Goal: Transaction & Acquisition: Book appointment/travel/reservation

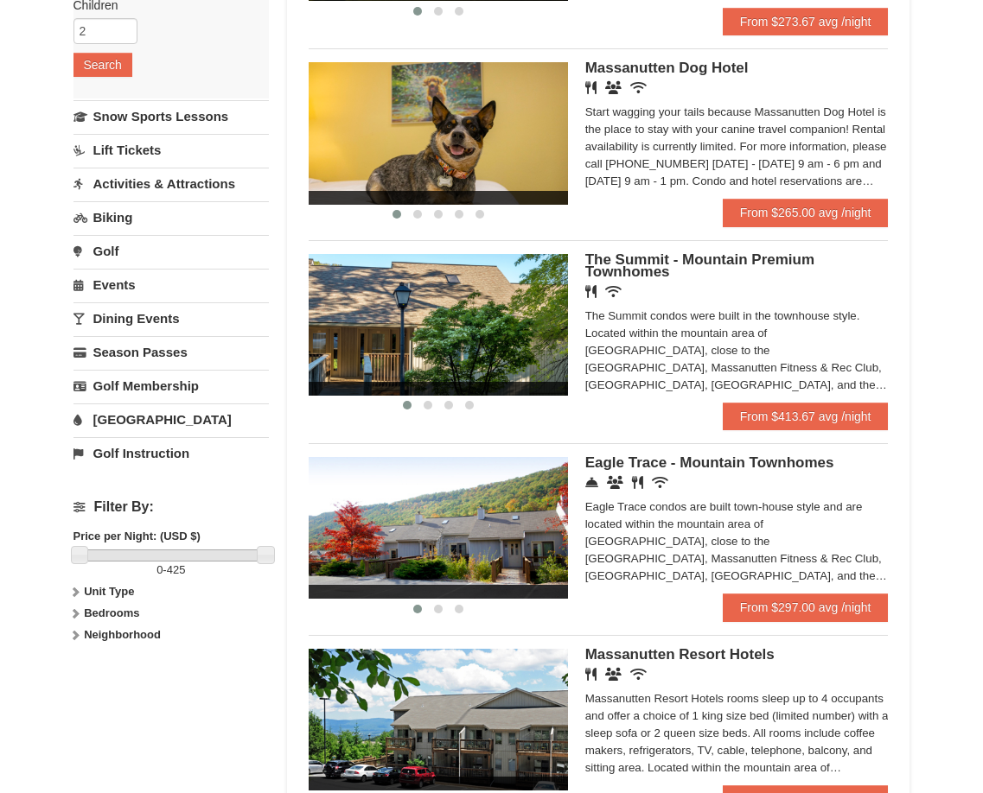
scroll to position [414, 0]
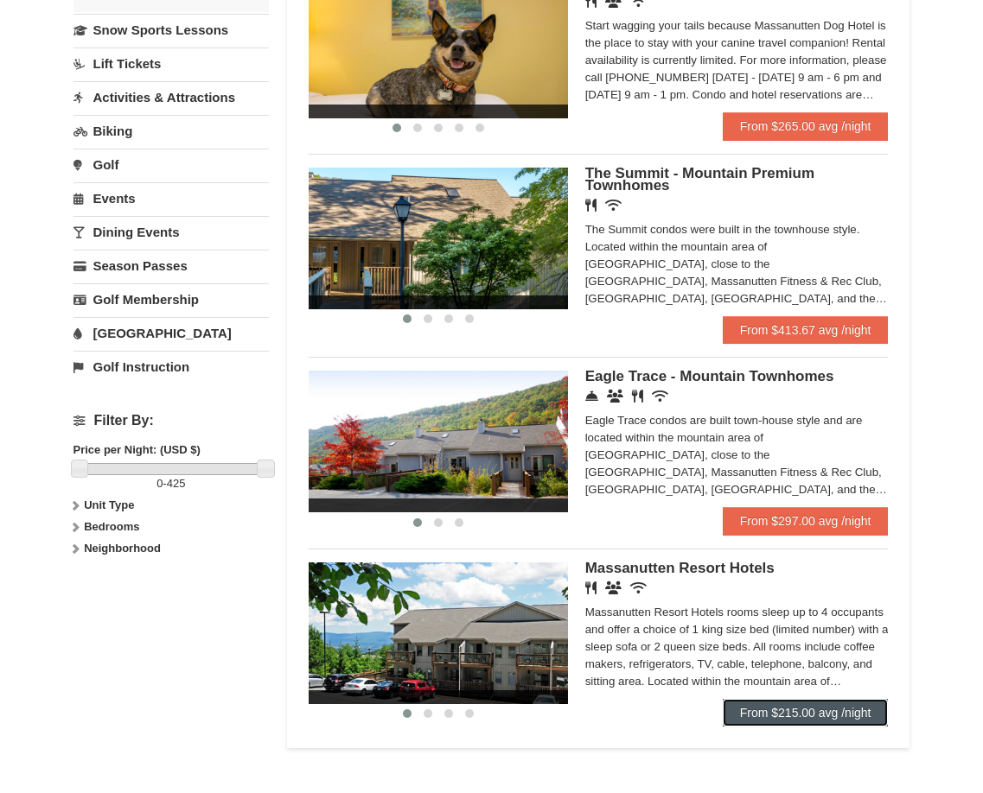
click at [775, 716] on link "From $215.00 avg /night" at bounding box center [805, 713] width 166 height 28
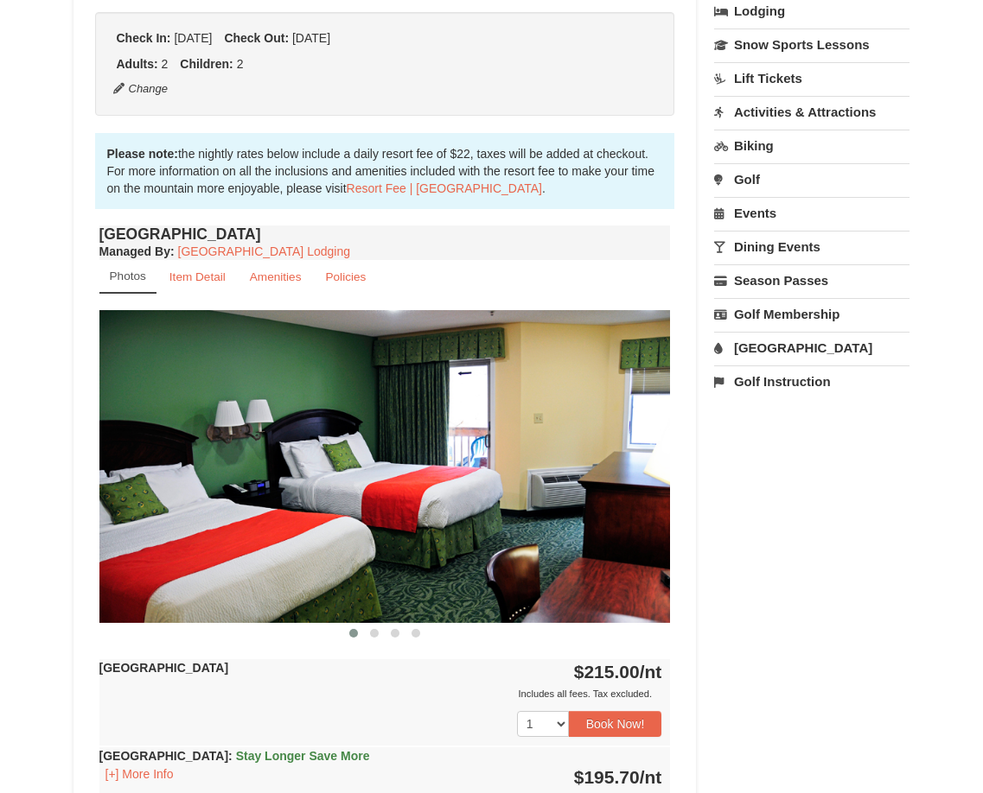
scroll to position [605, 0]
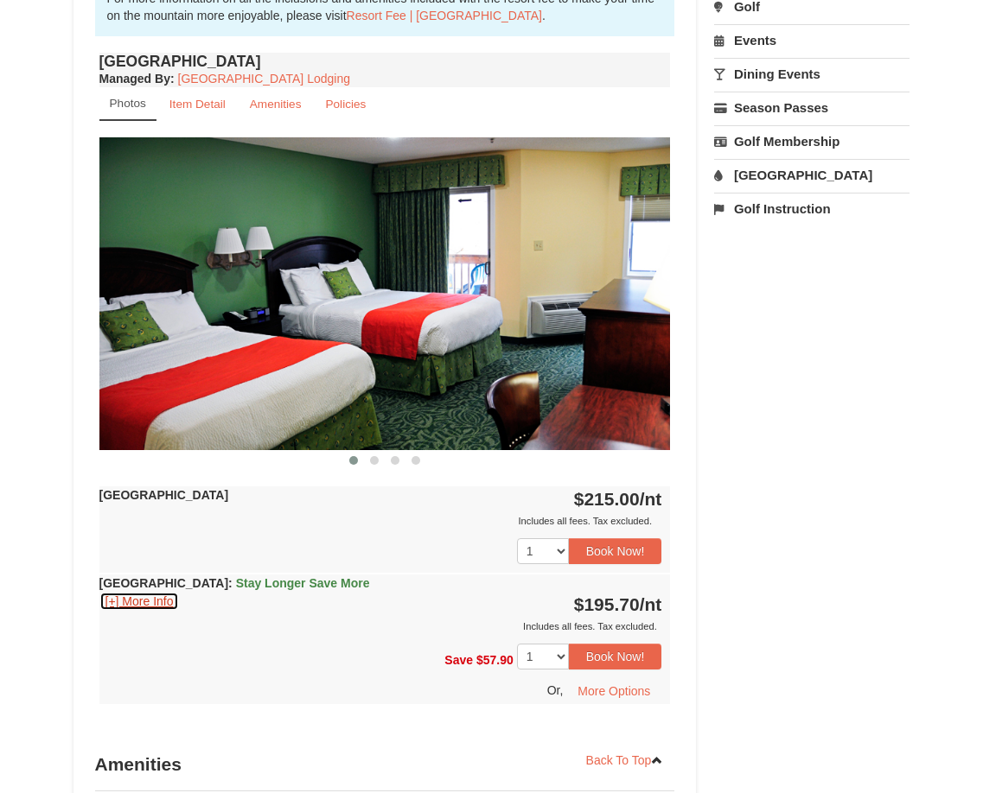
click at [112, 601] on button "[+] More Info" at bounding box center [139, 601] width 80 height 19
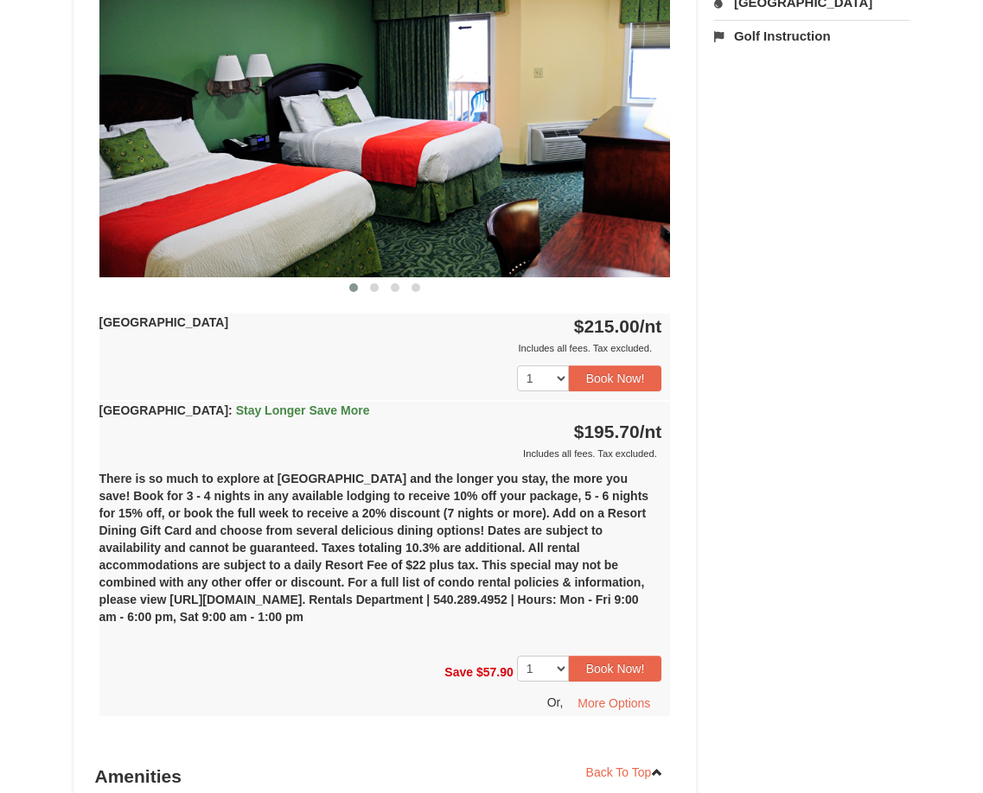
scroll to position [864, 0]
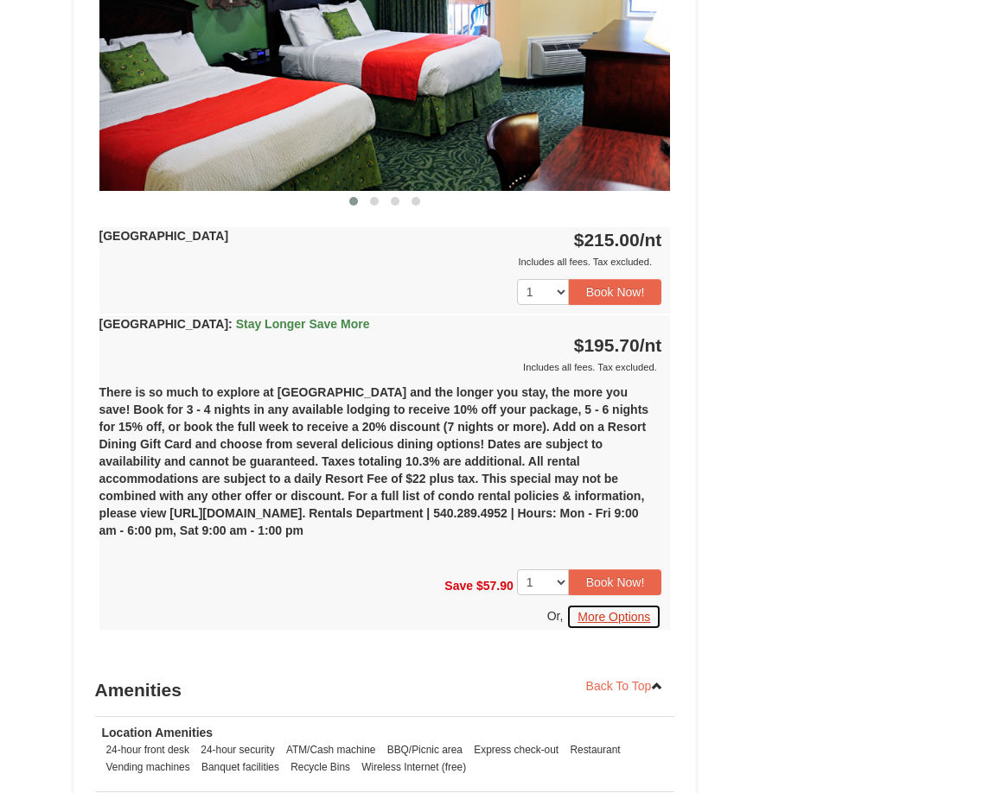
click at [620, 620] on button "More Options" at bounding box center [613, 617] width 95 height 26
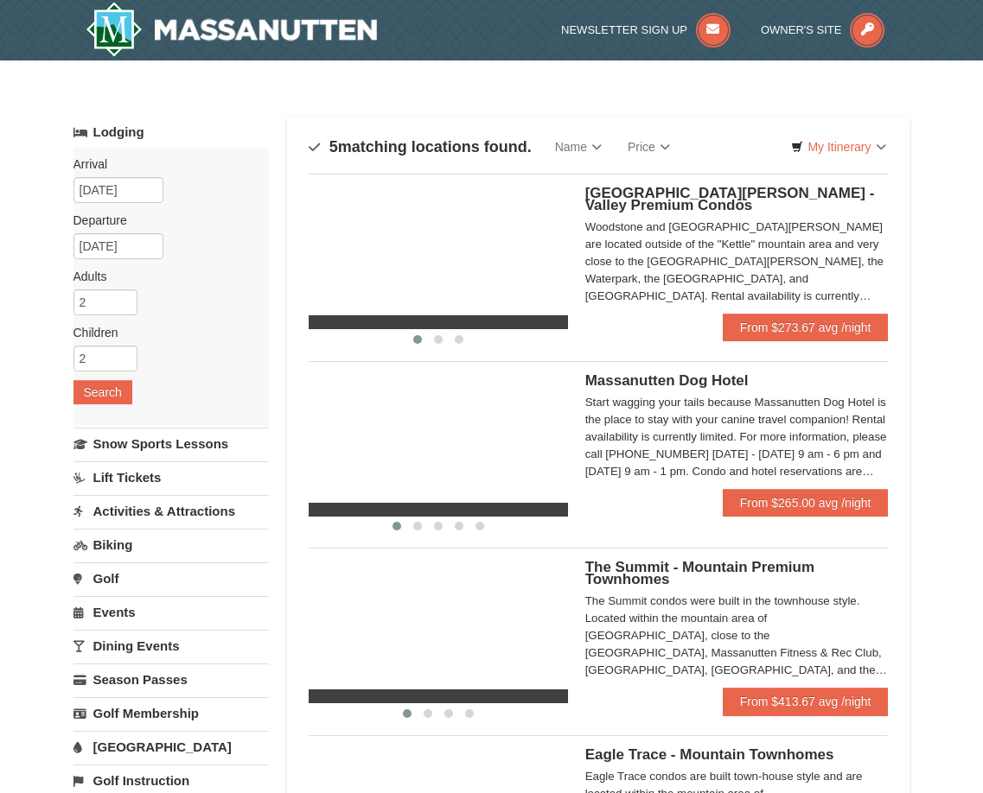
select select "9"
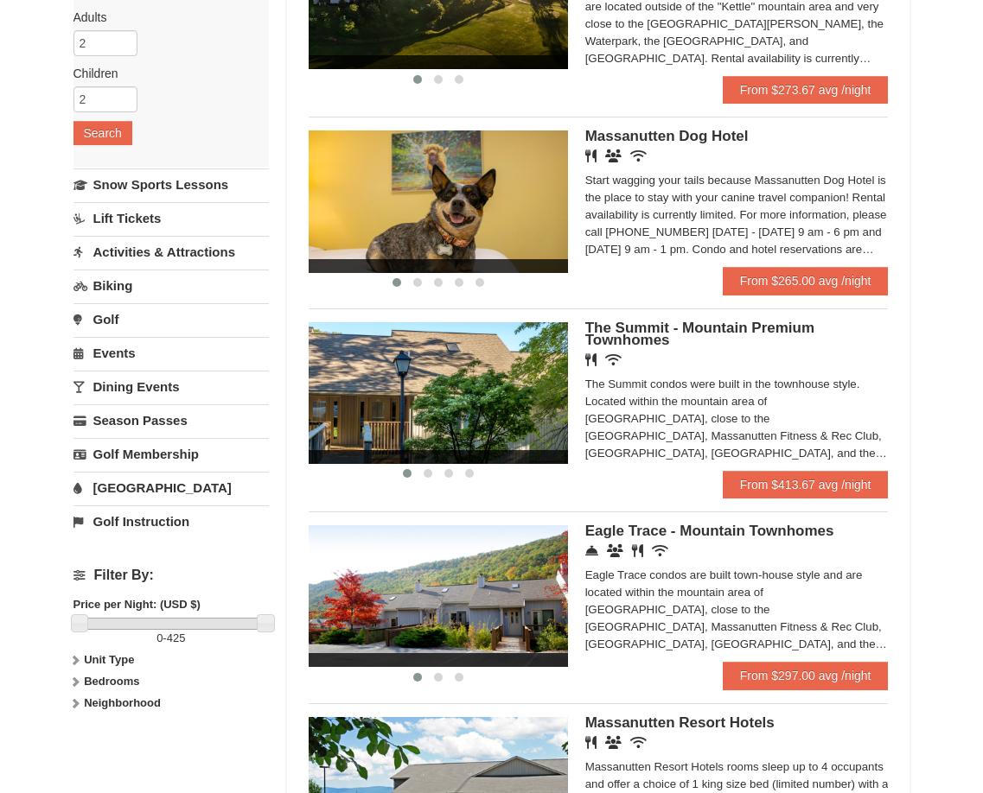
scroll to position [173, 0]
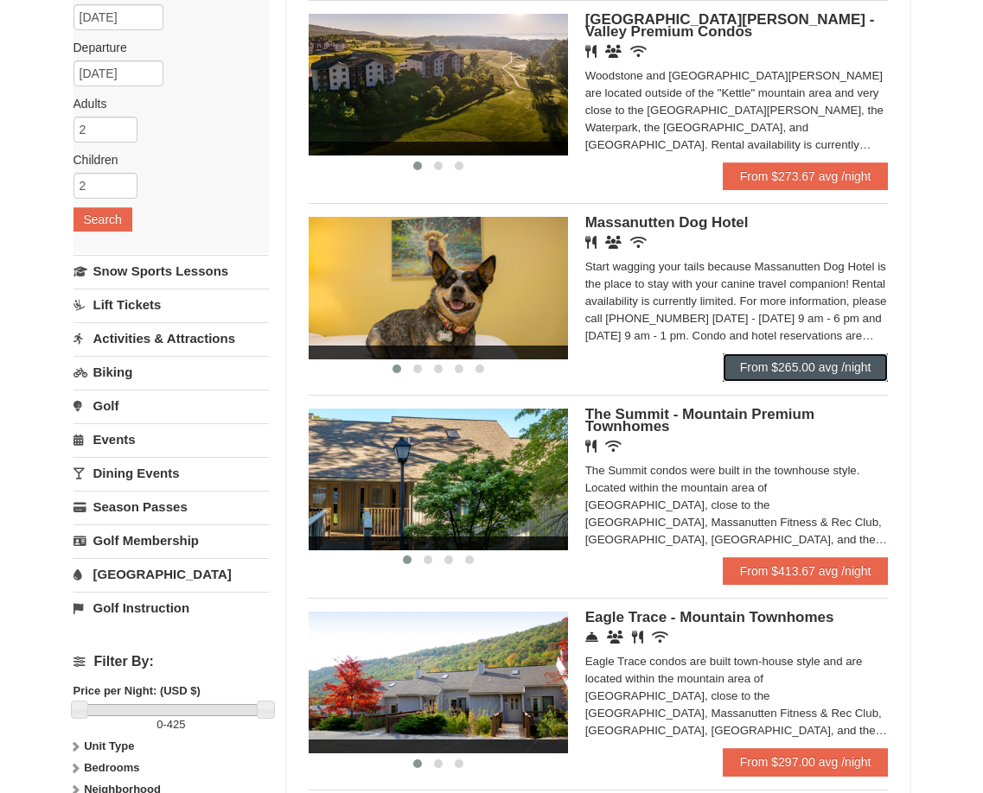
click at [775, 365] on link "From $265.00 avg /night" at bounding box center [805, 367] width 166 height 28
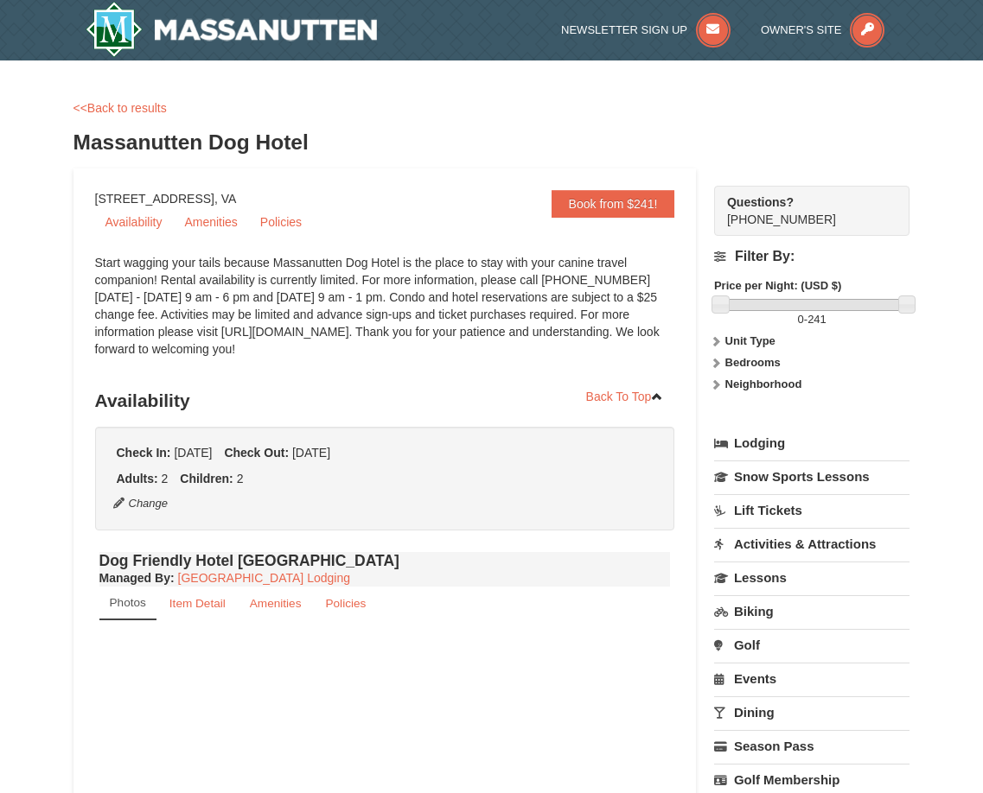
select select "9"
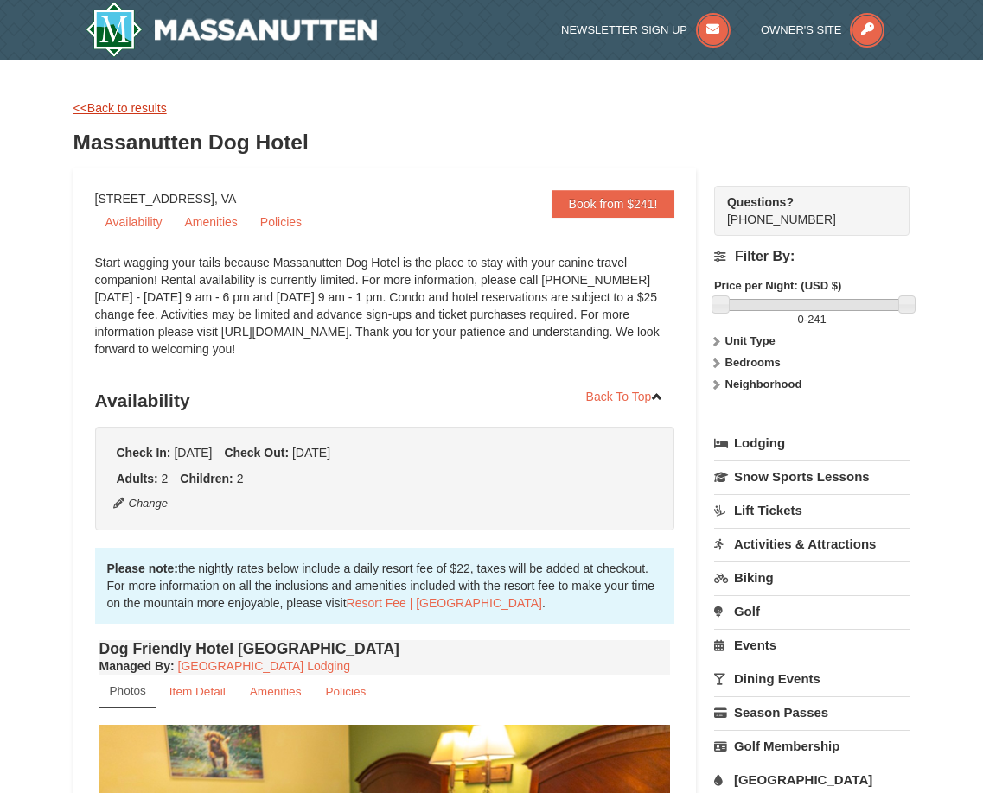
click at [126, 105] on link "<<Back to results" at bounding box center [119, 108] width 93 height 14
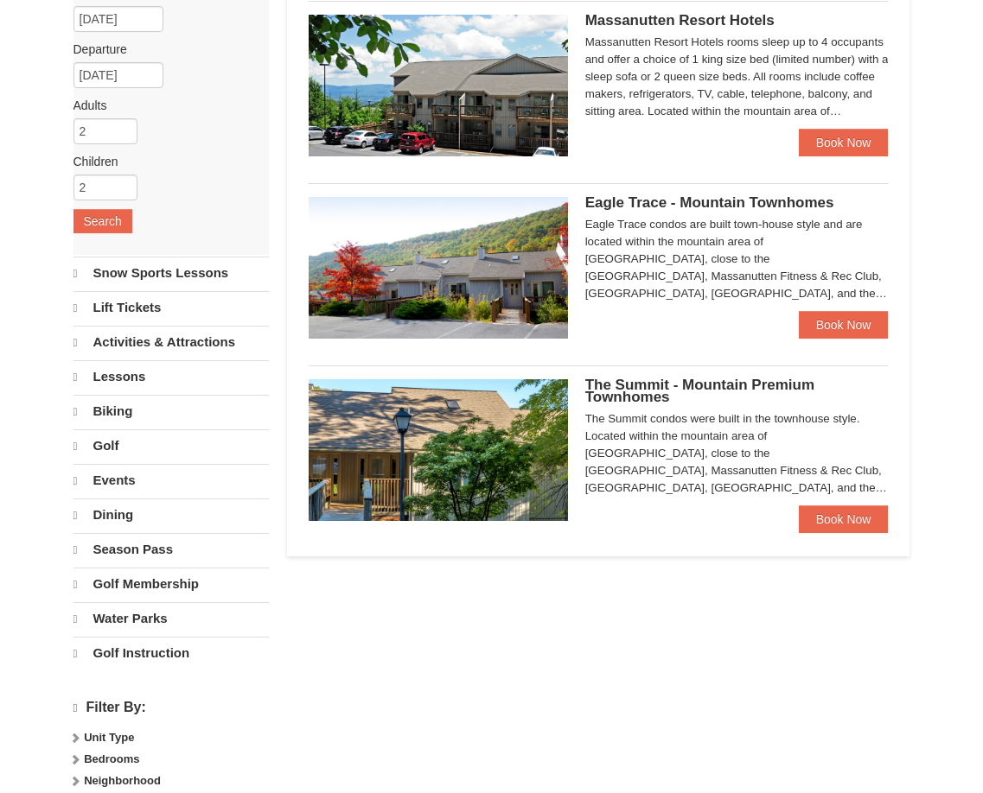
scroll to position [173, 0]
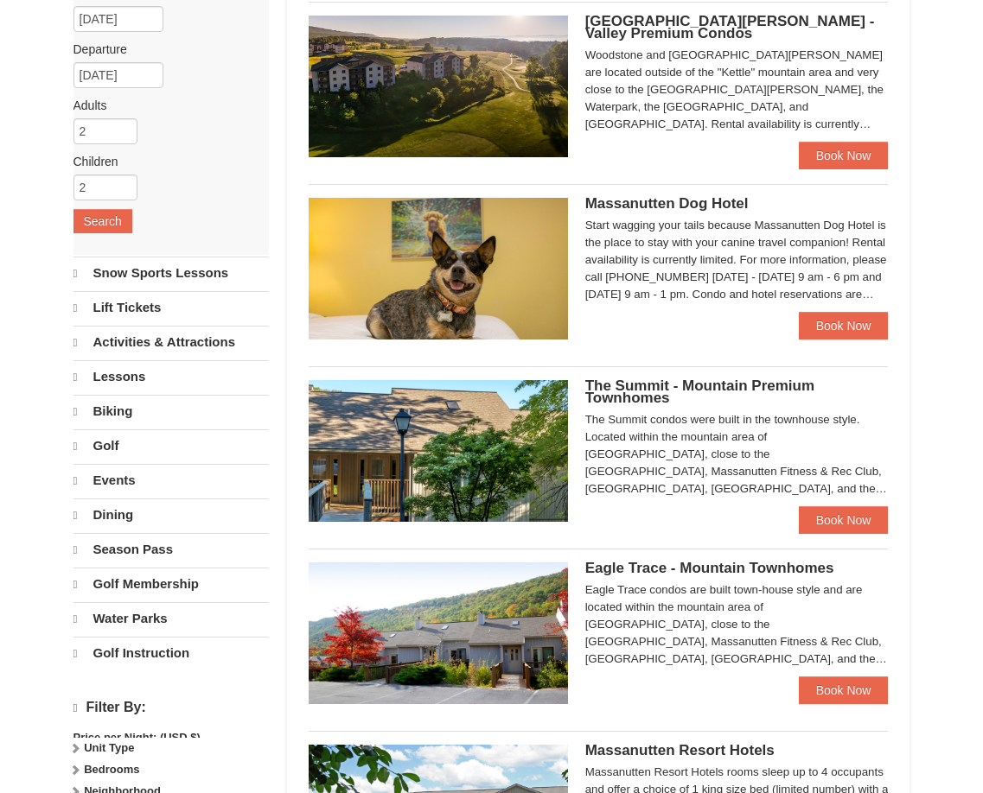
select select "9"
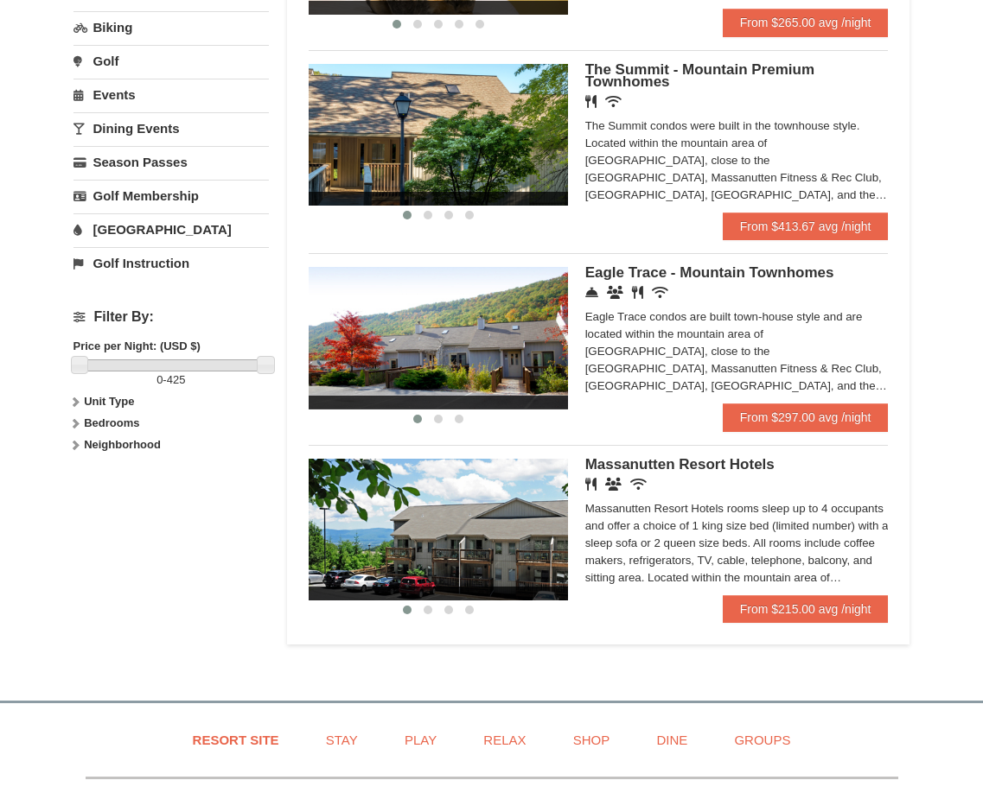
scroll to position [604, 0]
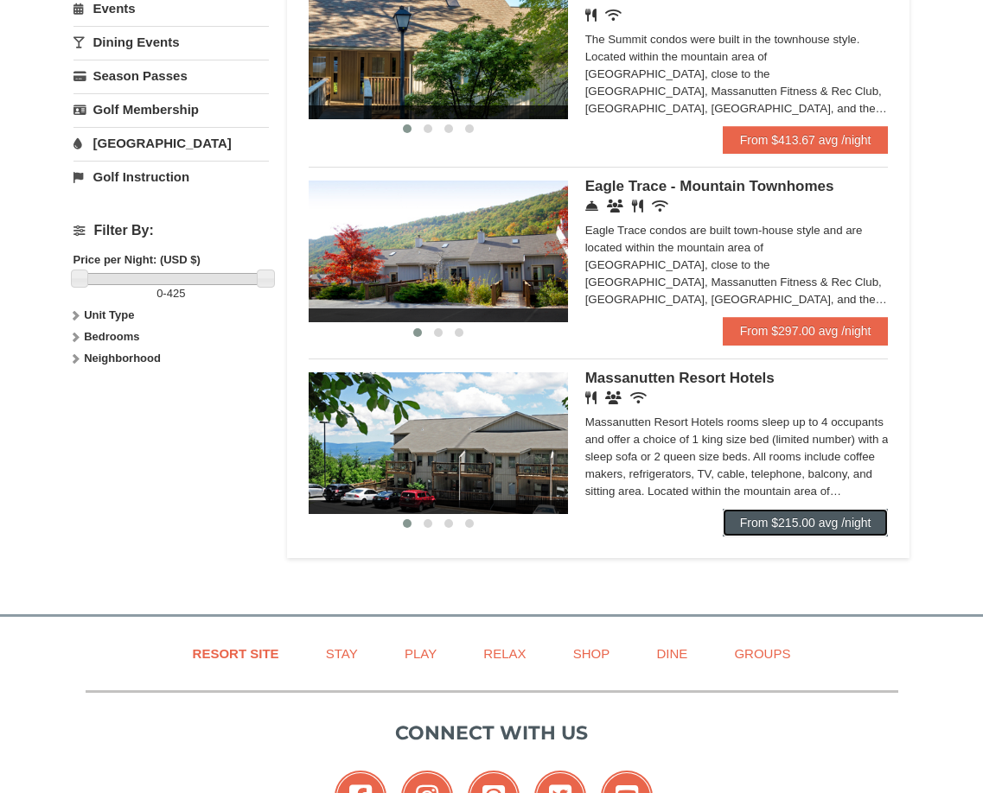
click at [772, 524] on link "From $215.00 avg /night" at bounding box center [805, 523] width 166 height 28
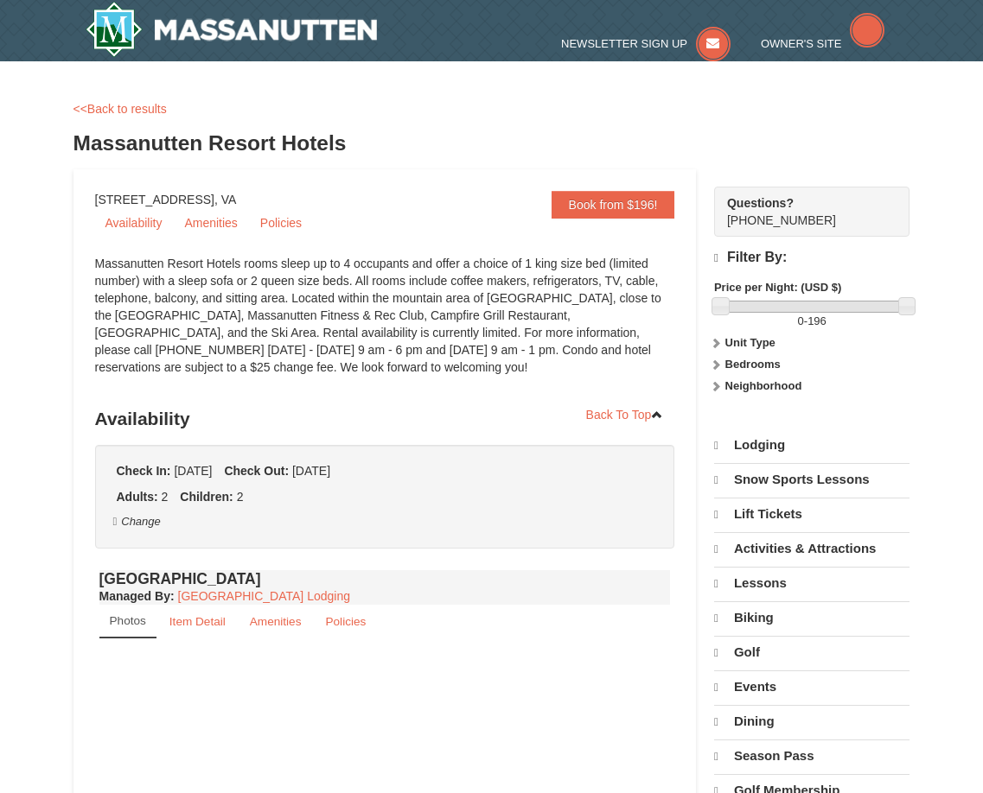
select select "9"
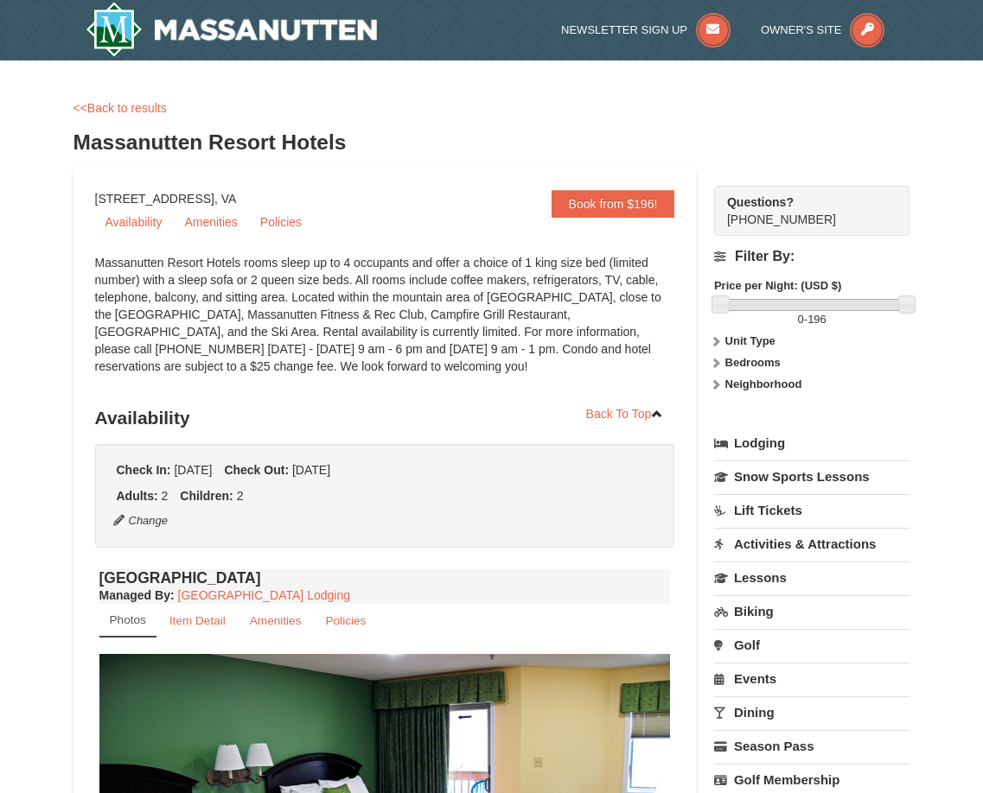
select select "9"
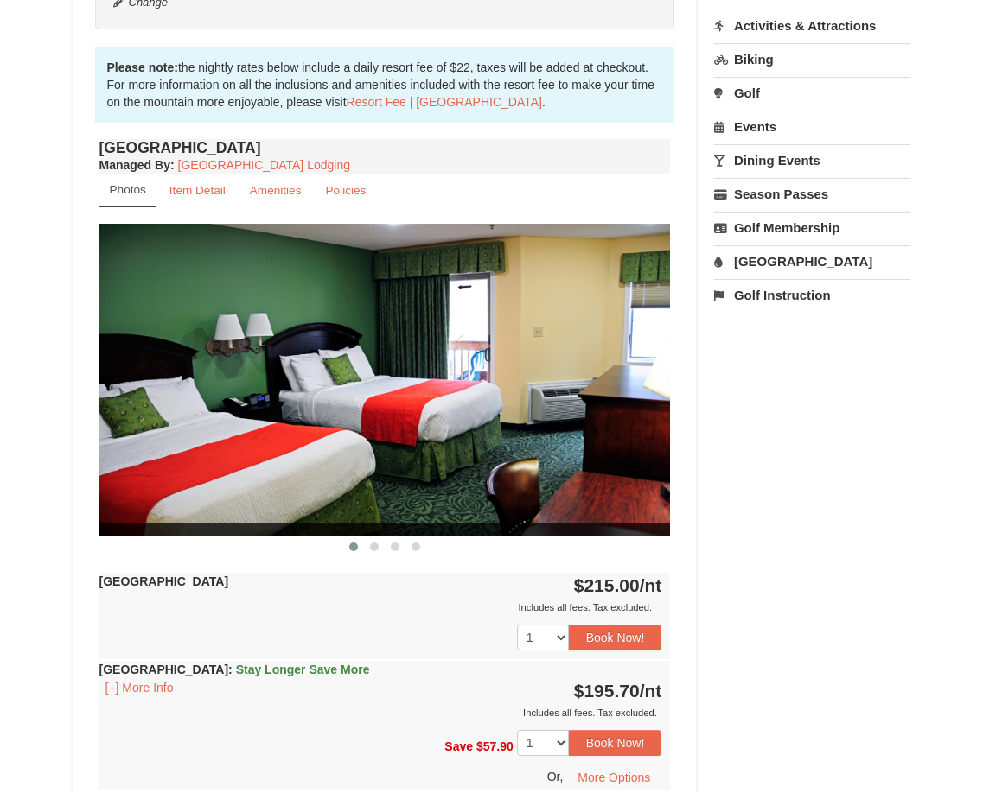
scroll to position [691, 0]
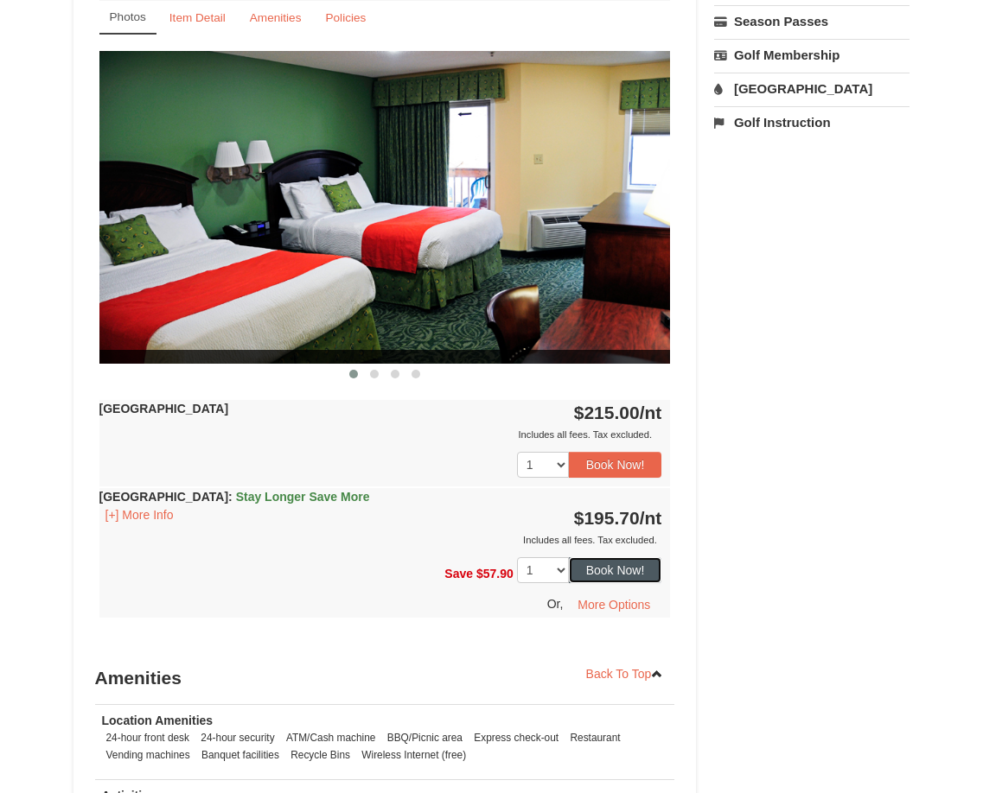
click at [605, 573] on button "Book Now!" at bounding box center [615, 570] width 93 height 26
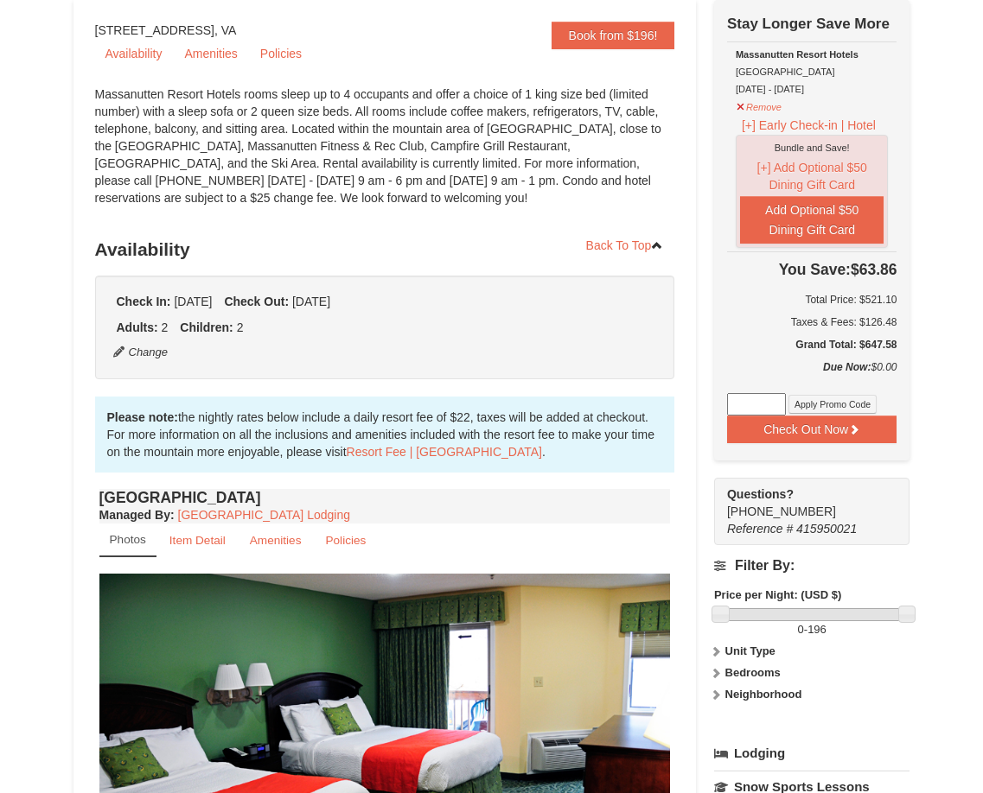
scroll to position [0, 0]
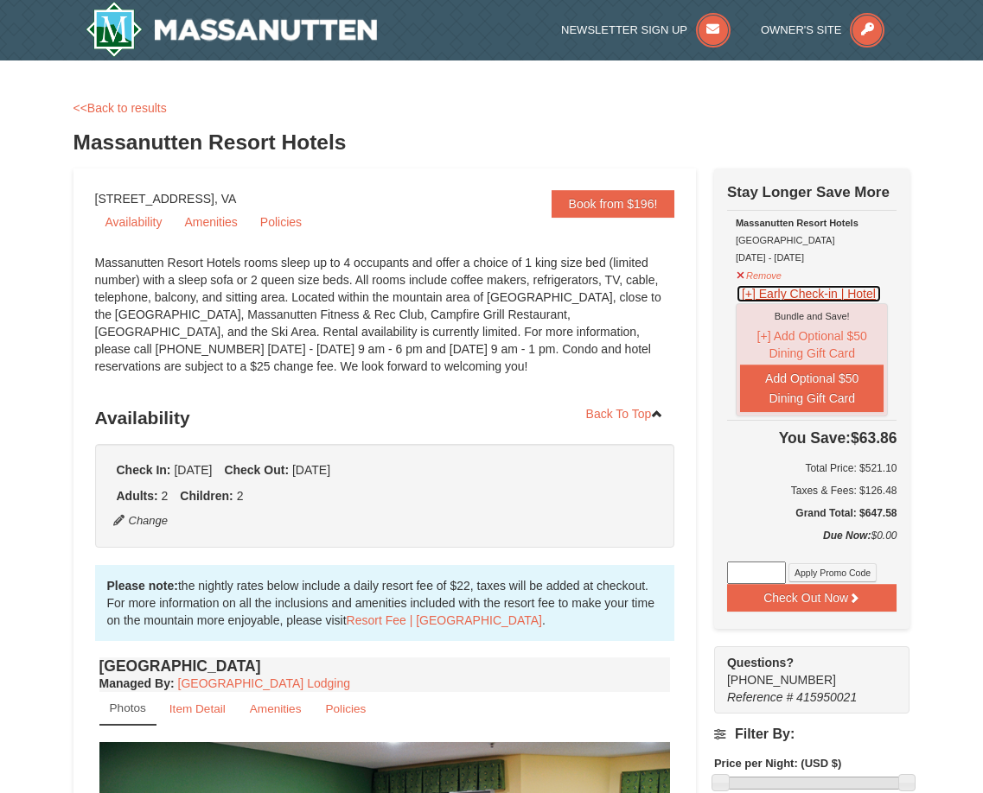
click at [747, 299] on button "[+] Early Check-in | Hotel" at bounding box center [808, 293] width 146 height 19
click at [747, 297] on button "[+] Early Check-in | Hotel" at bounding box center [808, 293] width 146 height 19
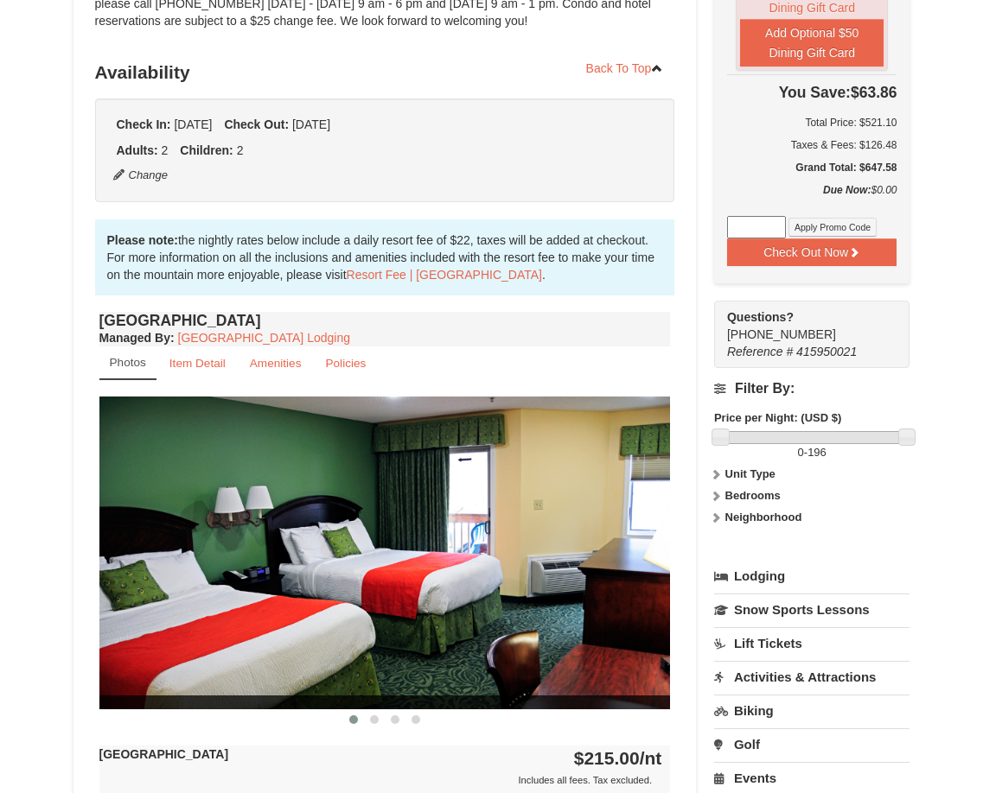
scroll to position [259, 0]
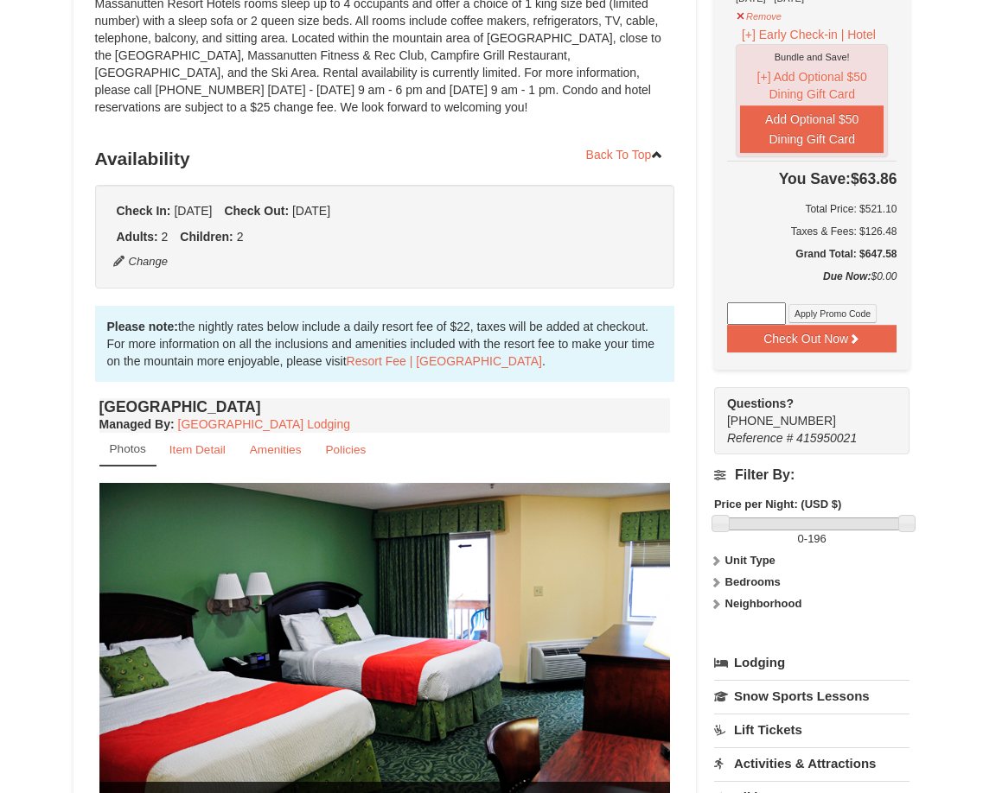
click at [766, 313] on input at bounding box center [756, 313] width 59 height 22
paste input "TwoTimesin25"
type input "TwoTimesin25"
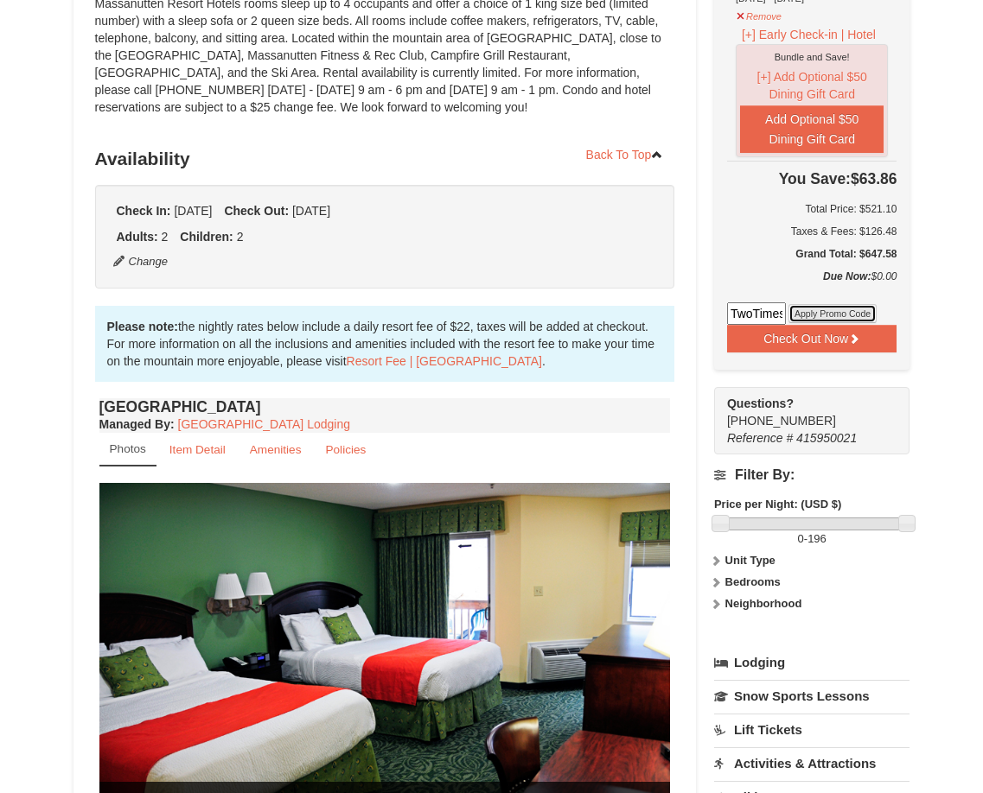
click at [837, 317] on button "Apply Promo Code" at bounding box center [832, 313] width 88 height 19
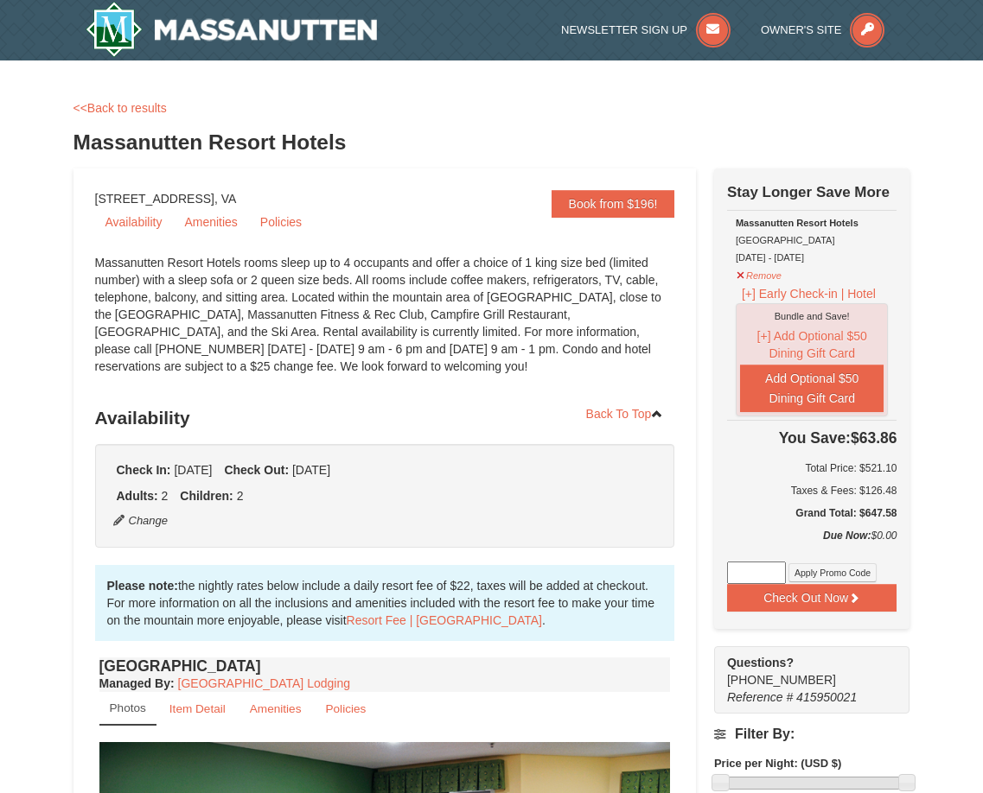
click at [766, 575] on input at bounding box center [756, 573] width 59 height 22
paste input "TwoTimesin25"
type input "TwoTimesin25"
click at [821, 576] on button "Apply Promo Code" at bounding box center [832, 572] width 88 height 19
click at [764, 276] on button "Remove" at bounding box center [758, 274] width 47 height 22
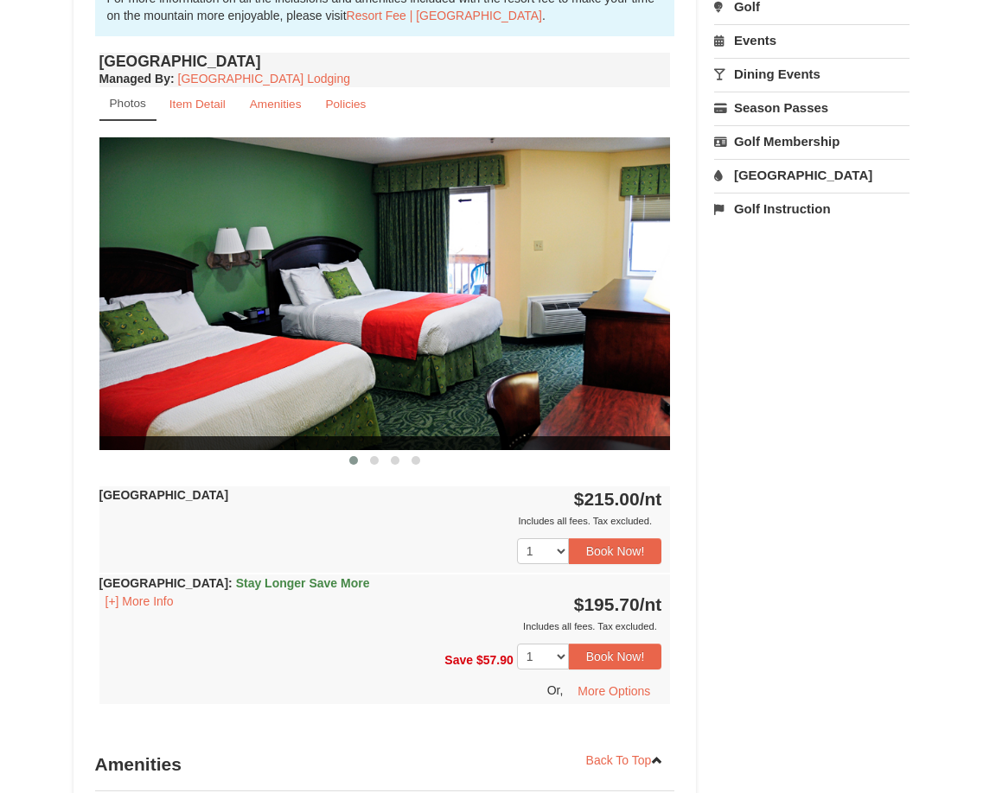
scroll to position [778, 0]
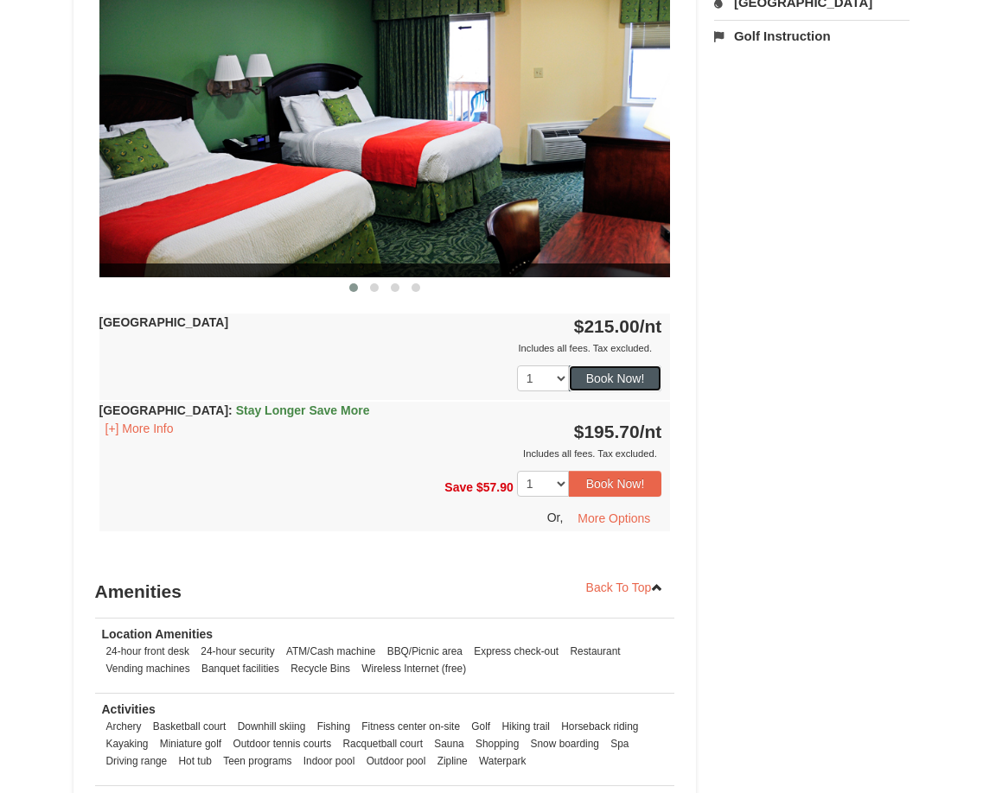
click at [602, 378] on button "Book Now!" at bounding box center [615, 379] width 93 height 26
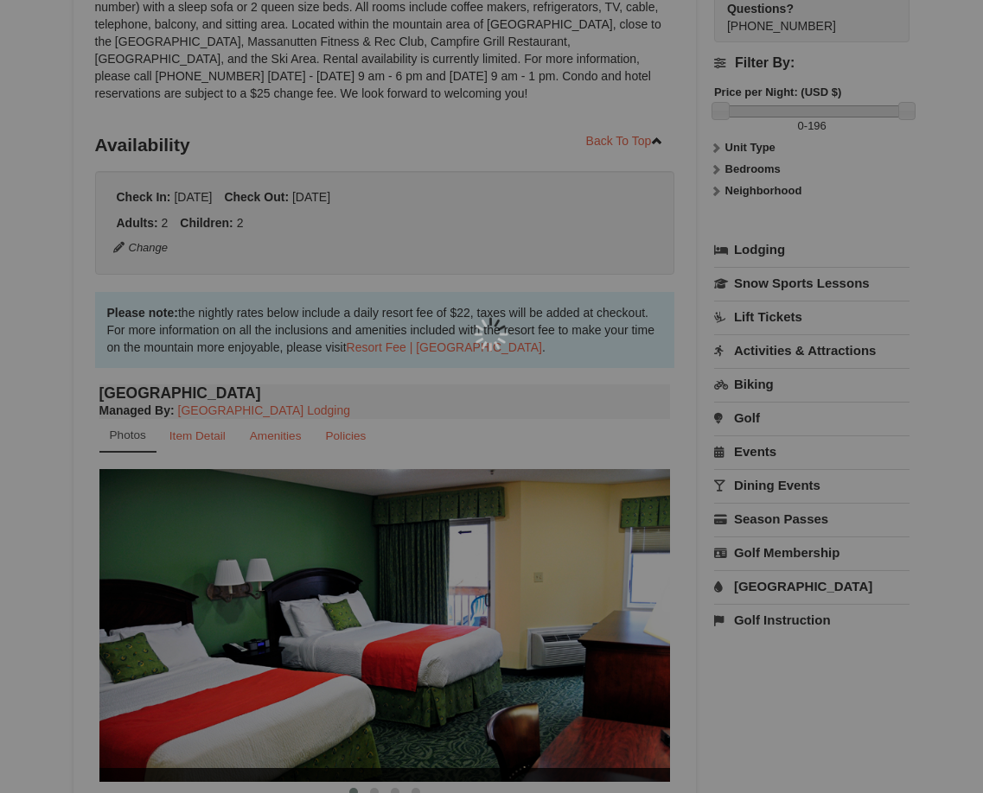
scroll to position [169, 0]
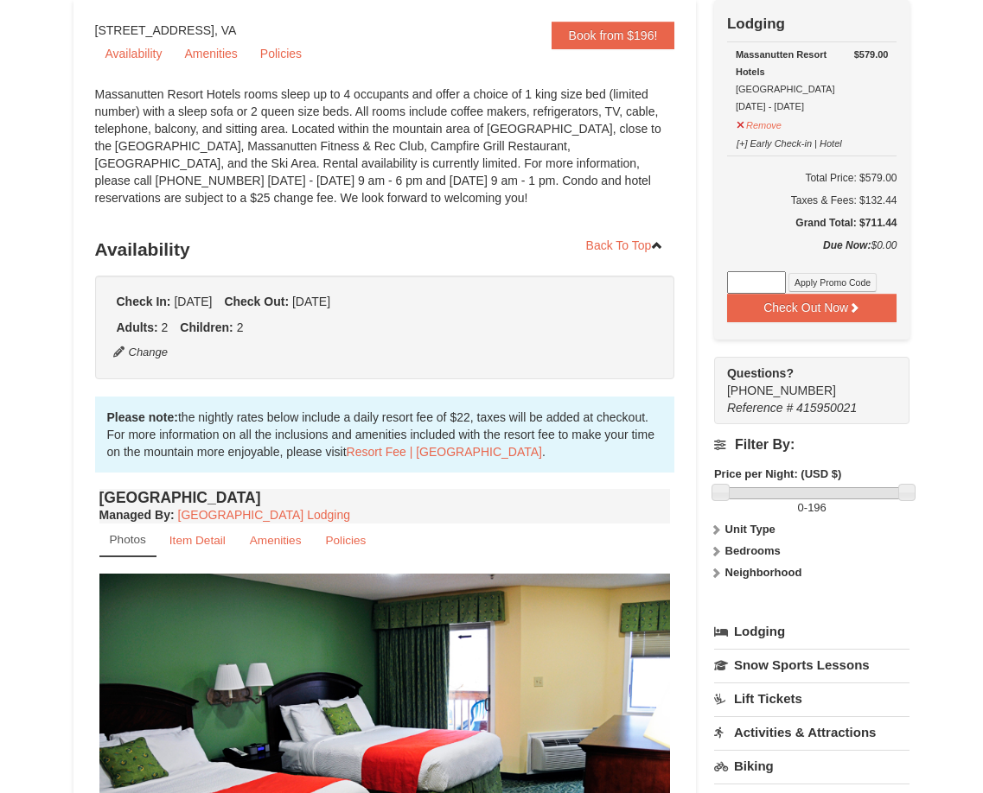
click at [747, 274] on input at bounding box center [756, 282] width 59 height 22
paste input "TwoTimesin25"
type input "TwoTimesin25"
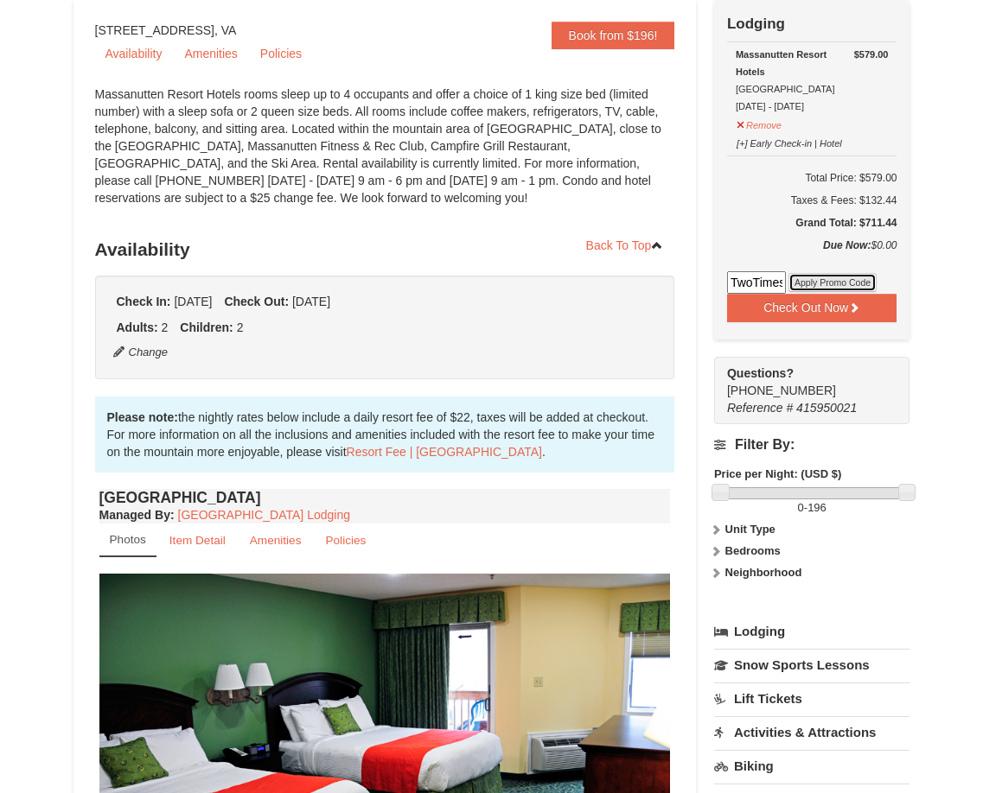
click at [831, 280] on button "Apply Promo Code" at bounding box center [832, 282] width 88 height 19
click at [770, 130] on button "Remove" at bounding box center [758, 123] width 47 height 22
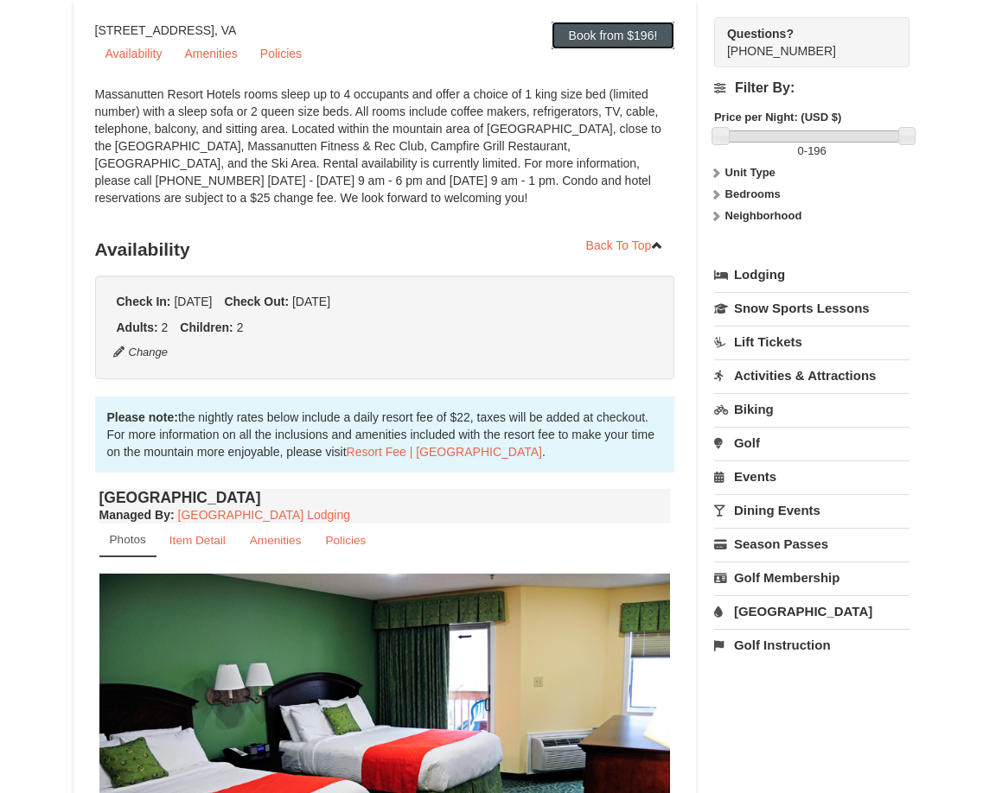
click at [615, 41] on link "Book from $196!" at bounding box center [613, 36] width 124 height 28
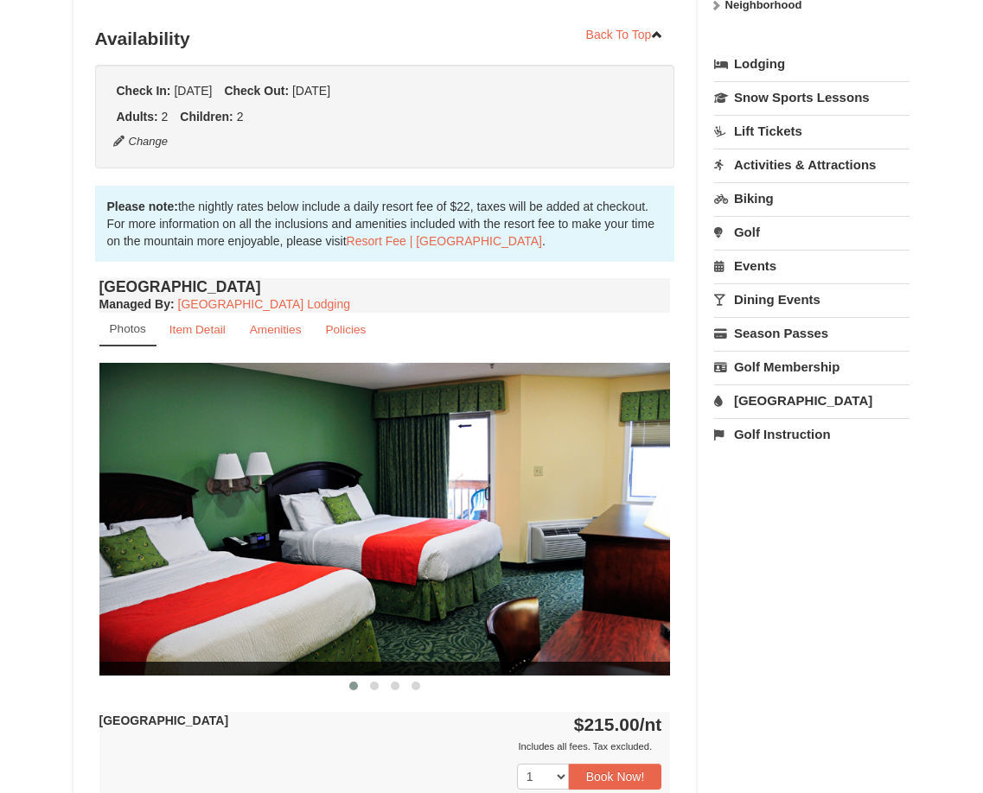
scroll to position [401, 0]
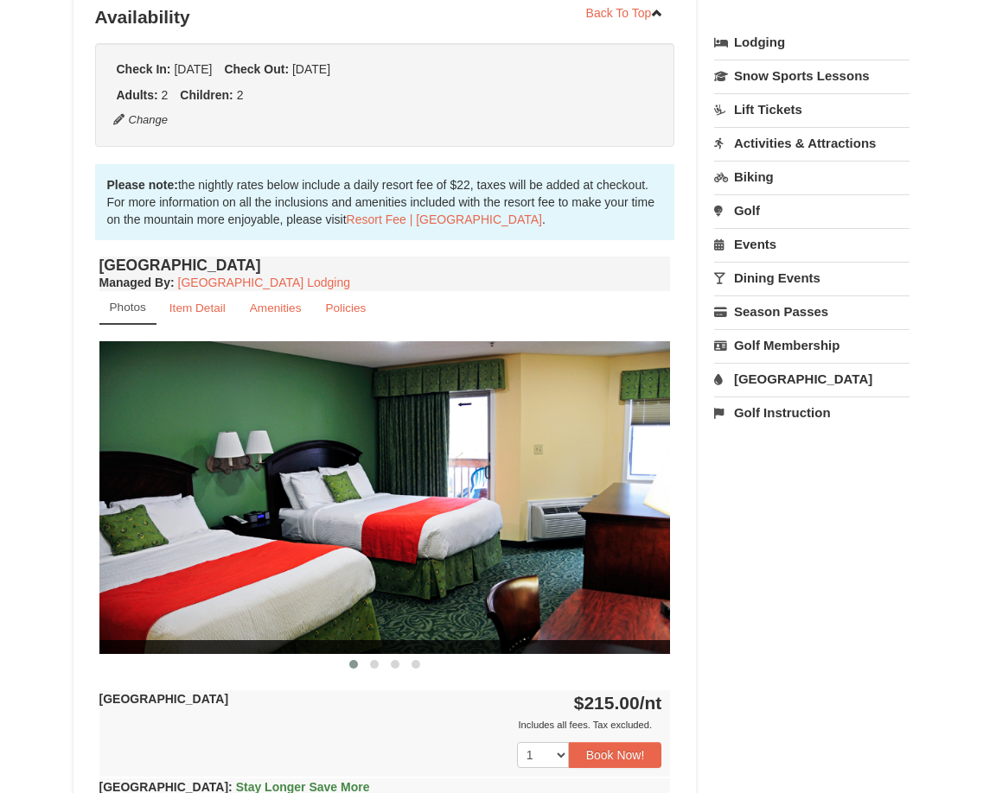
click at [528, 110] on div "Check In: Tuesday Dec 30, 2025 Check Out: Friday Jan 2, 2026 Adults: 2 Children…" at bounding box center [385, 95] width 580 height 104
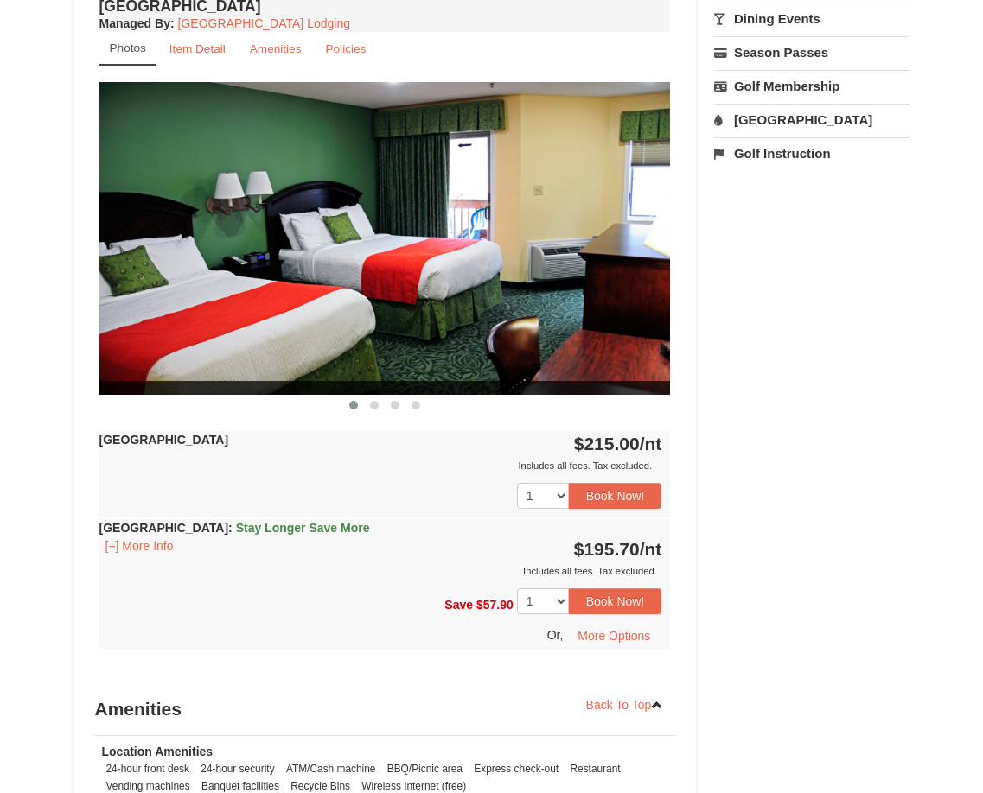
scroll to position [747, 0]
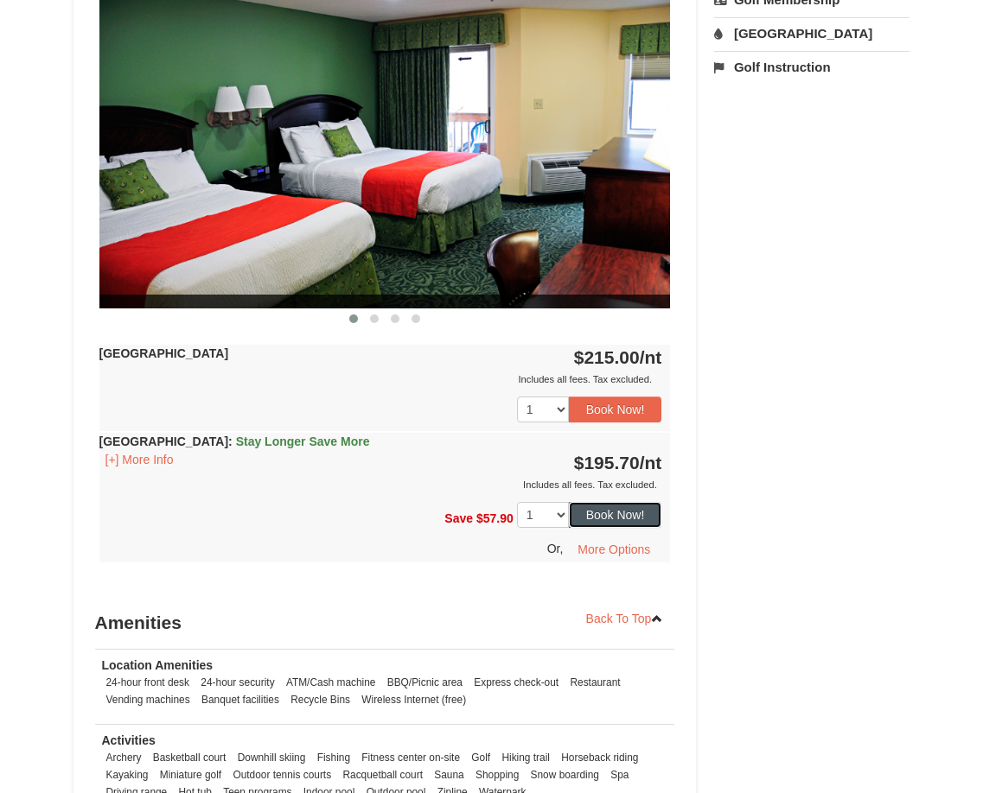
click at [626, 516] on button "Book Now!" at bounding box center [615, 515] width 93 height 26
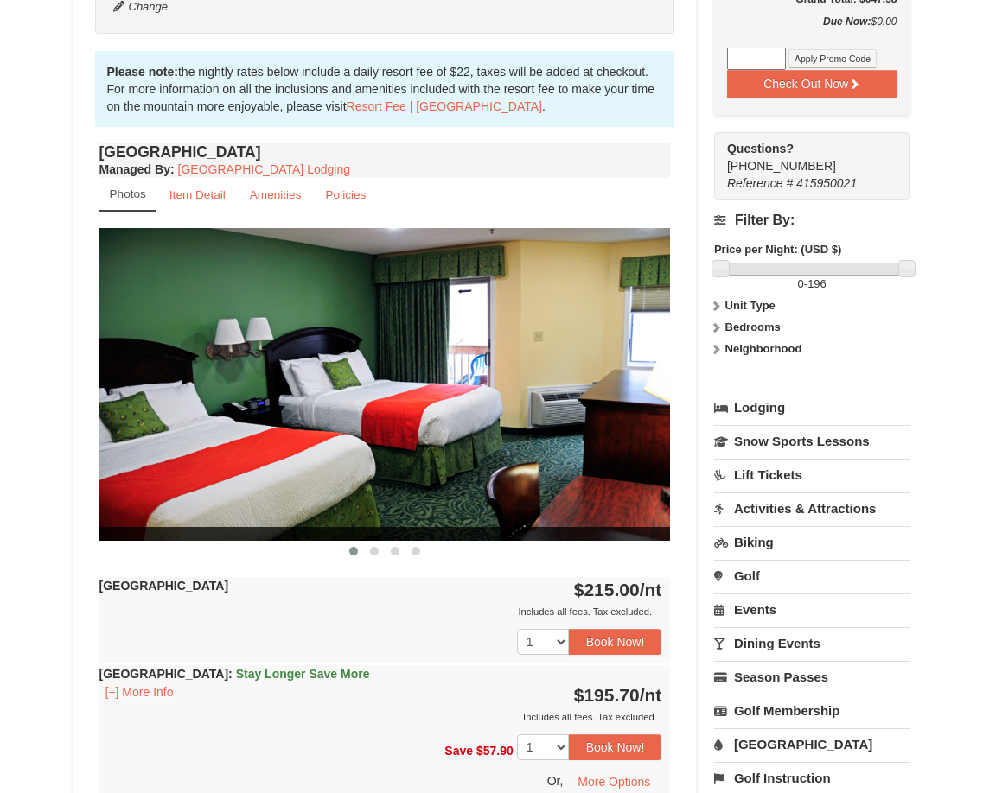
scroll to position [601, 0]
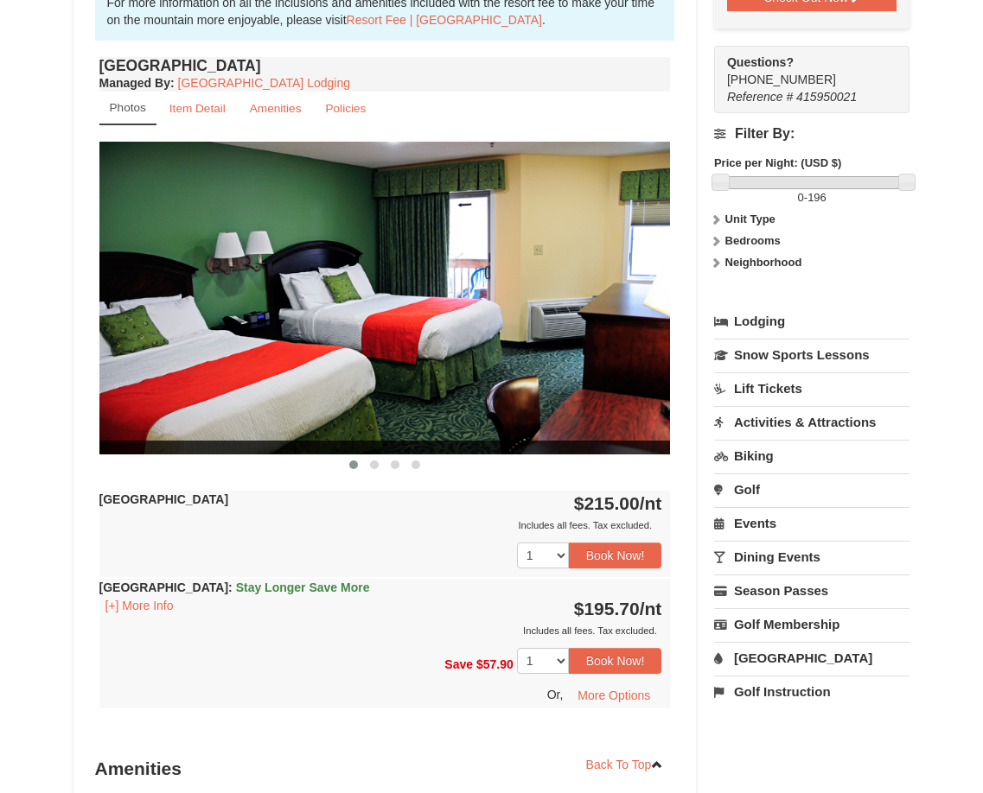
click at [769, 392] on link "Lift Tickets" at bounding box center [812, 388] width 196 height 32
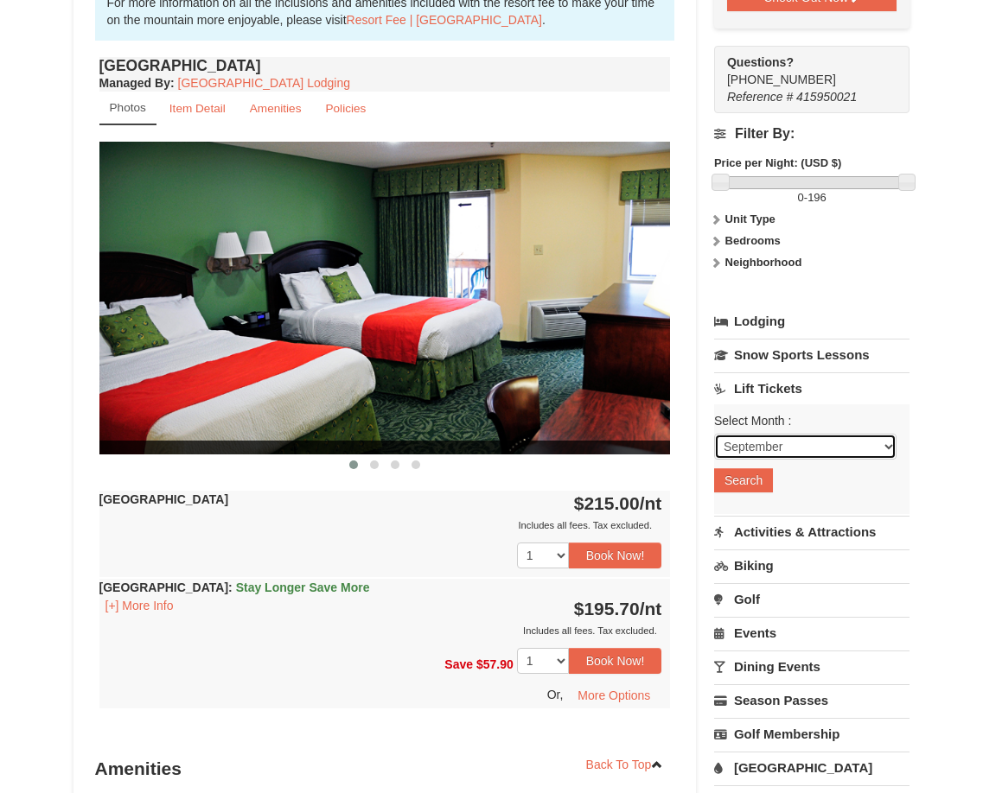
click at [876, 453] on select "September October November December January February March April May June July …" at bounding box center [805, 447] width 183 height 26
select select "12"
click at [714, 435] on select "September October November December January February March April May June July …" at bounding box center [805, 447] width 183 height 26
click at [745, 487] on button "Search" at bounding box center [743, 480] width 59 height 24
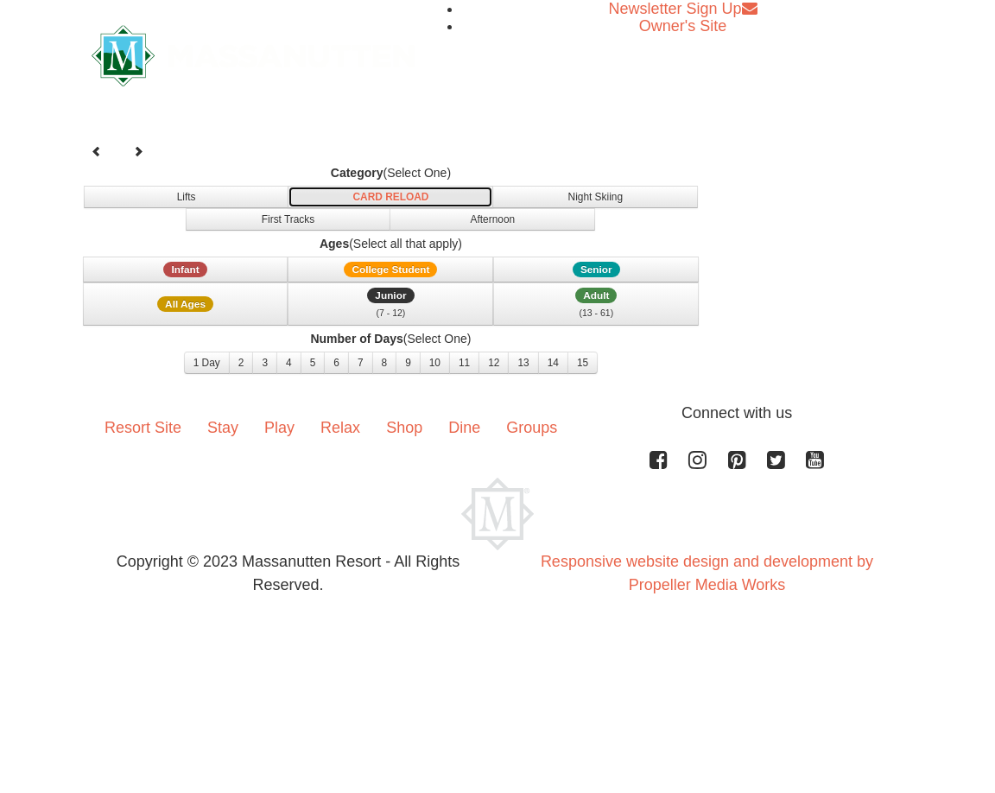
click at [400, 199] on button "Card Reload" at bounding box center [391, 197] width 206 height 22
select select "12"
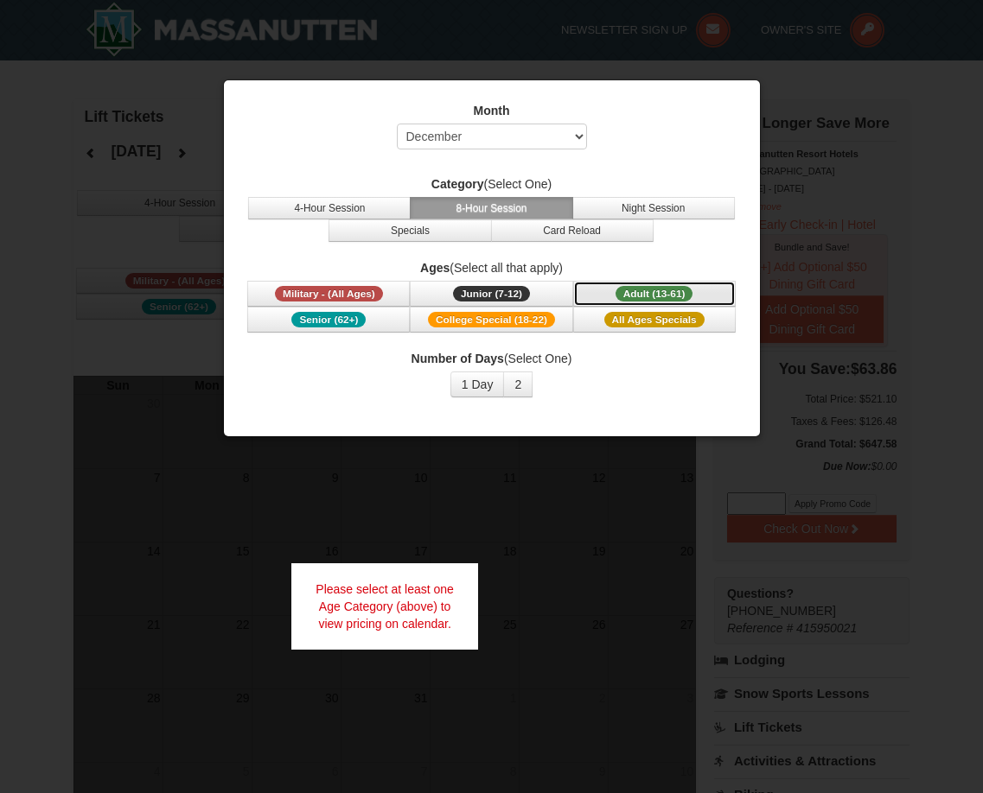
click at [601, 291] on button "Adult (13-61) (13 - 61)" at bounding box center [654, 294] width 162 height 26
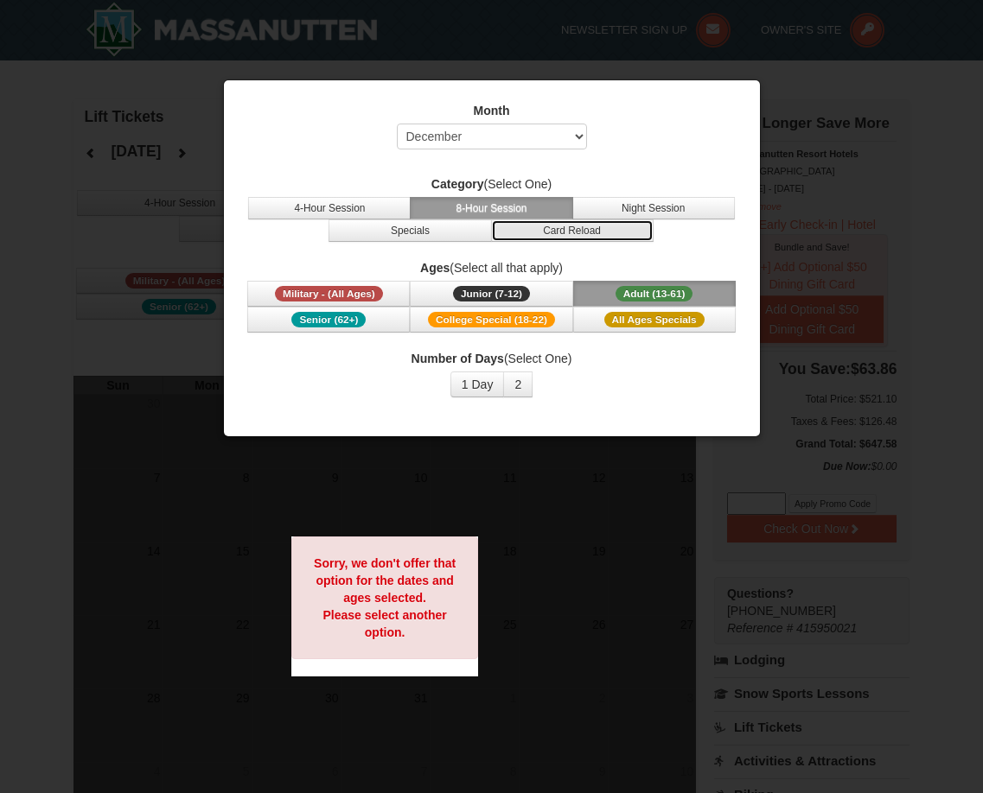
click at [557, 239] on button "Card Reload" at bounding box center [572, 230] width 162 height 22
click at [469, 212] on button "8-Hour Session" at bounding box center [491, 208] width 162 height 22
click at [519, 387] on button "2" at bounding box center [517, 385] width 29 height 26
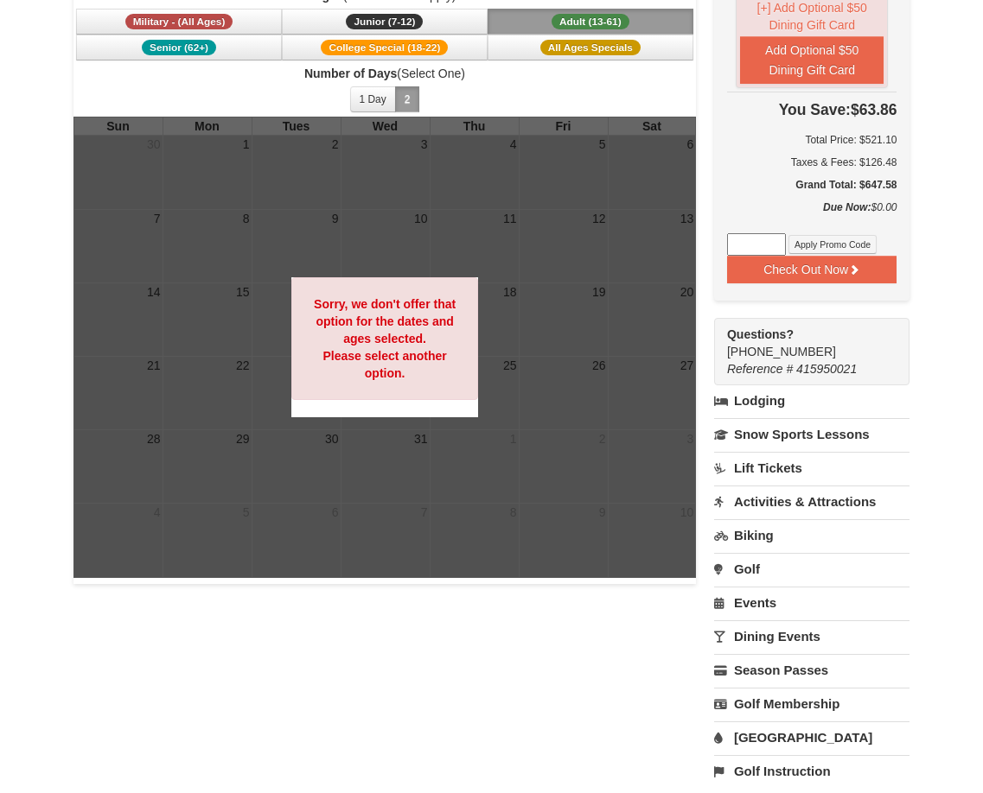
scroll to position [173, 0]
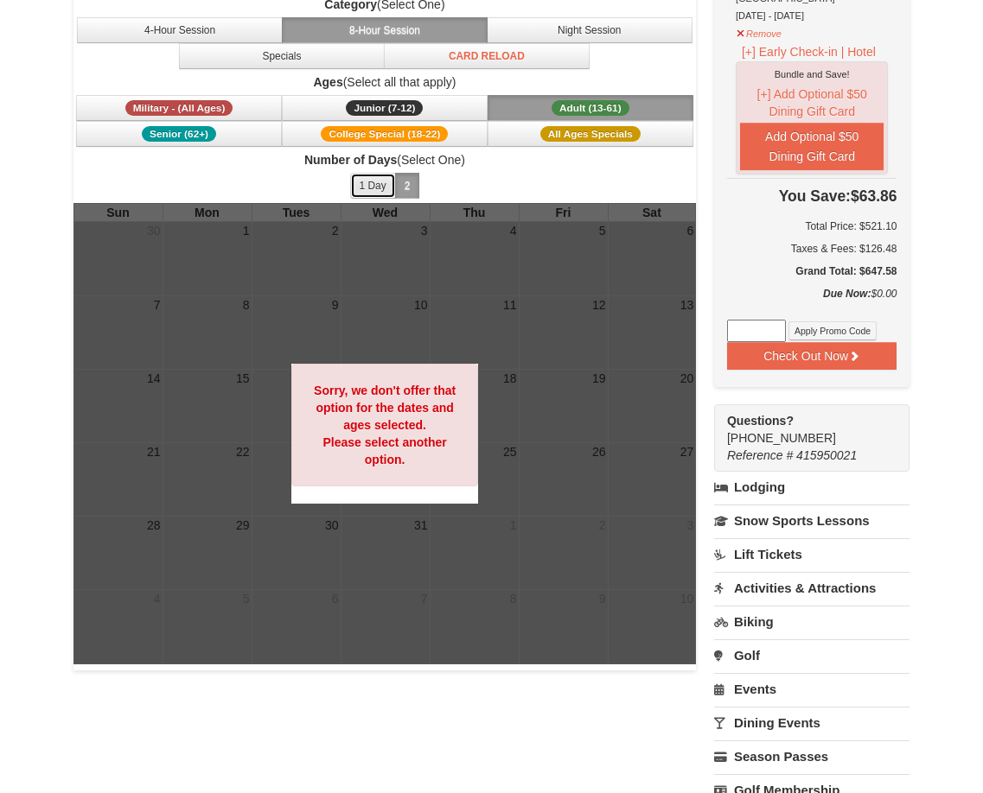
click at [369, 184] on button "1 Day" at bounding box center [373, 186] width 46 height 26
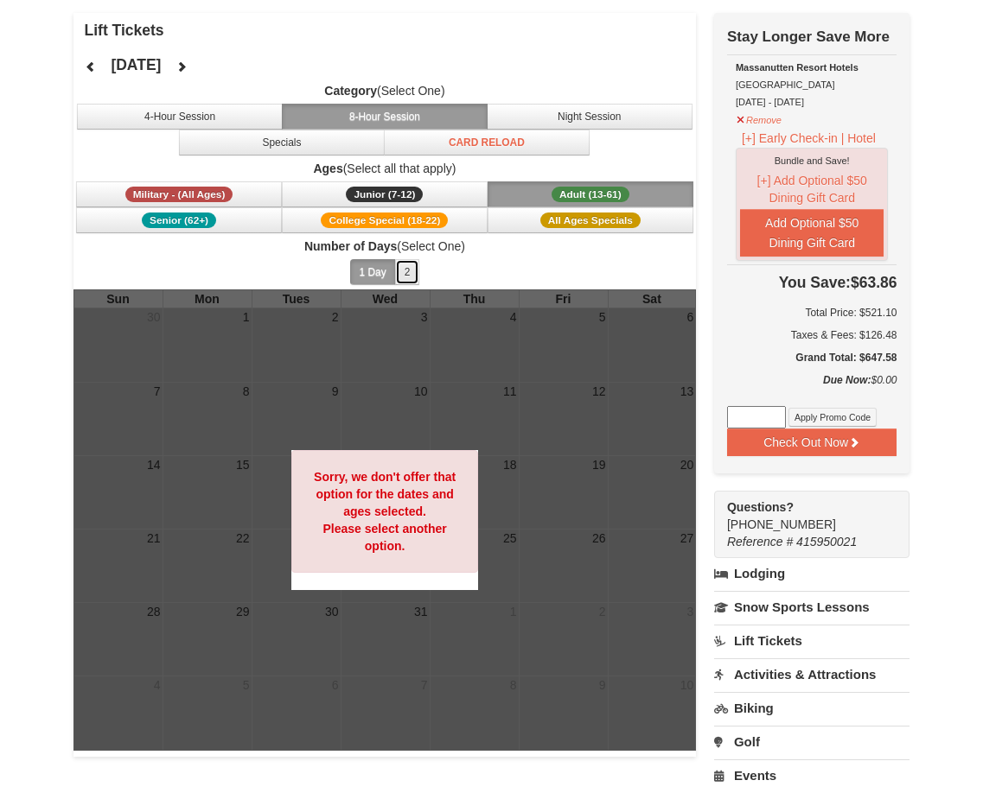
click at [408, 272] on button "2" at bounding box center [407, 272] width 25 height 26
click at [308, 199] on button "Junior (7-12) (7 - 12)" at bounding box center [385, 194] width 206 height 26
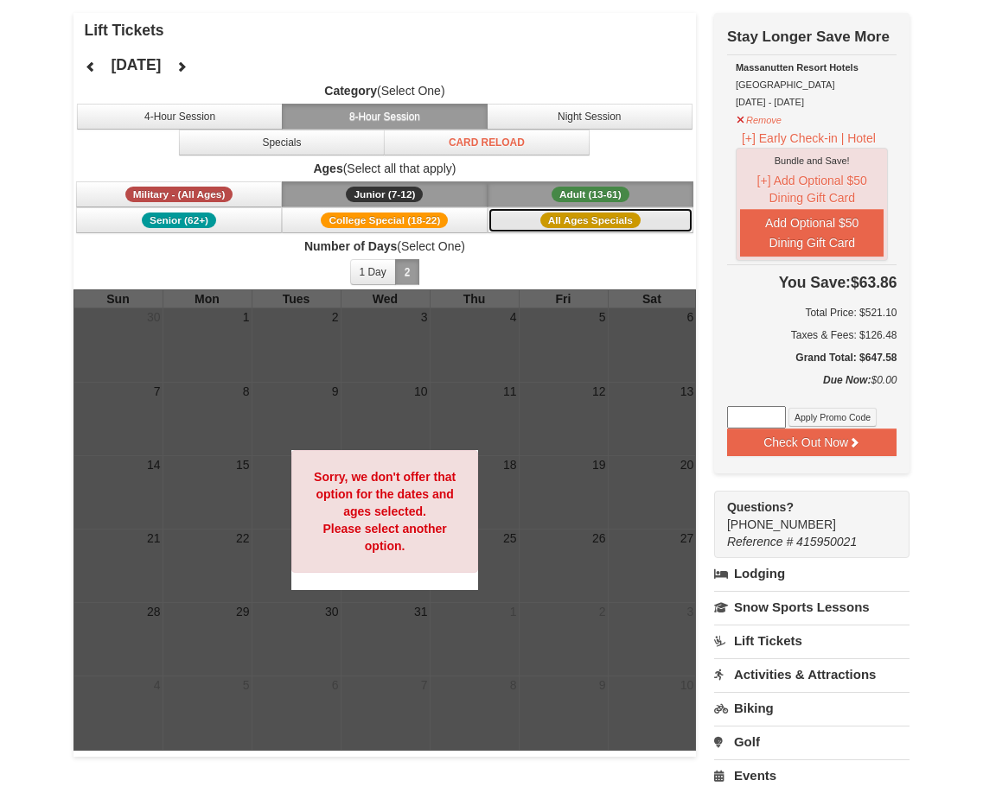
click at [525, 224] on button "All Ages Specials" at bounding box center [590, 220] width 206 height 26
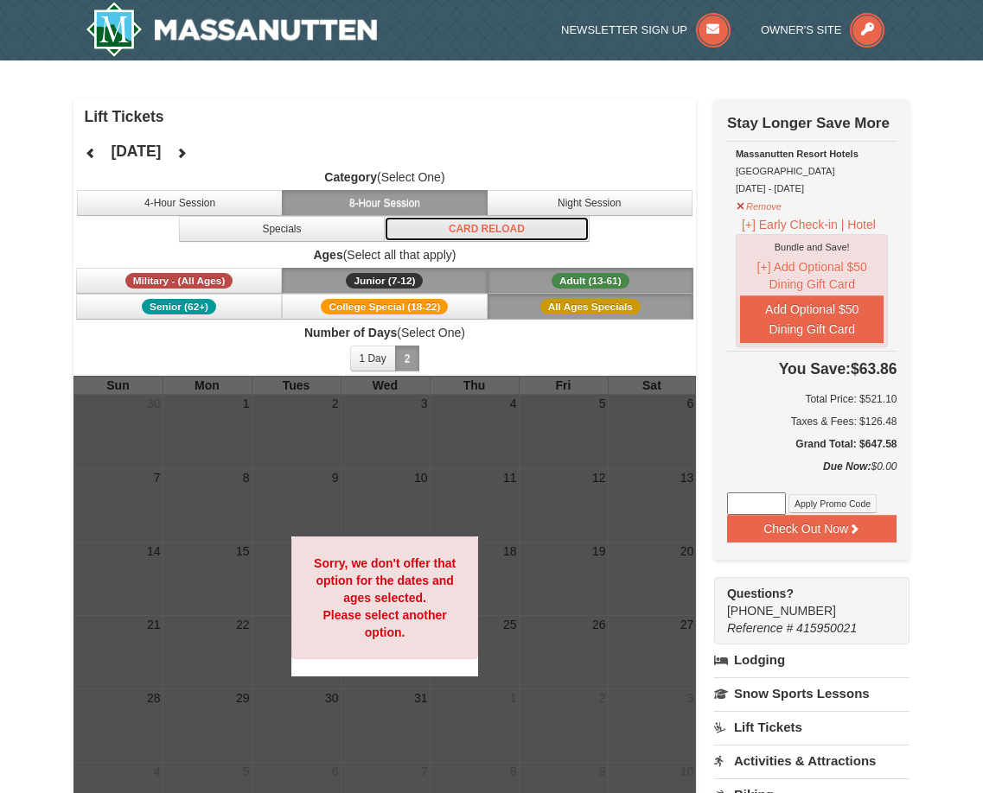
click at [482, 226] on button "Card Reload" at bounding box center [487, 229] width 206 height 26
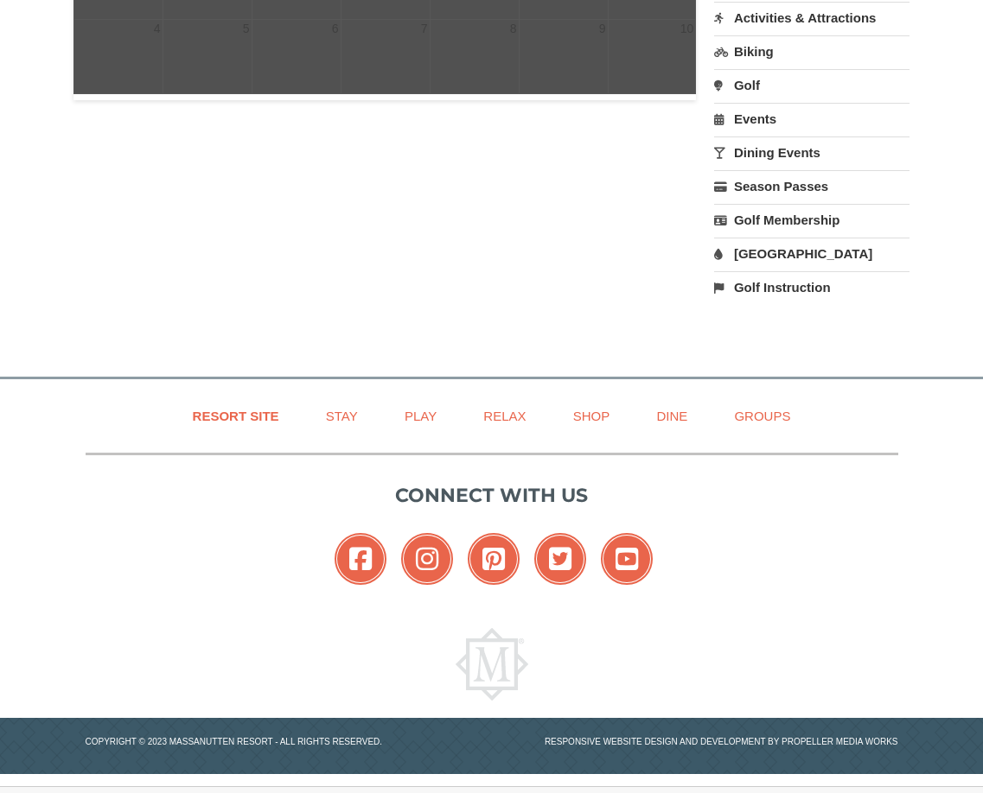
scroll to position [398, 0]
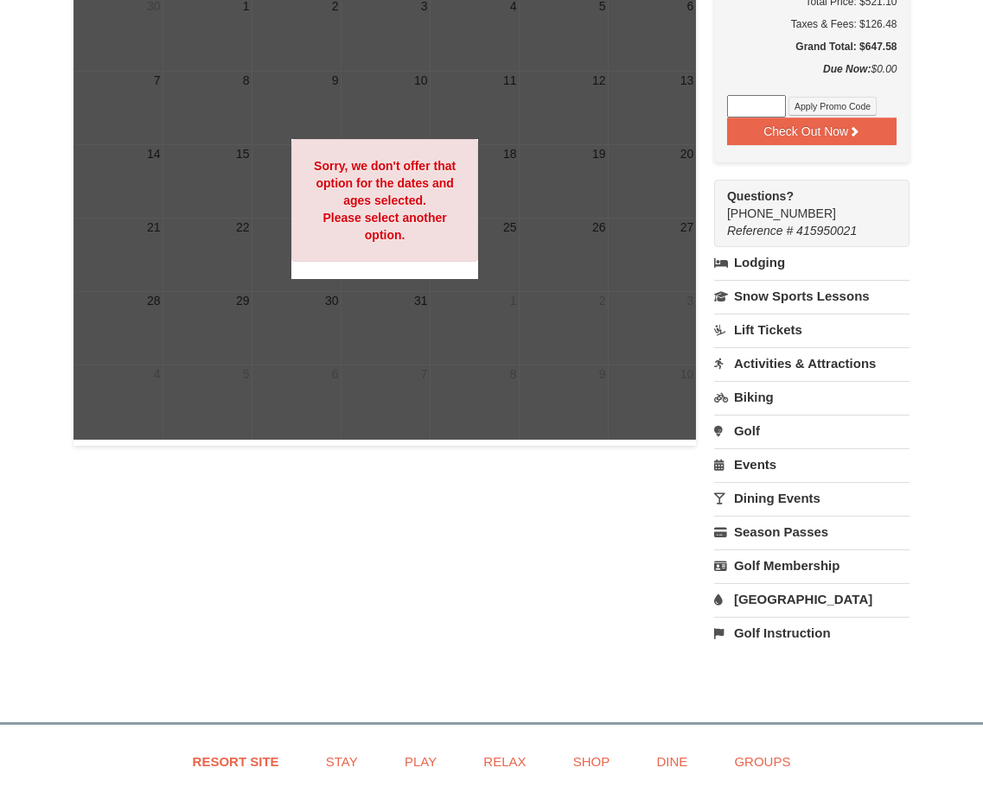
click at [792, 599] on link "[GEOGRAPHIC_DATA]" at bounding box center [812, 599] width 196 height 32
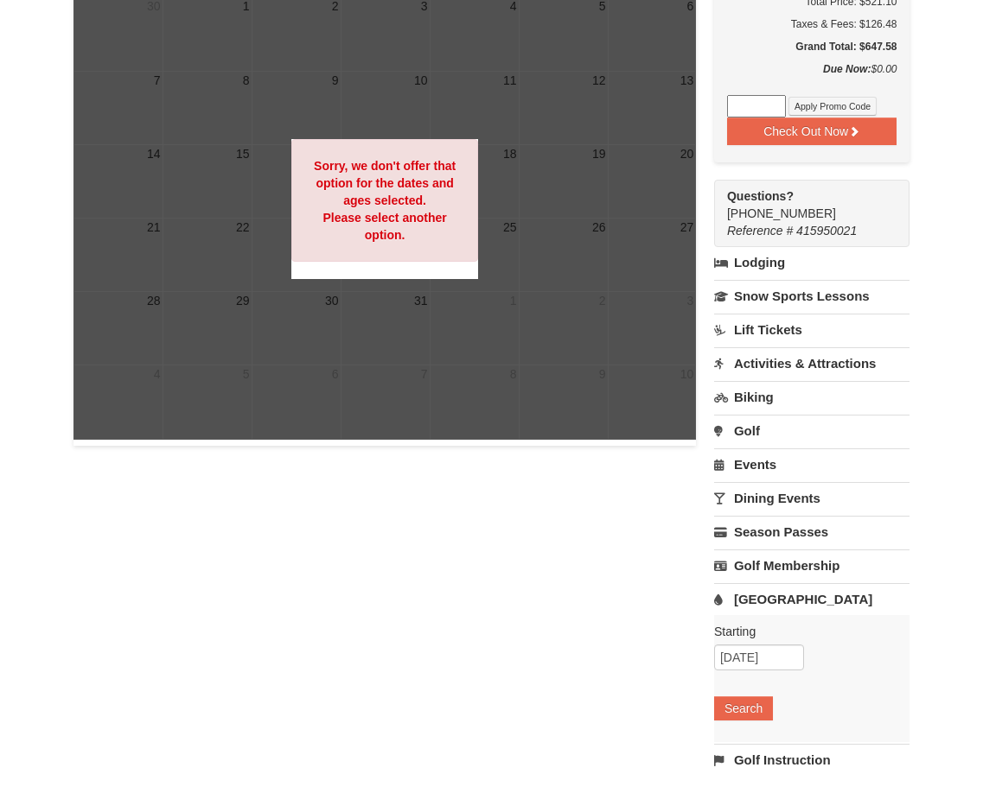
click at [767, 637] on label "Starting Please format dates MM/DD/YYYY Please format dates MM/DD/YYYY" at bounding box center [805, 631] width 183 height 17
click at [761, 662] on input "[DATE]" at bounding box center [759, 658] width 90 height 26
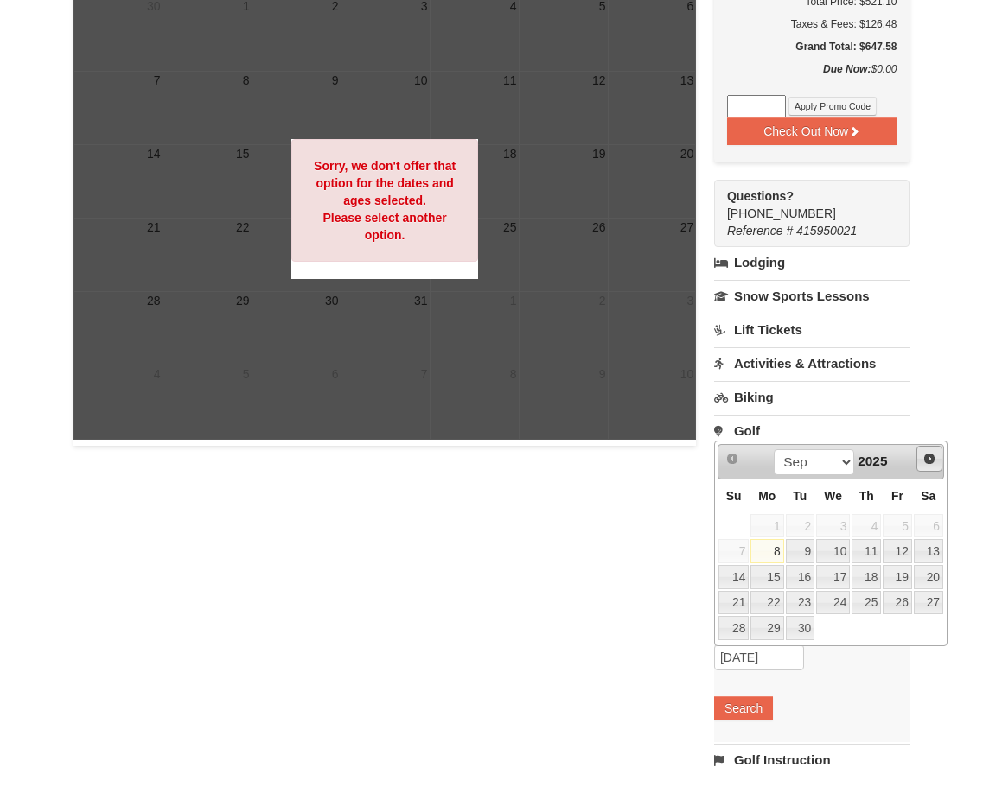
click at [927, 457] on span "Next" at bounding box center [929, 459] width 14 height 14
click at [927, 458] on span "Next" at bounding box center [929, 459] width 14 height 14
click at [929, 458] on span "Next" at bounding box center [929, 459] width 14 height 14
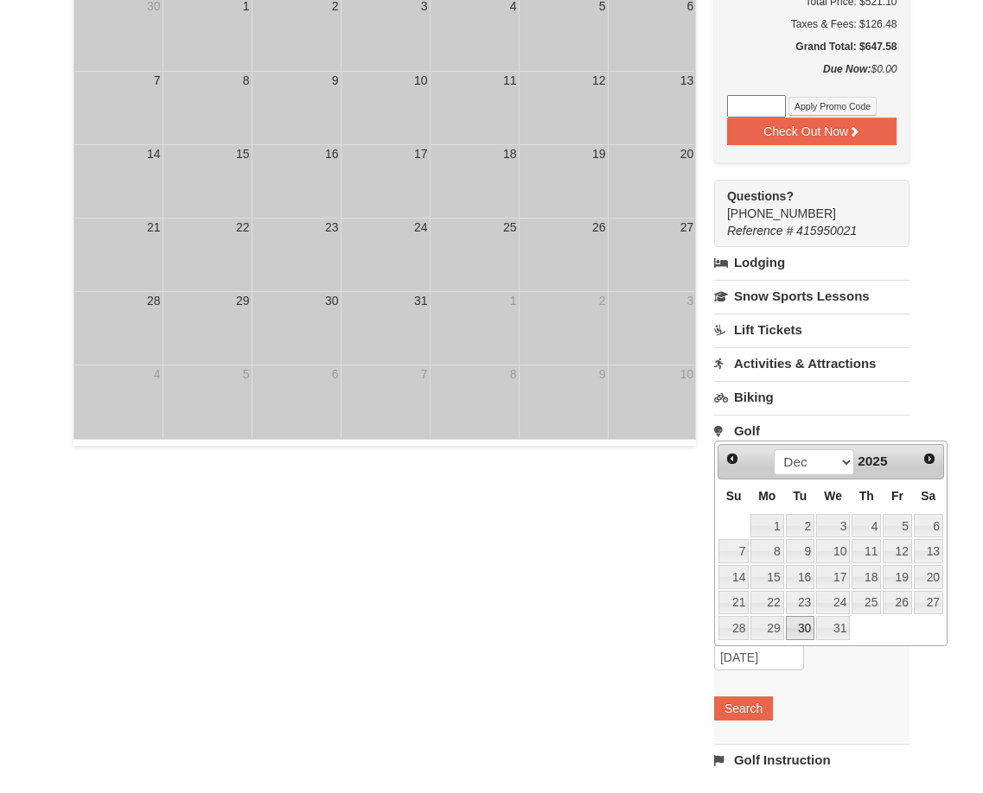
click at [798, 631] on link "30" at bounding box center [800, 628] width 29 height 24
type input "[DATE]"
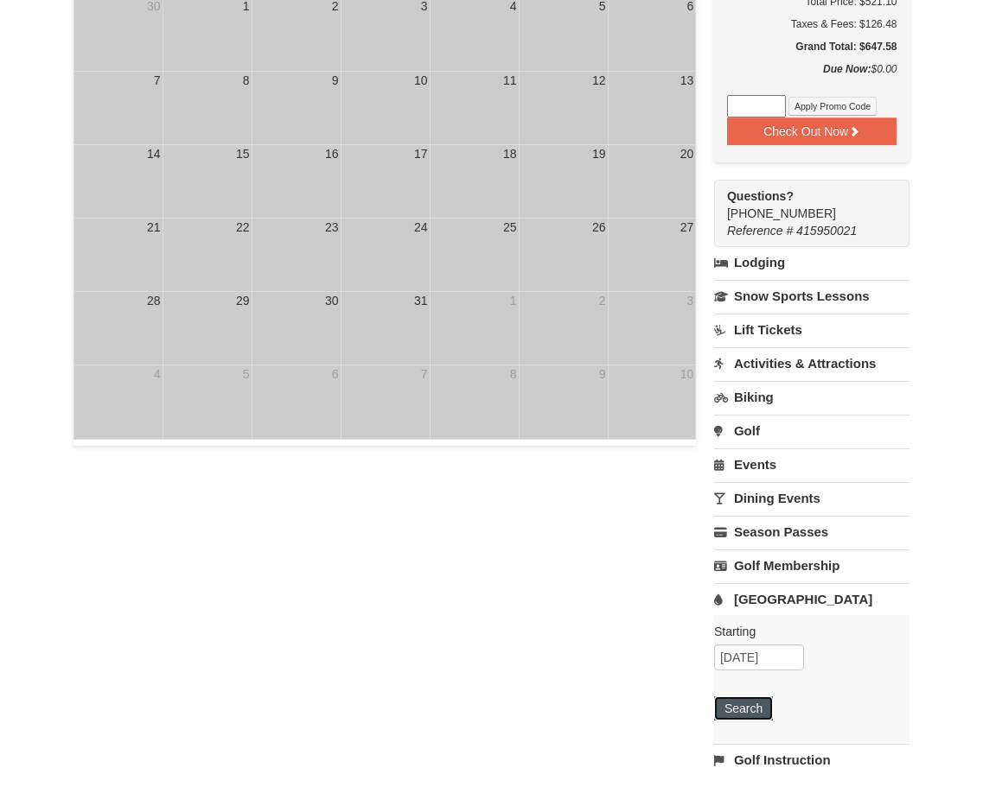
click at [743, 715] on button "Search" at bounding box center [743, 709] width 59 height 24
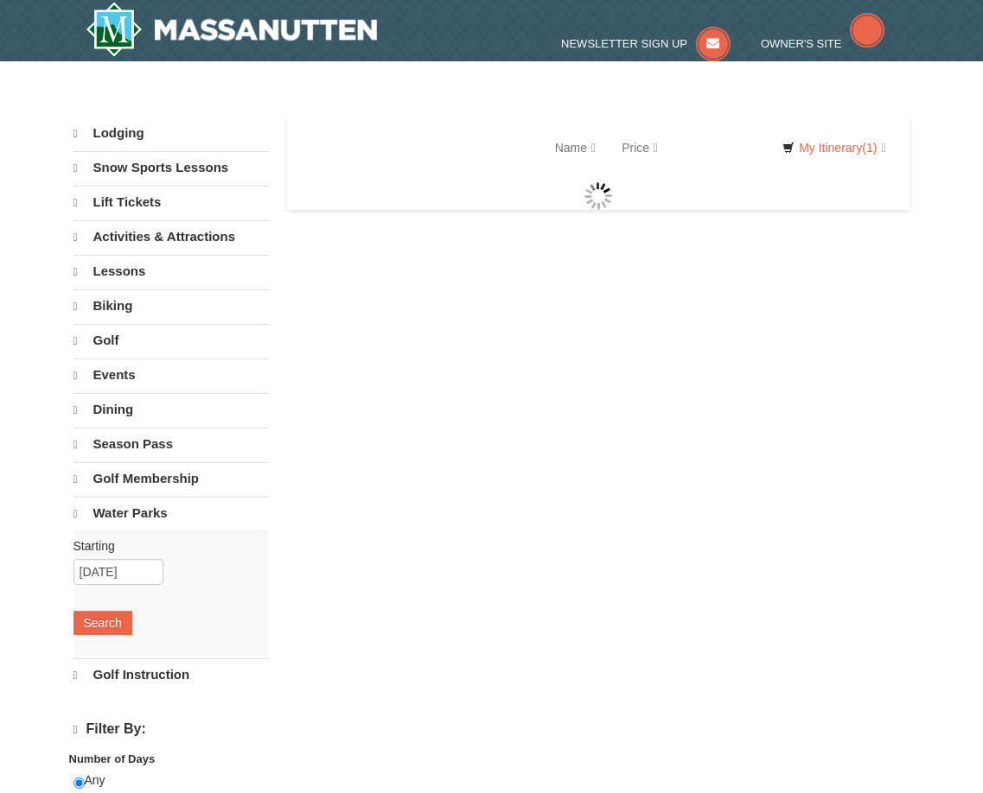
select select "9"
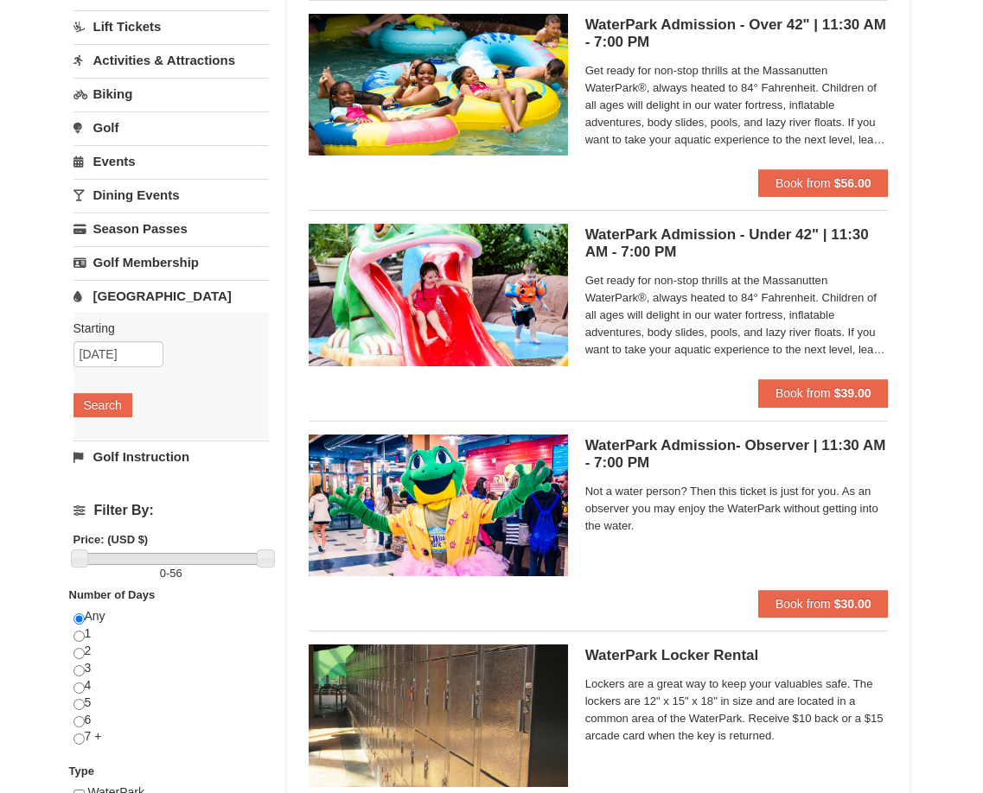
scroll to position [86, 0]
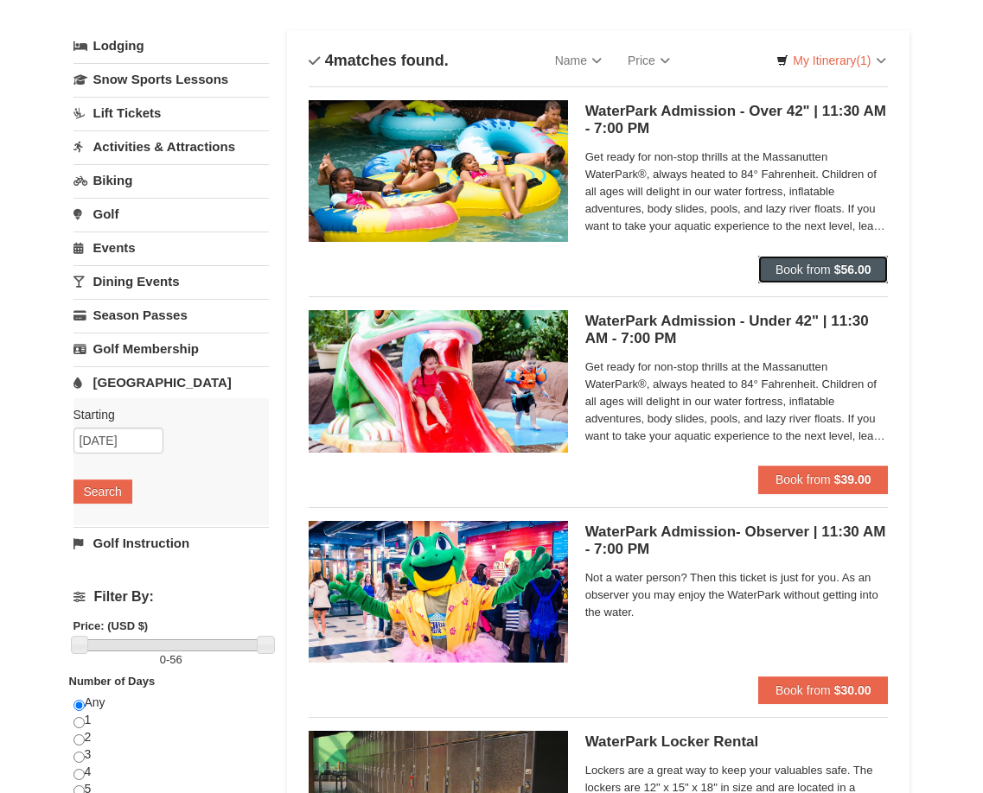
click at [807, 270] on span "Book from" at bounding box center [802, 270] width 55 height 14
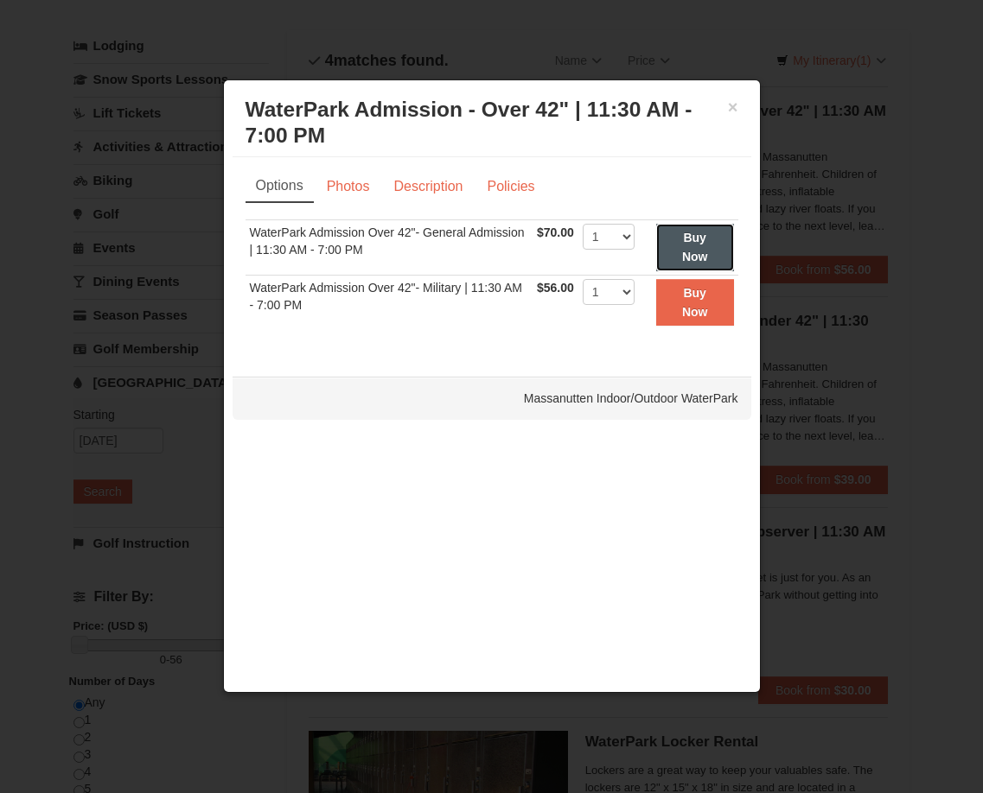
click at [683, 245] on button "Buy Now" at bounding box center [695, 248] width 78 height 48
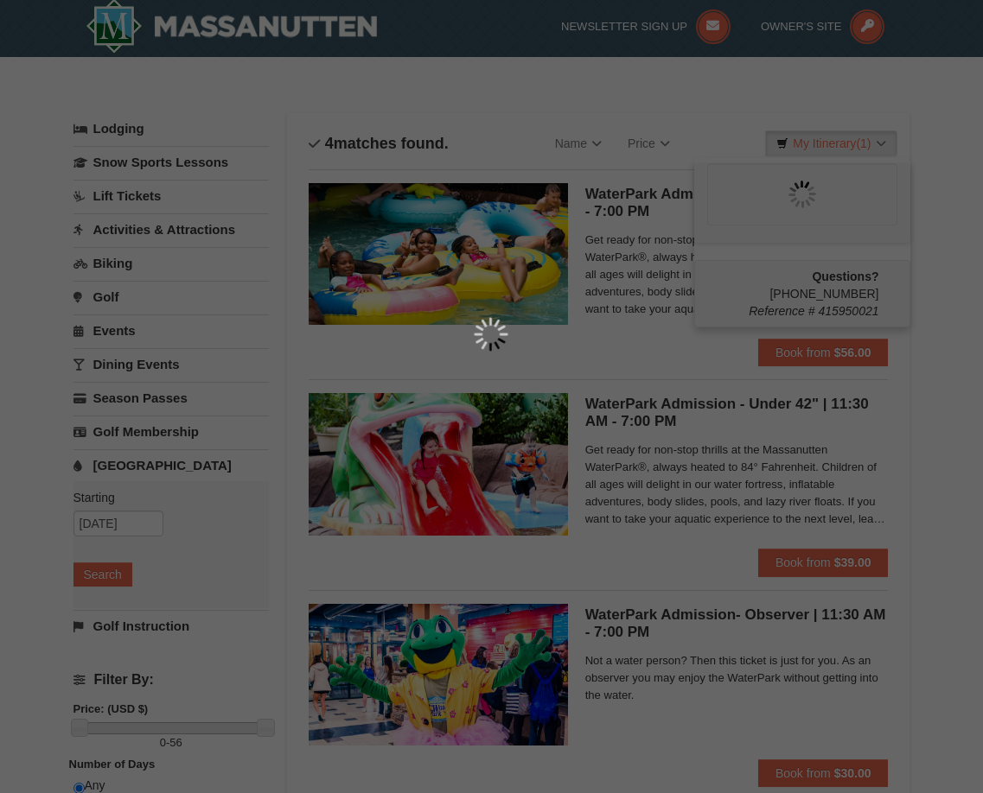
scroll to position [5, 0]
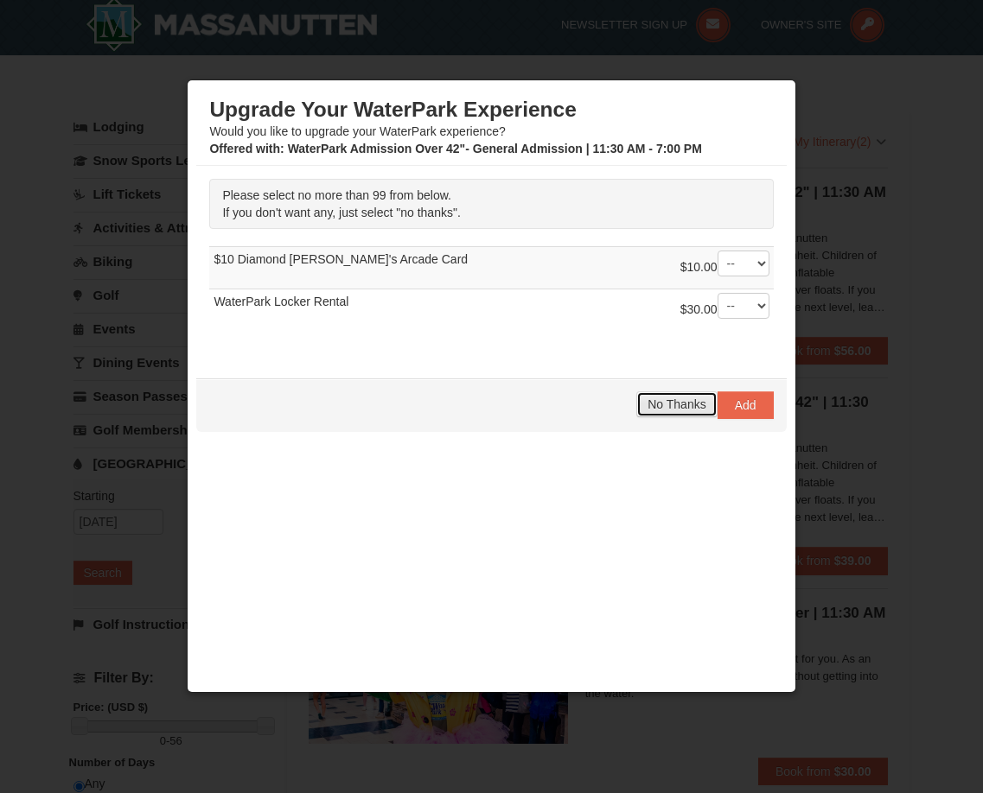
click at [667, 407] on span "No Thanks" at bounding box center [676, 405] width 58 height 14
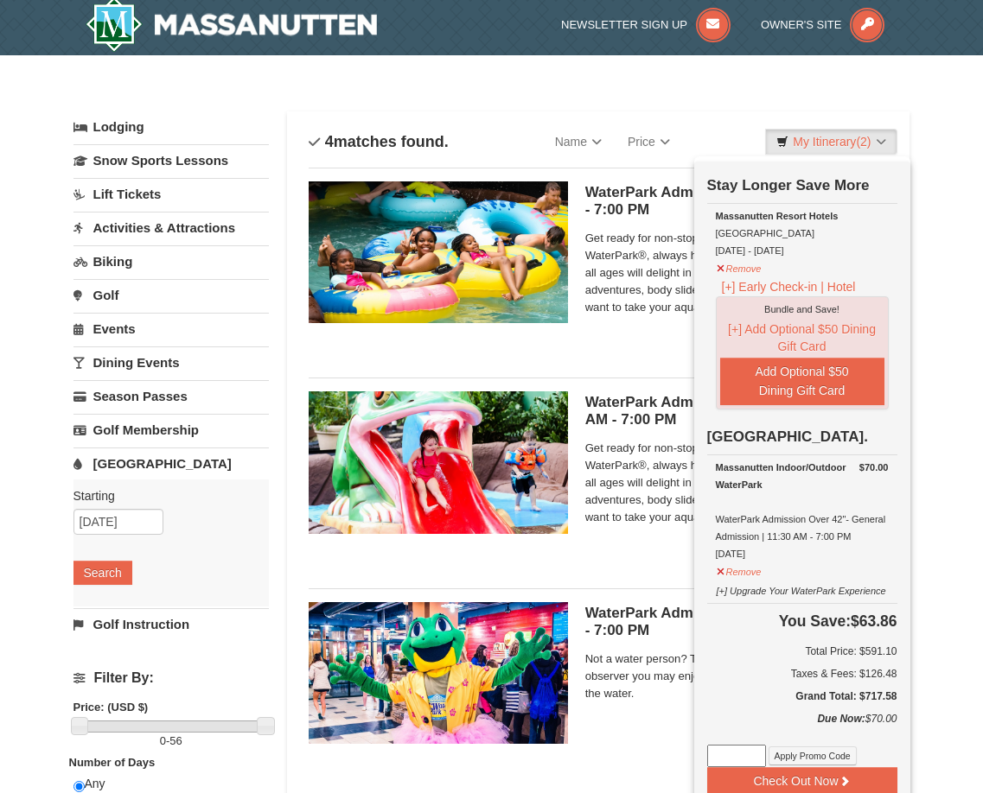
click at [944, 227] on div "× Categories List Filter My Itinerary (2) Check Out Now Stay Longer Save More R…" at bounding box center [491, 556] width 983 height 1002
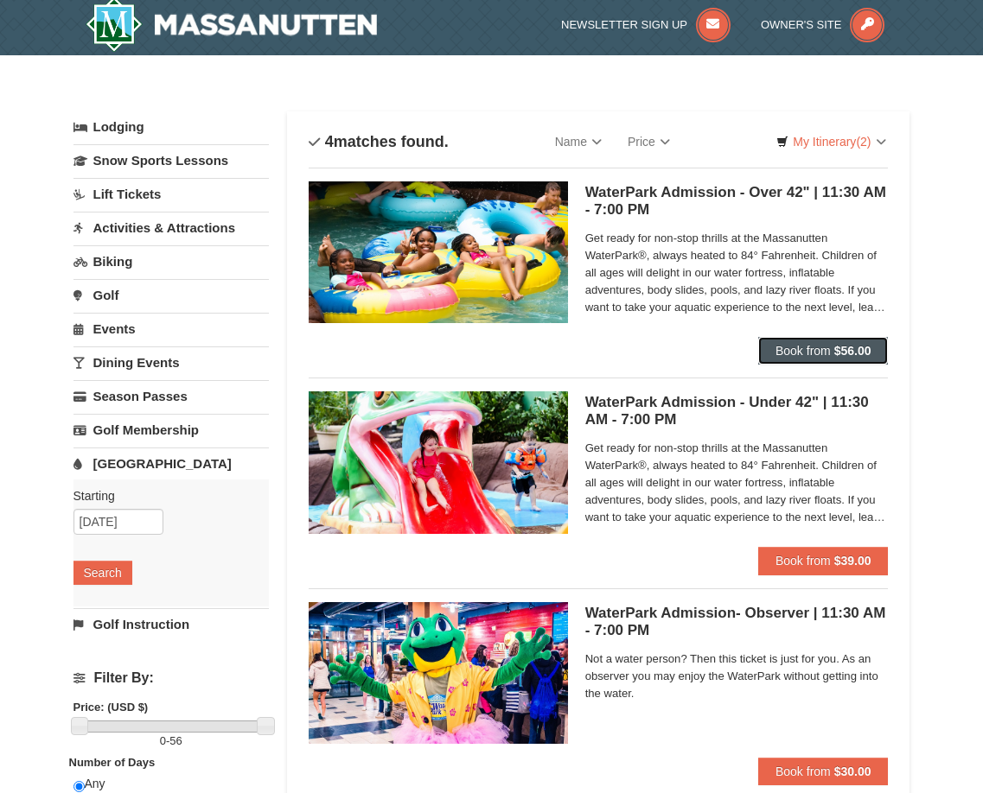
click at [811, 355] on span "Book from" at bounding box center [802, 351] width 55 height 14
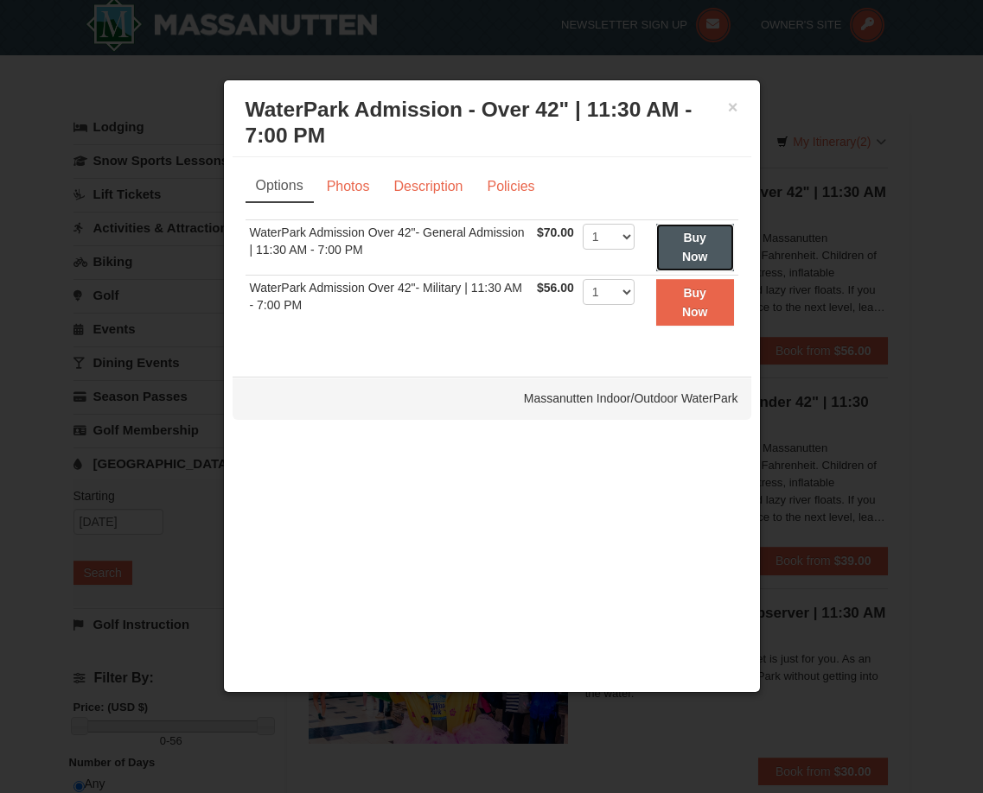
click at [684, 244] on strong "Buy Now" at bounding box center [695, 247] width 26 height 33
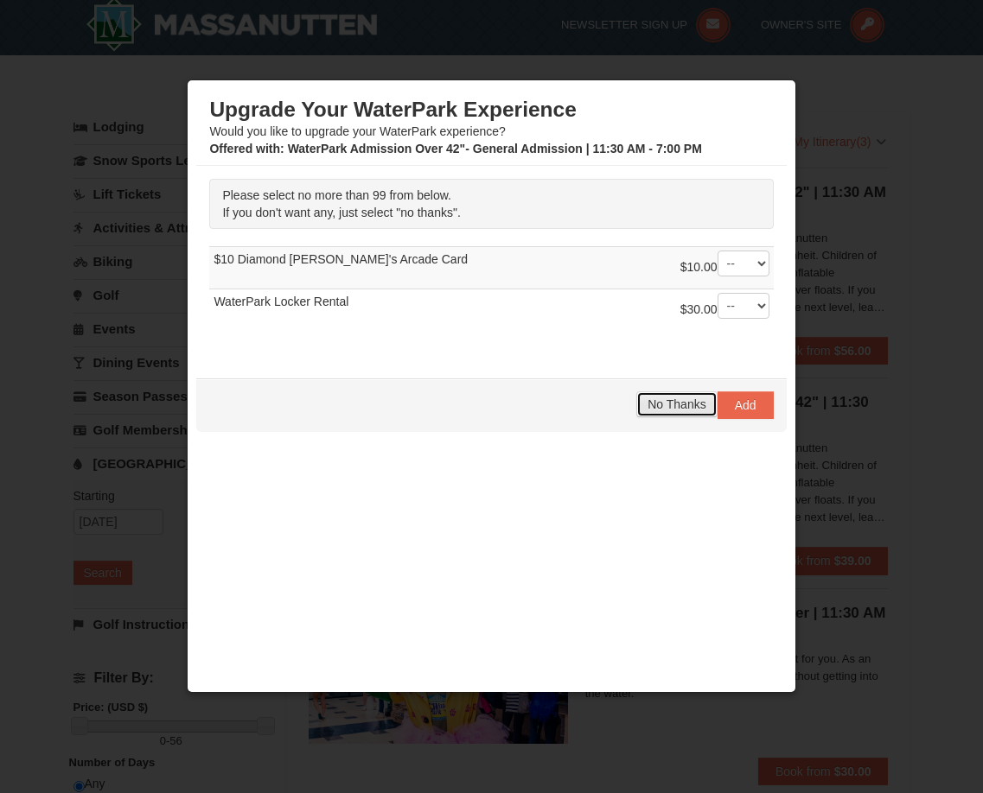
click at [649, 408] on span "No Thanks" at bounding box center [676, 405] width 58 height 14
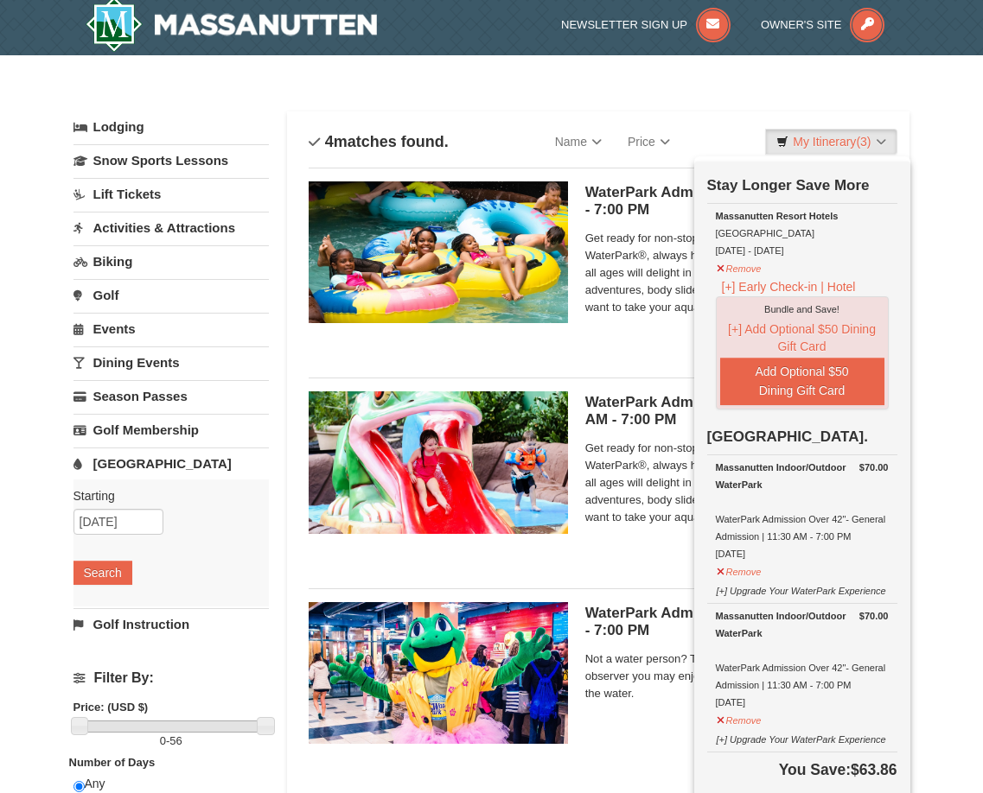
click at [927, 466] on div "× Categories List Filter My Itinerary (3) Check Out Now Stay Longer Save More R…" at bounding box center [491, 556] width 983 height 1002
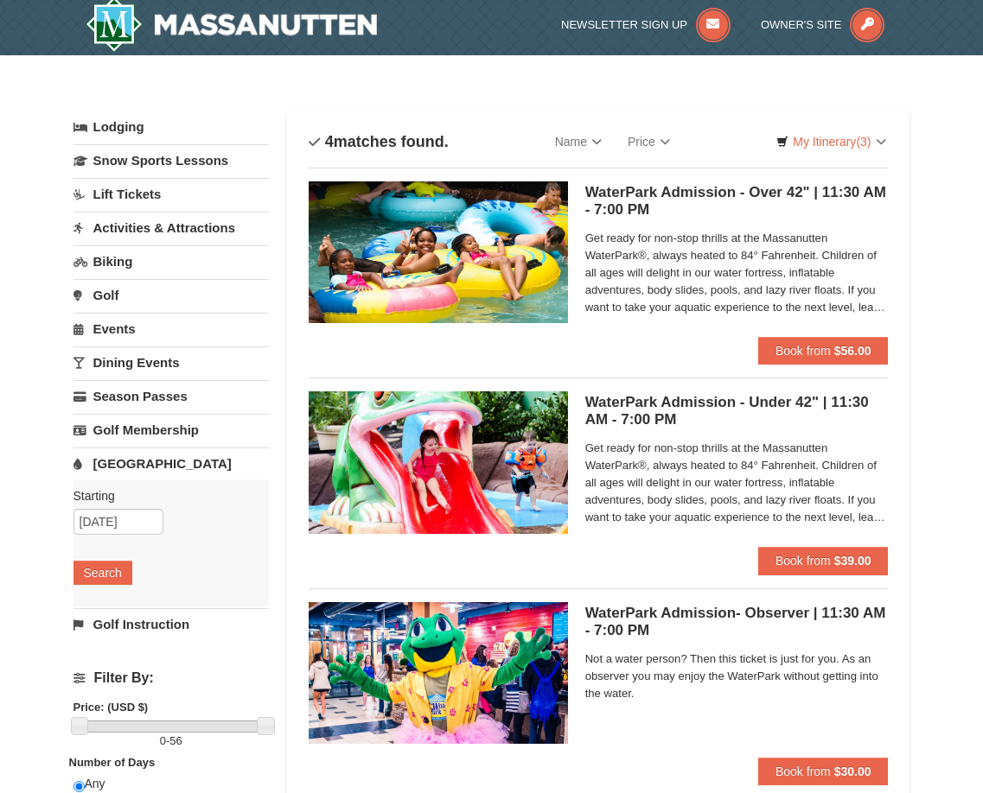
scroll to position [92, 0]
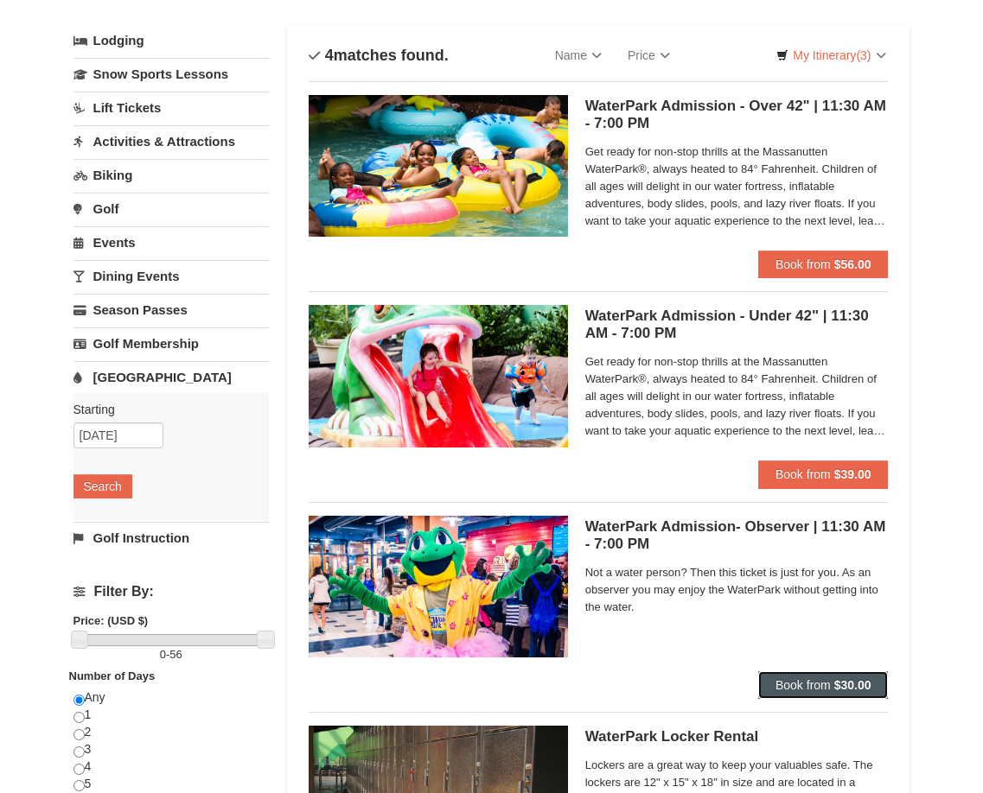
click at [791, 689] on span "Book from" at bounding box center [802, 685] width 55 height 14
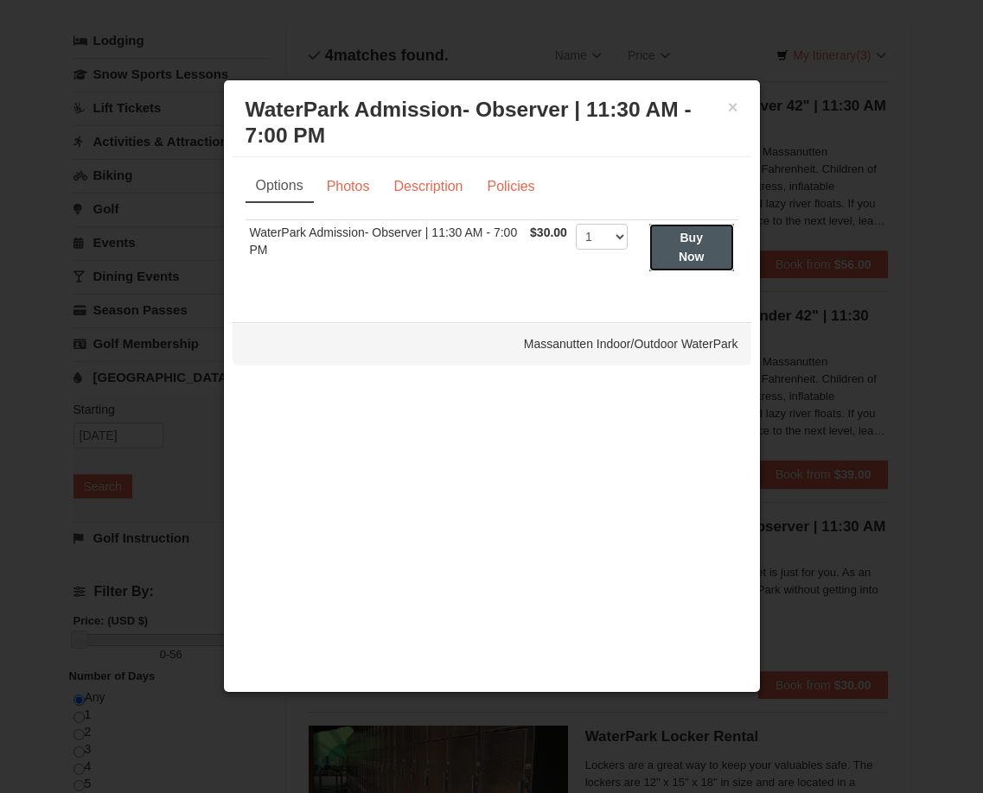
click at [676, 250] on button "Buy Now" at bounding box center [691, 248] width 85 height 48
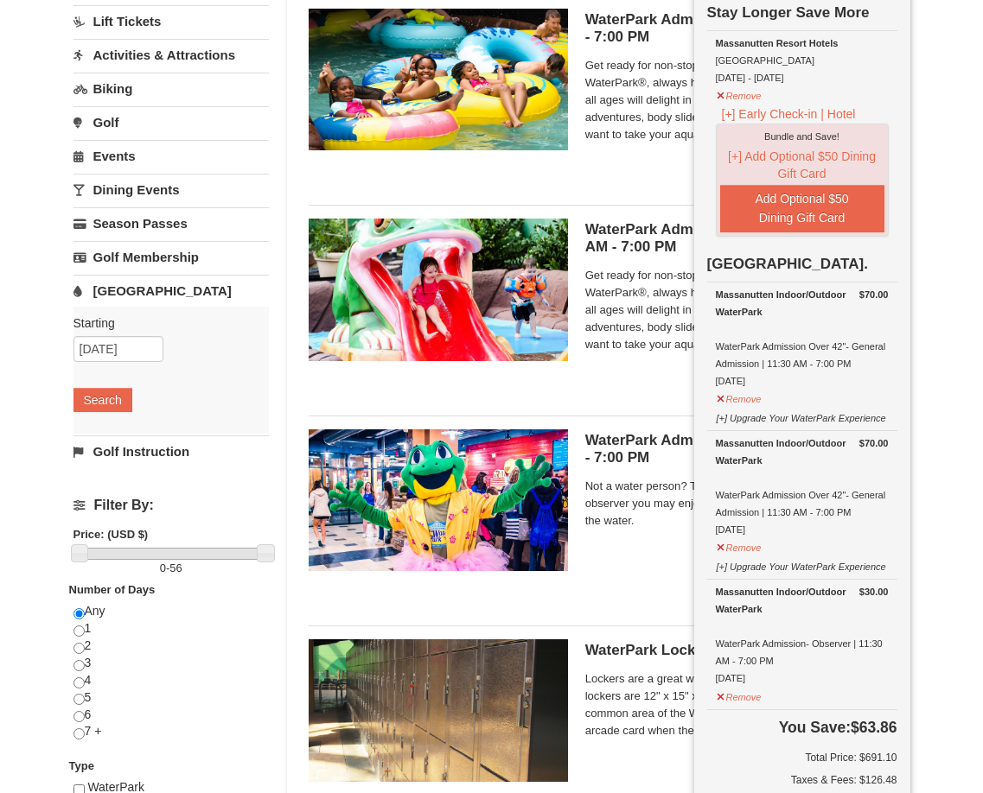
scroll to position [0, 0]
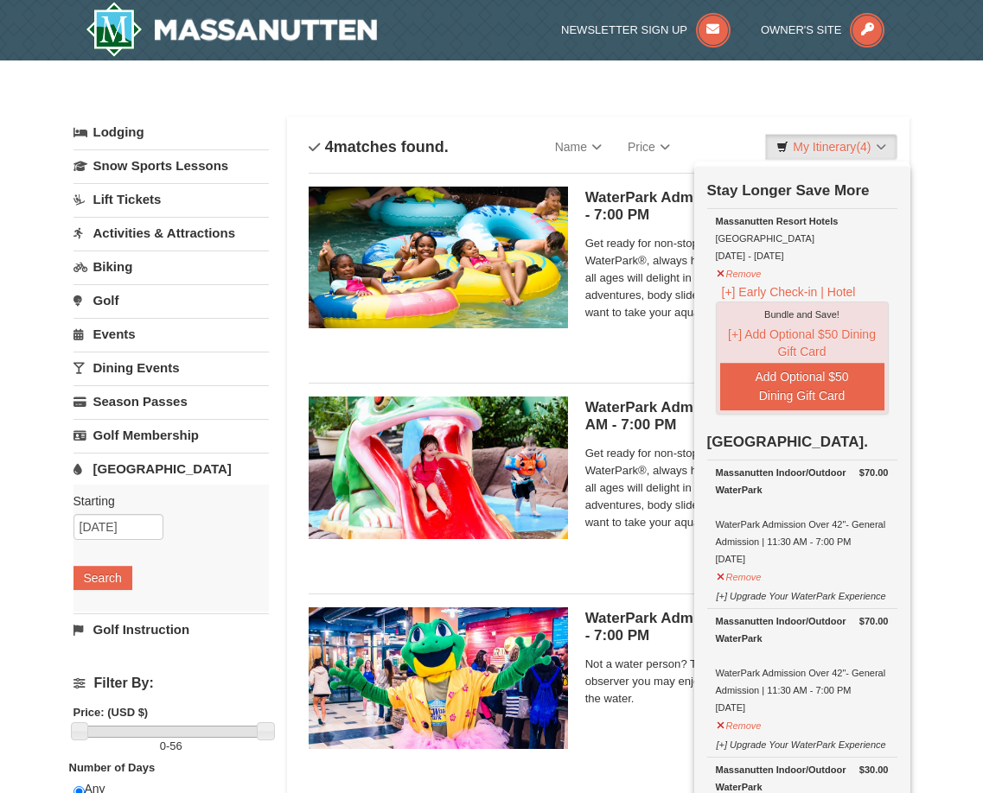
click at [963, 220] on div "× Categories List Filter My Itinerary (4) Check Out Now Stay Longer Save More R…" at bounding box center [491, 561] width 983 height 1002
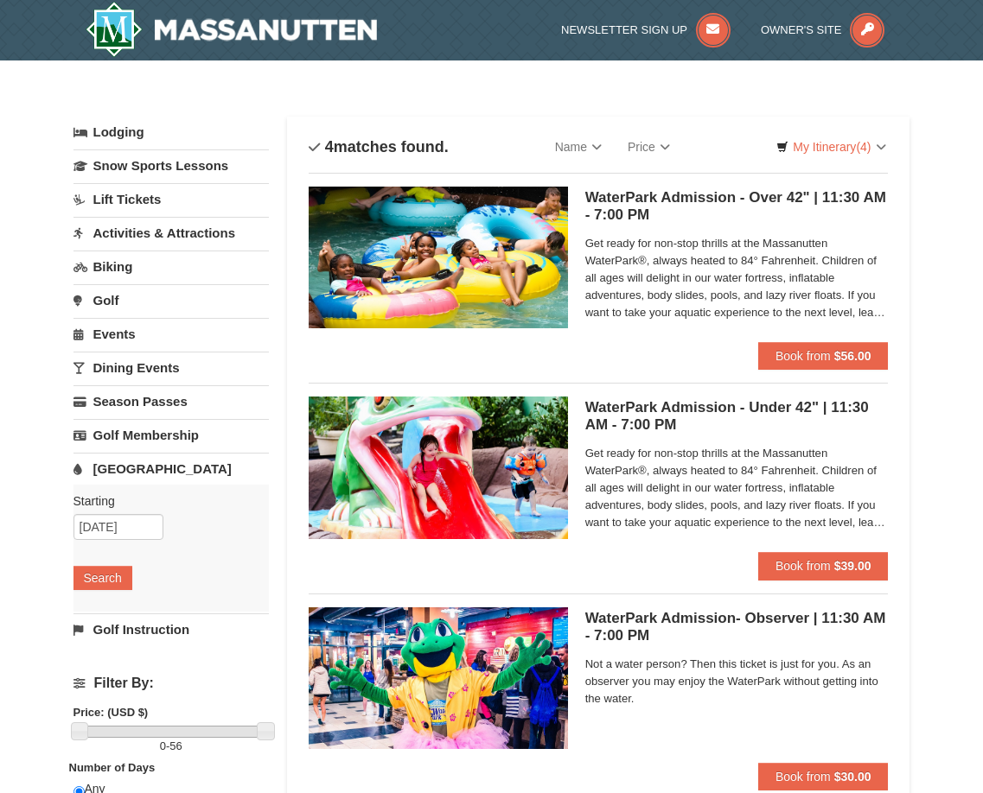
click at [120, 199] on link "Lift Tickets" at bounding box center [171, 199] width 196 height 32
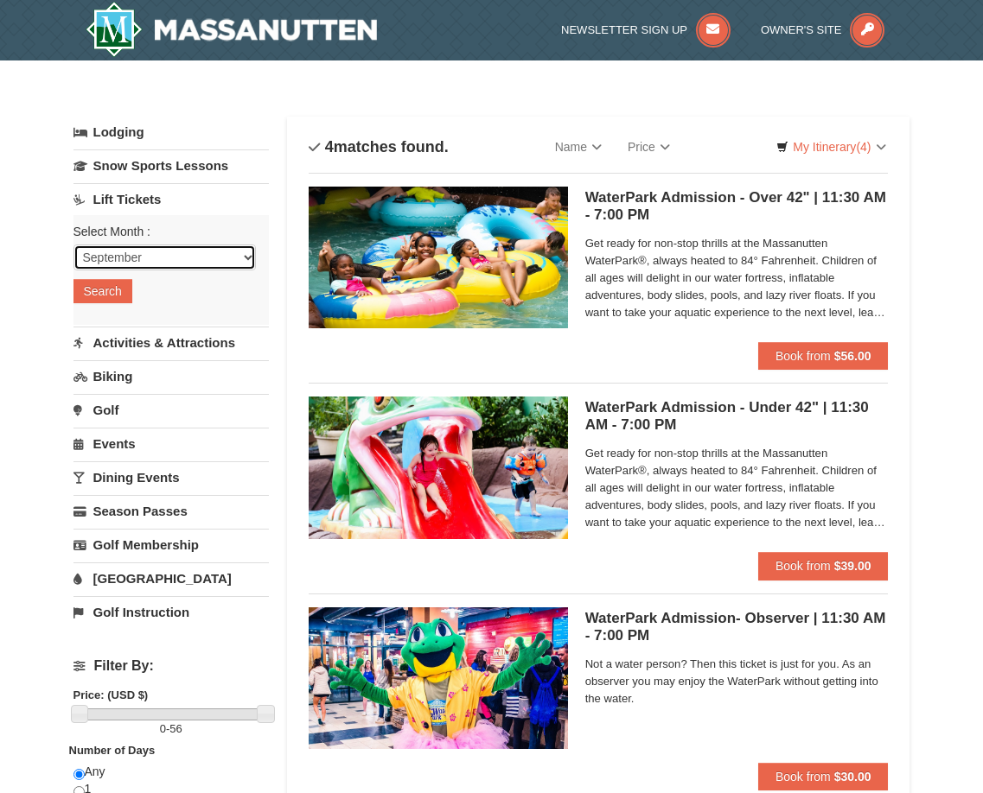
click at [146, 262] on select "September October November December January February March April May June July …" at bounding box center [164, 258] width 183 height 26
select select "12"
click at [73, 245] on select "September October November December January February March April May June July …" at bounding box center [164, 258] width 183 height 26
click at [100, 296] on button "Search" at bounding box center [102, 291] width 59 height 24
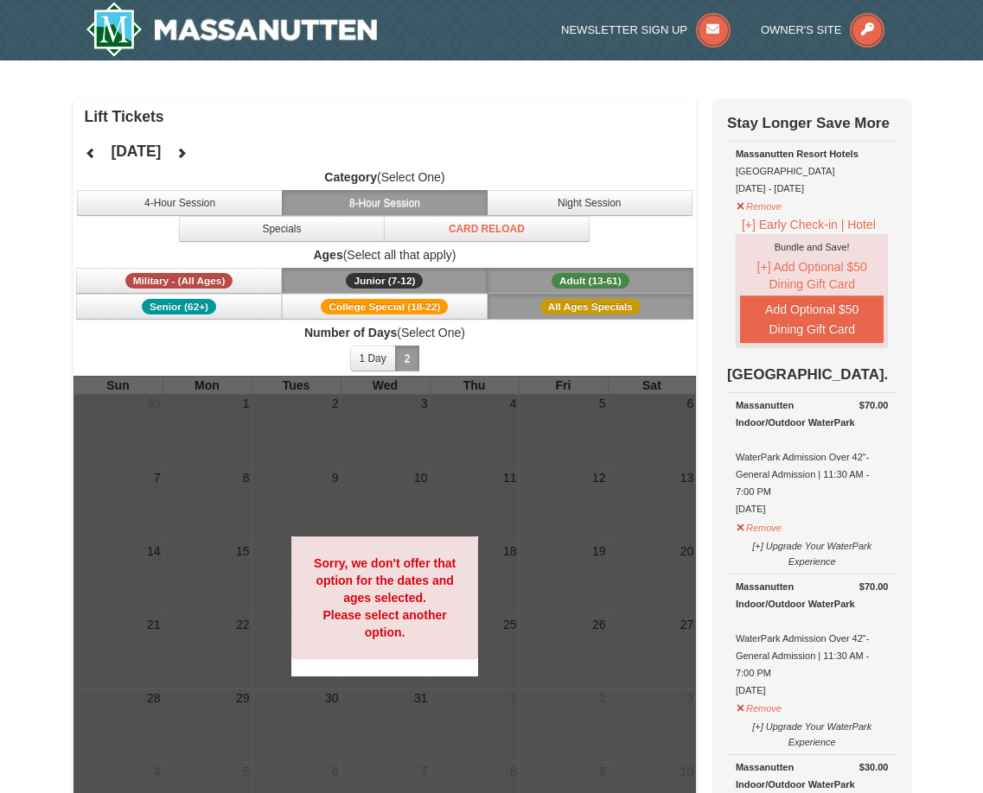
click at [376, 204] on button "8-Hour Session" at bounding box center [385, 203] width 206 height 26
click at [526, 283] on button "Adult (13-61) (13 - 61)" at bounding box center [590, 281] width 206 height 26
click at [531, 308] on button "All Ages Specials" at bounding box center [590, 307] width 206 height 26
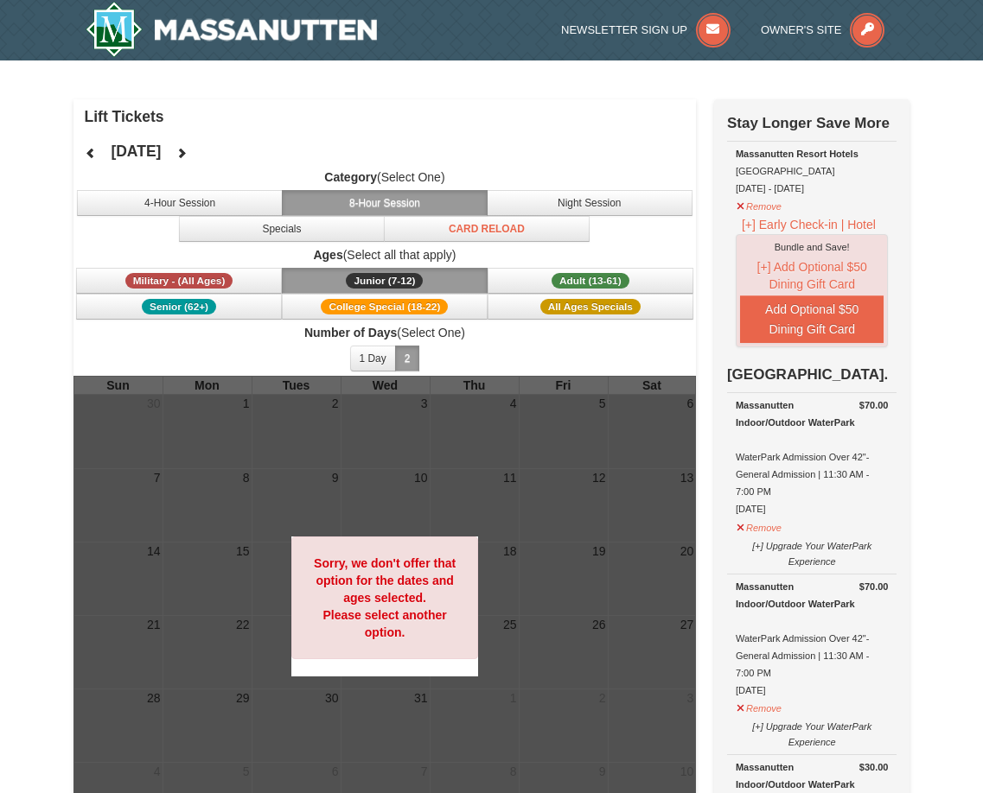
click at [446, 284] on button "Junior (7-12) (7 - 12)" at bounding box center [385, 281] width 206 height 26
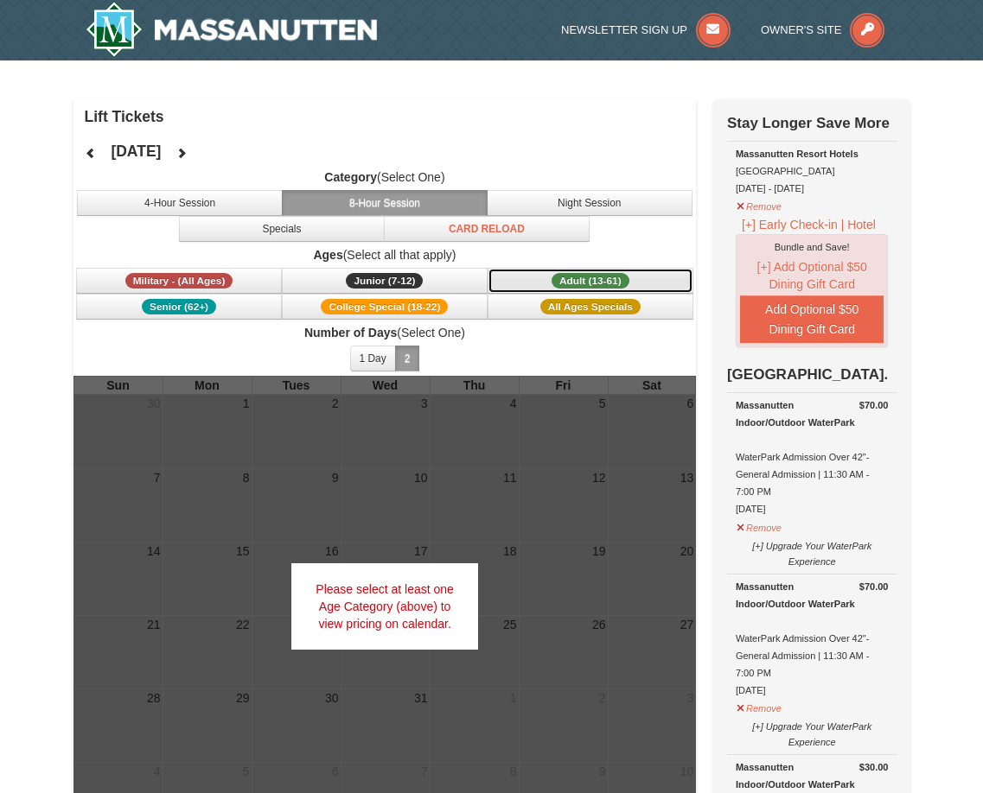
click at [512, 282] on button "Adult (13-61) (13 - 61)" at bounding box center [590, 281] width 206 height 26
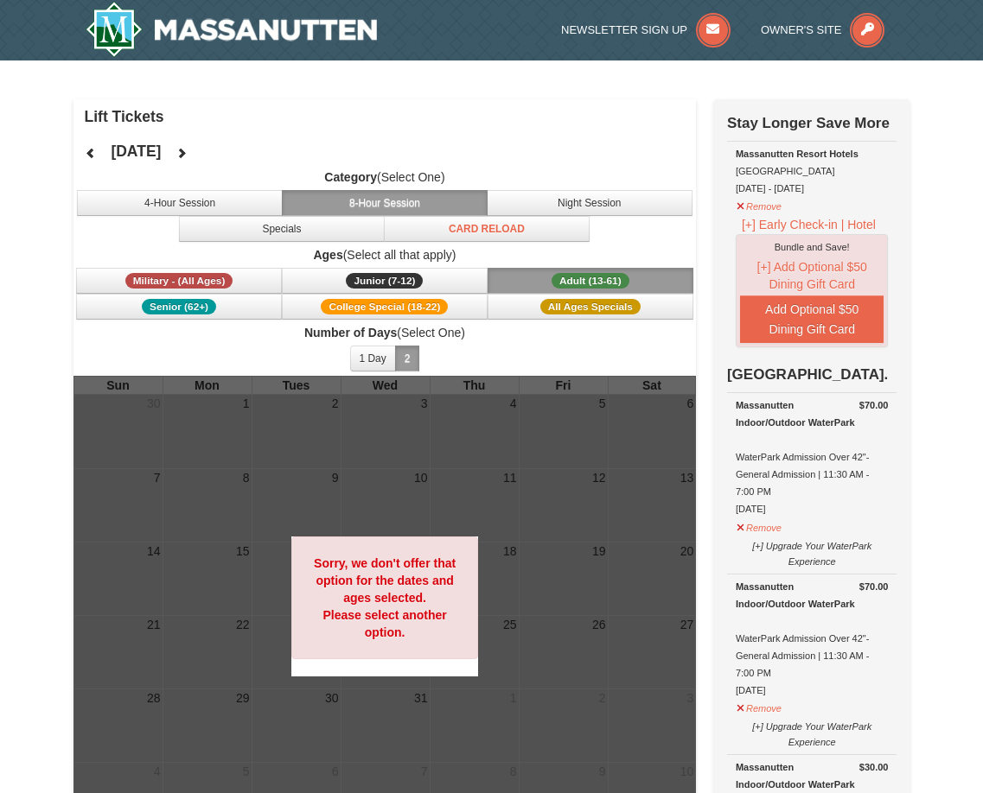
click at [405, 362] on button "2" at bounding box center [407, 359] width 25 height 26
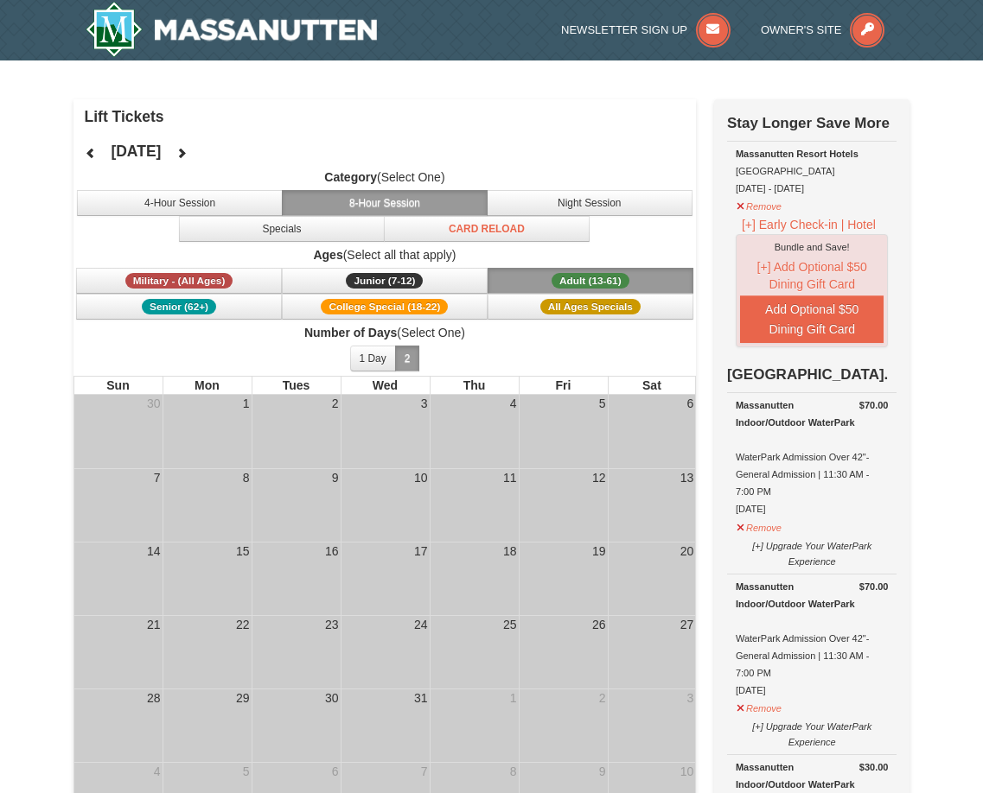
click at [378, 205] on button "8-Hour Session" at bounding box center [385, 203] width 206 height 26
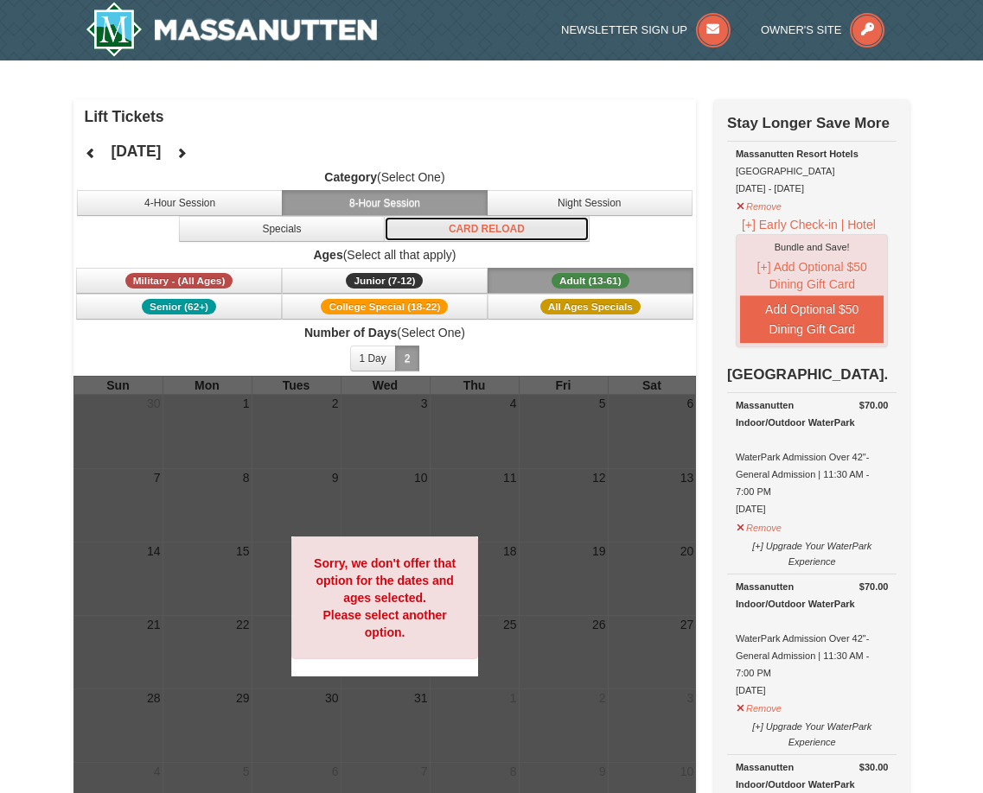
click at [472, 227] on button "Card Reload" at bounding box center [487, 229] width 206 height 26
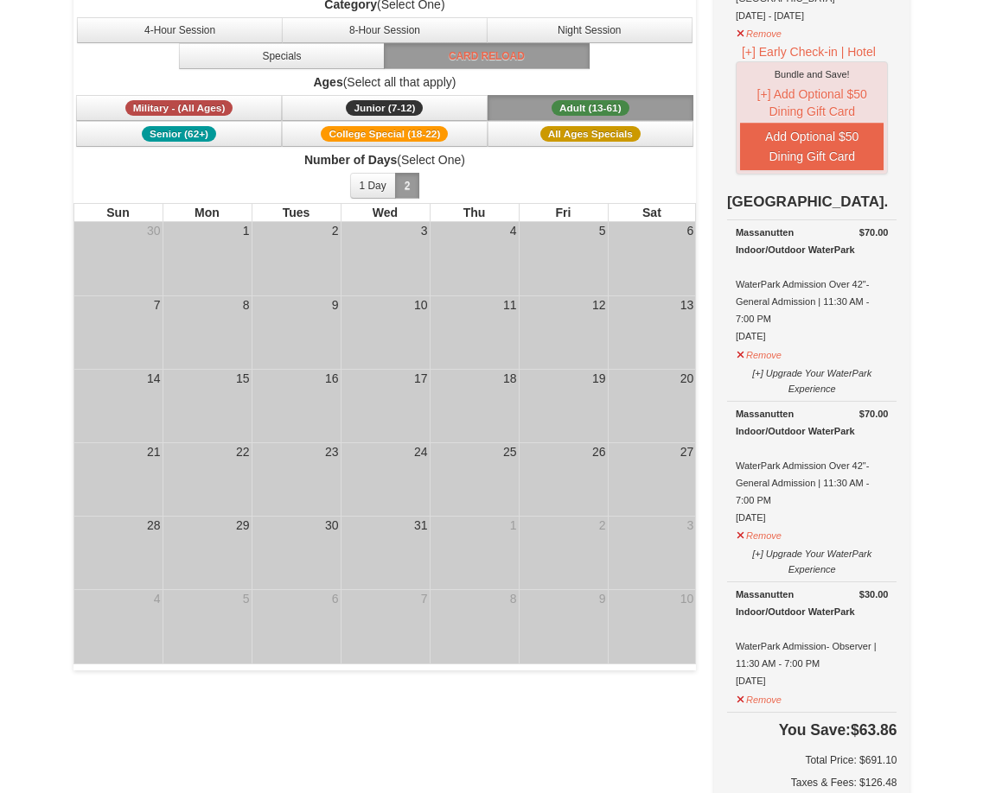
scroll to position [86, 0]
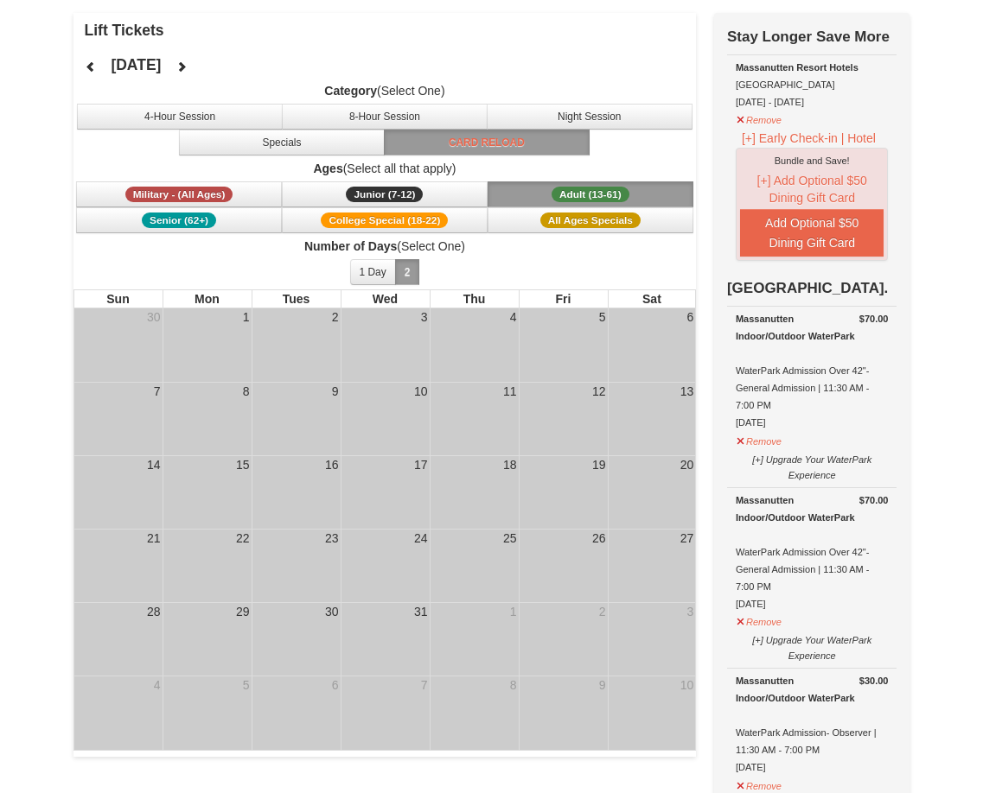
click at [313, 607] on div "30" at bounding box center [296, 613] width 88 height 20
click at [307, 620] on div at bounding box center [296, 621] width 88 height 3
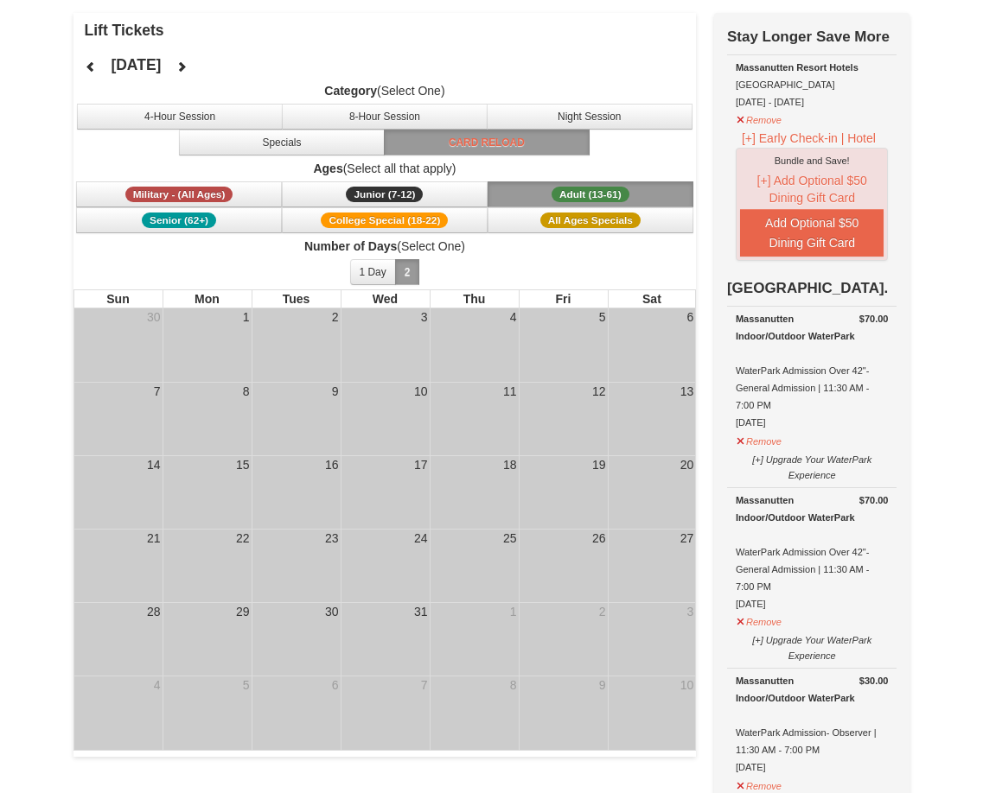
click at [307, 620] on div at bounding box center [296, 621] width 88 height 3
click at [331, 613] on div "30" at bounding box center [331, 611] width 17 height 17
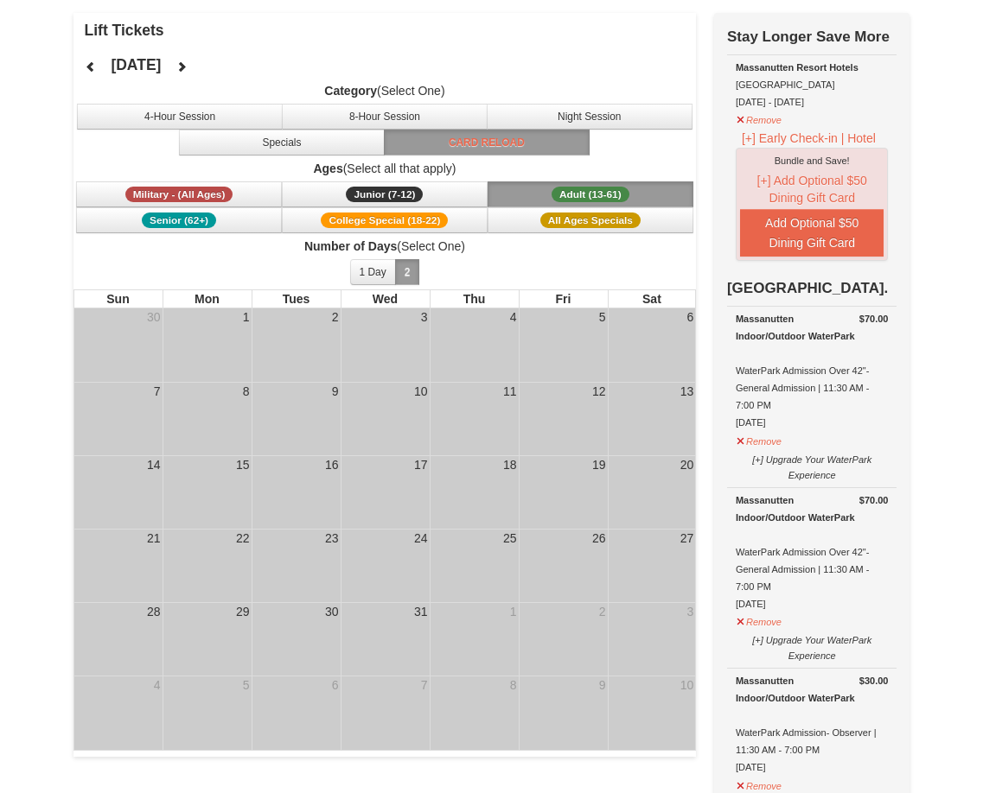
click at [331, 613] on div "30" at bounding box center [331, 611] width 17 height 17
click at [463, 143] on button "Card Reload" at bounding box center [487, 143] width 206 height 26
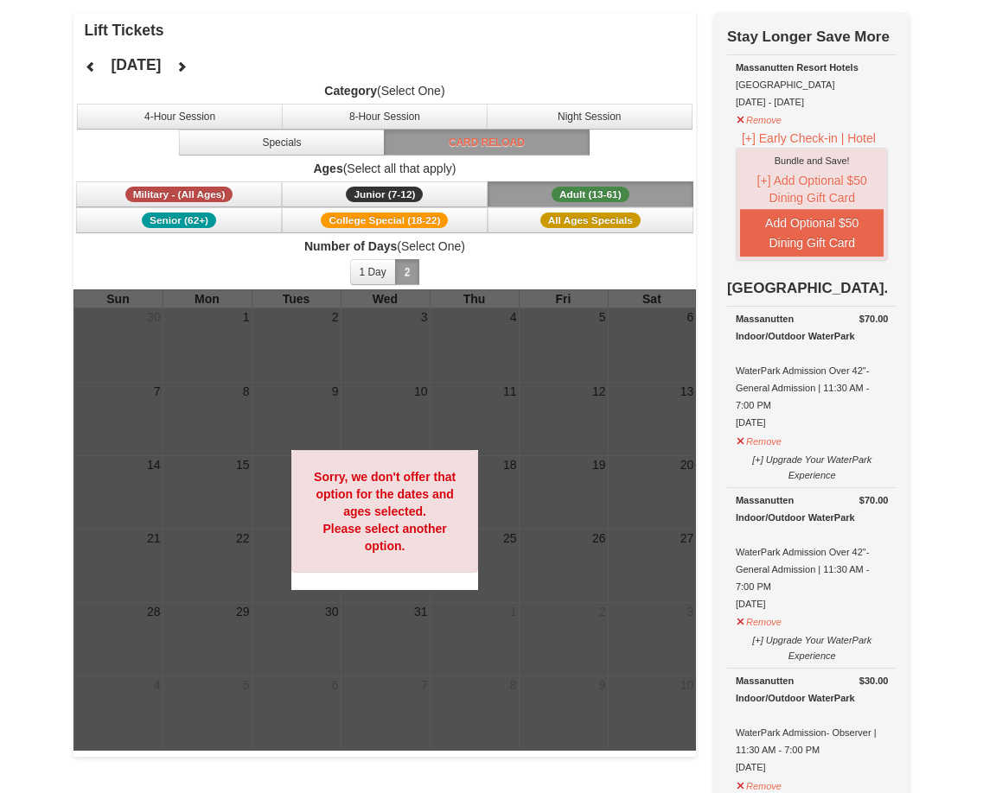
click at [333, 622] on div at bounding box center [384, 519] width 623 height 461
click at [331, 621] on div at bounding box center [384, 519] width 623 height 461
click at [381, 115] on button "8-Hour Session" at bounding box center [385, 117] width 206 height 26
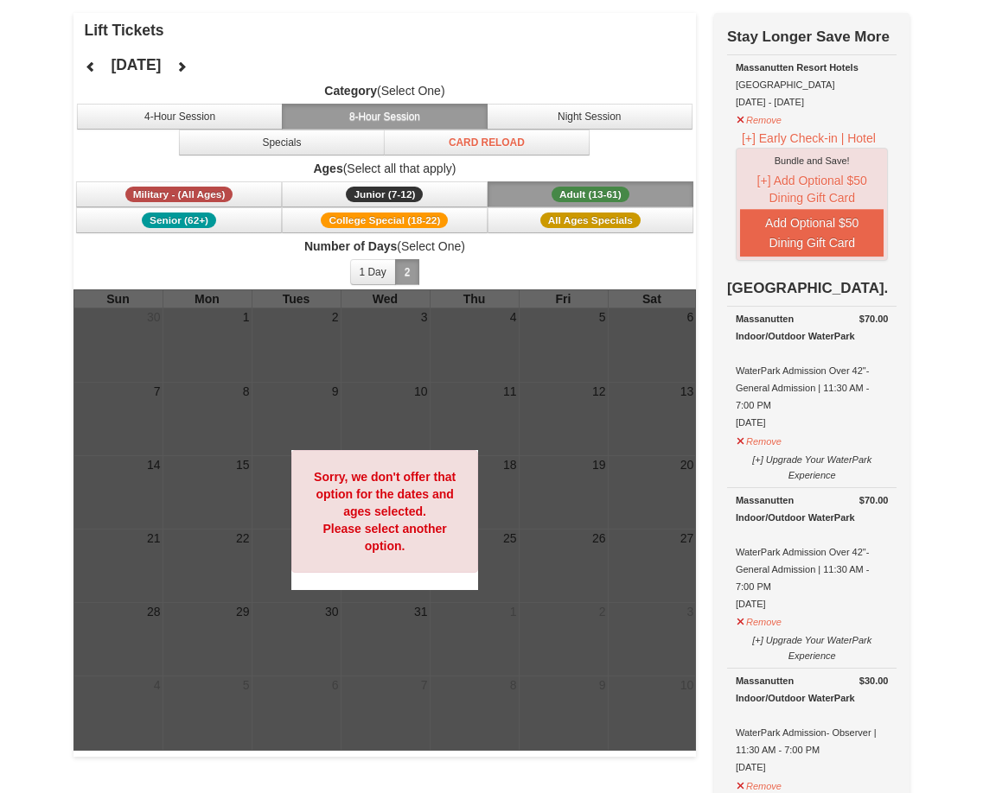
click at [332, 616] on div at bounding box center [384, 519] width 623 height 461
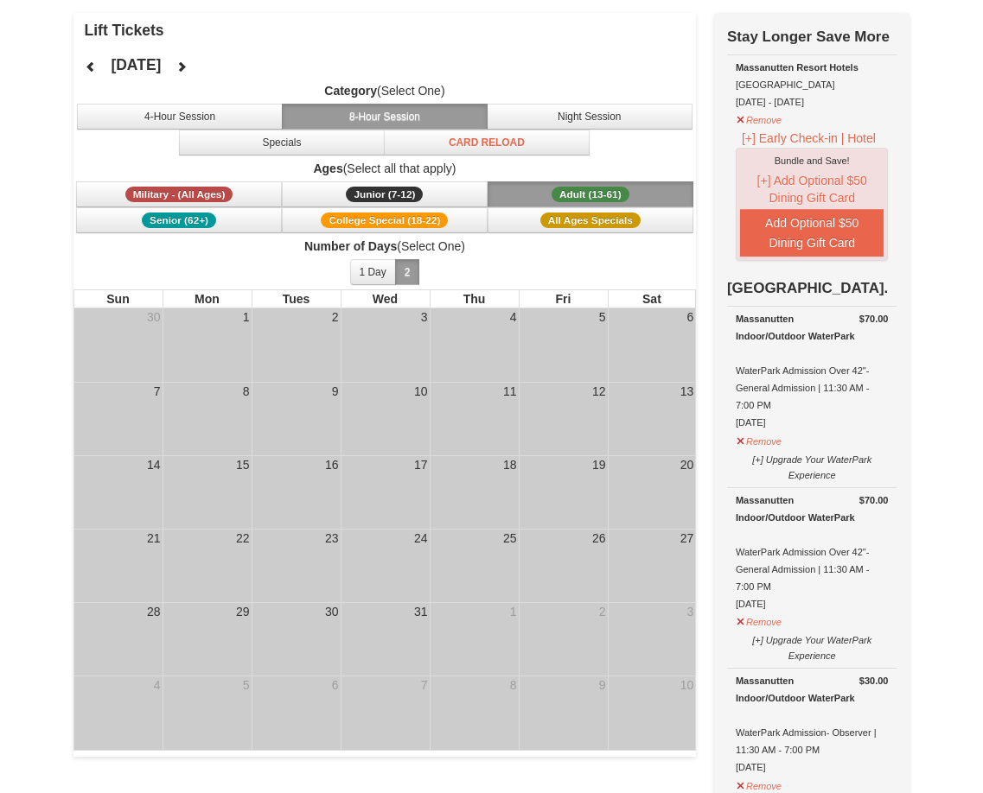
click at [328, 611] on div "30" at bounding box center [331, 611] width 17 height 17
click at [369, 277] on button "1 Day" at bounding box center [373, 272] width 46 height 26
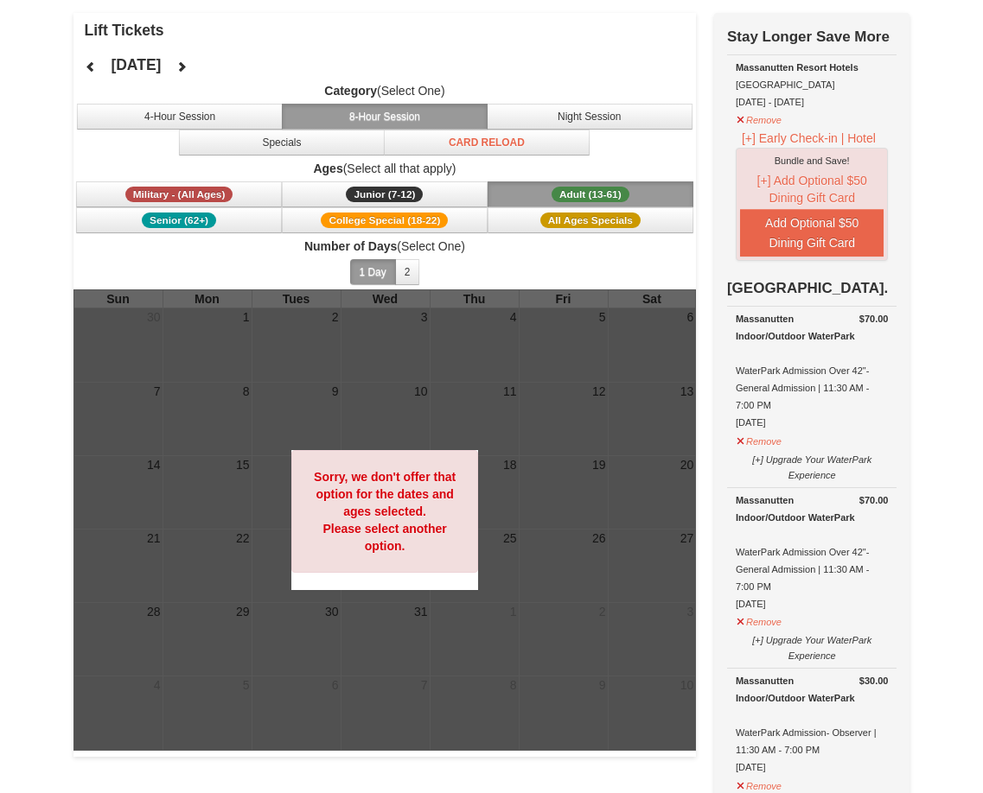
click at [332, 616] on div at bounding box center [384, 519] width 623 height 461
click at [346, 511] on strong "Sorry, we don't offer that option for the dates and ages selected. Please selec…" at bounding box center [385, 511] width 142 height 83
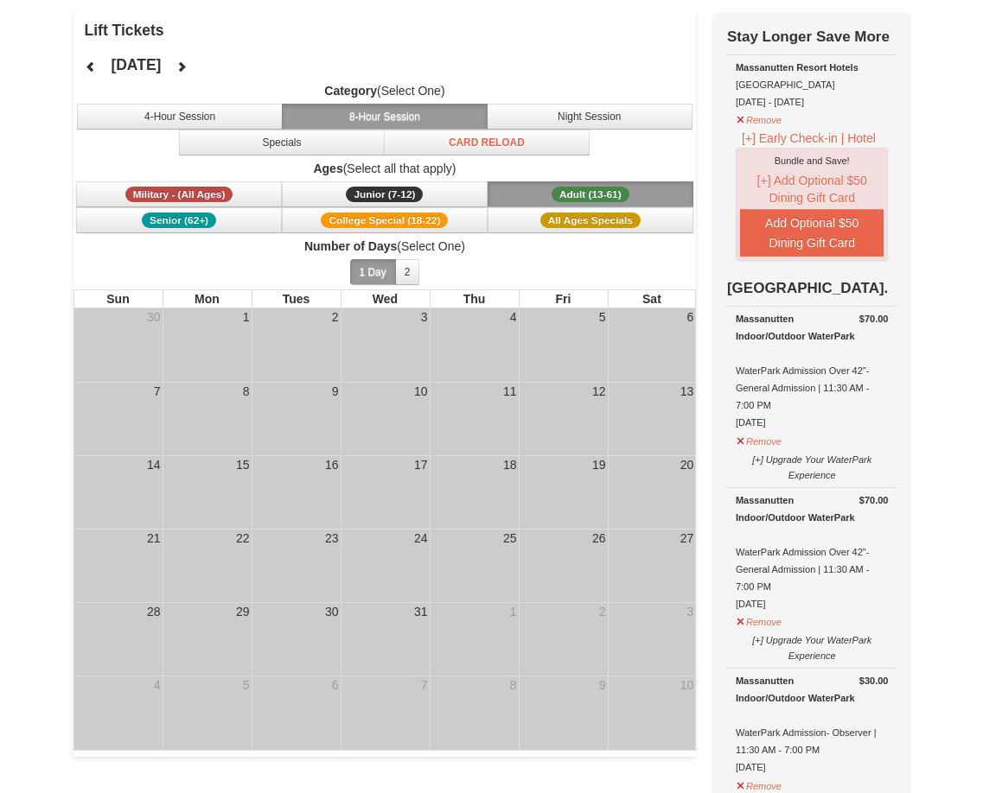
scroll to position [173, 0]
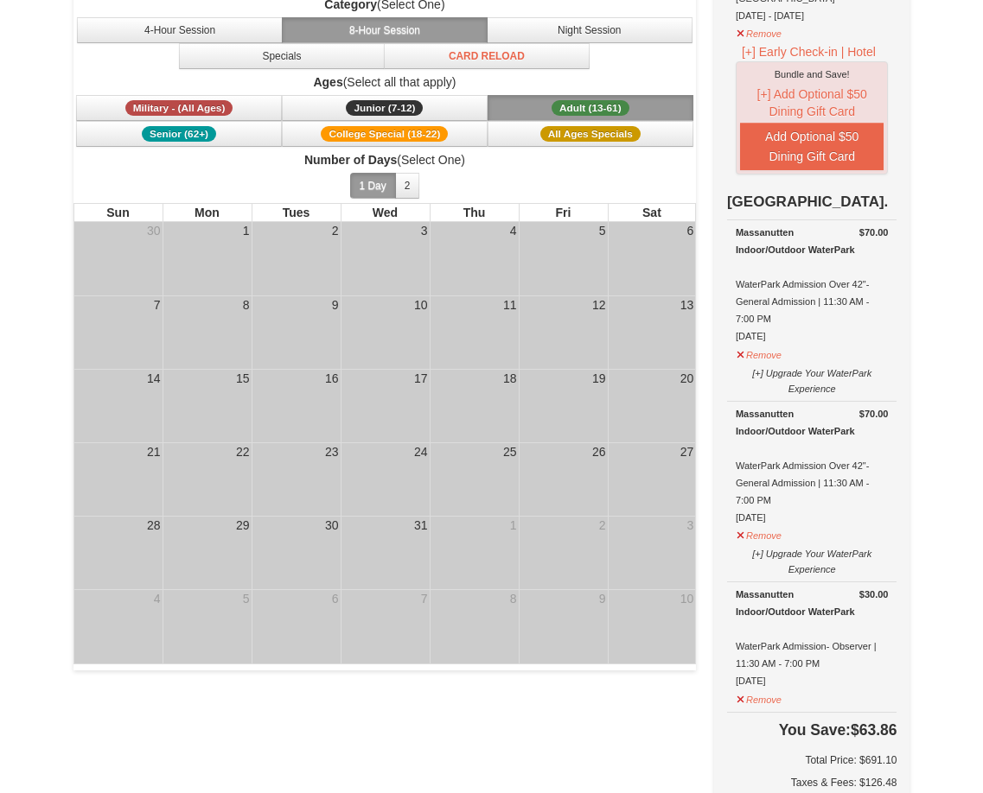
click at [313, 532] on div "30" at bounding box center [296, 527] width 88 height 20
click at [314, 531] on div "30" at bounding box center [296, 527] width 88 height 20
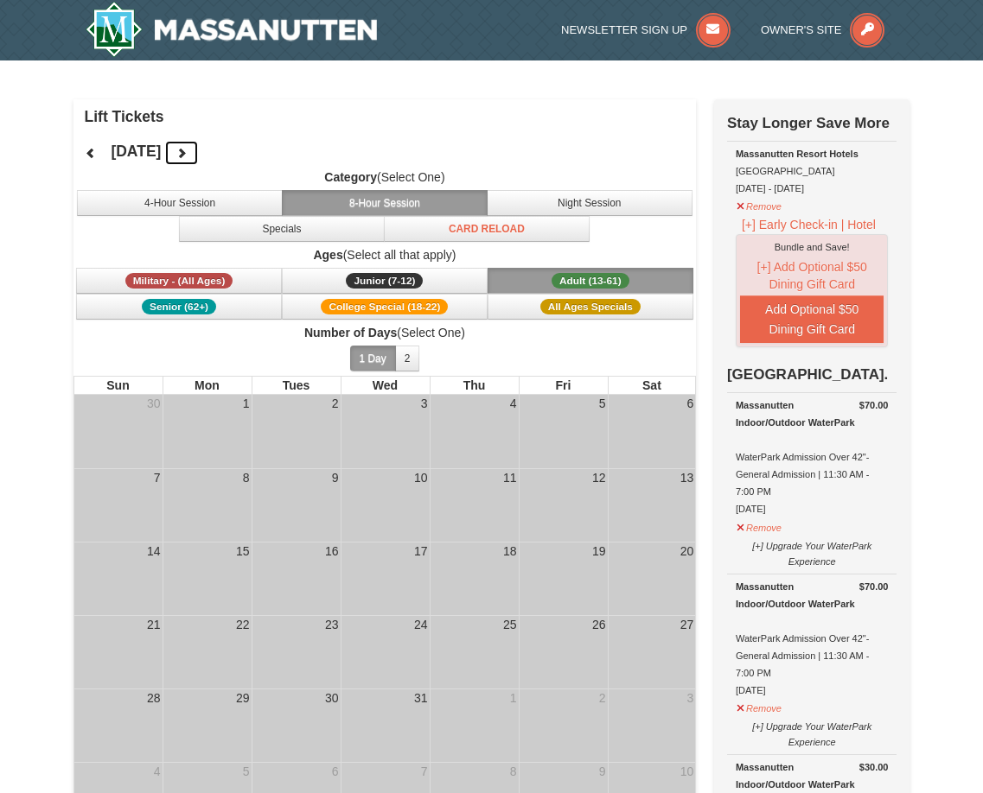
click at [188, 150] on icon at bounding box center [181, 153] width 12 height 12
